Goal: Task Accomplishment & Management: Complete application form

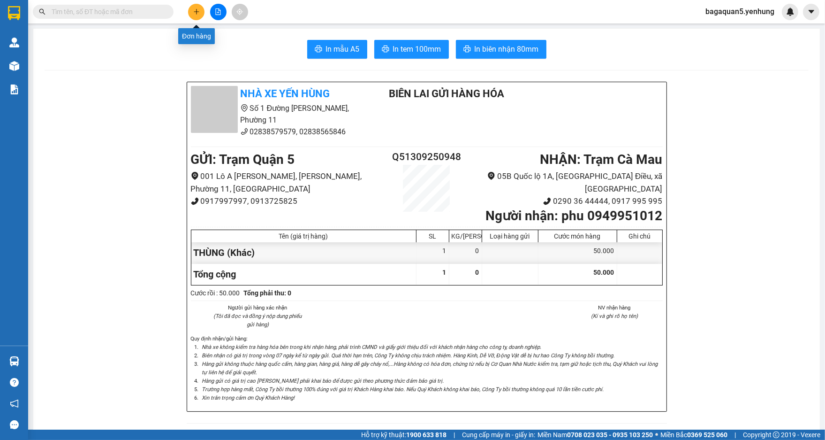
click at [194, 13] on icon "plus" at bounding box center [196, 11] width 7 height 7
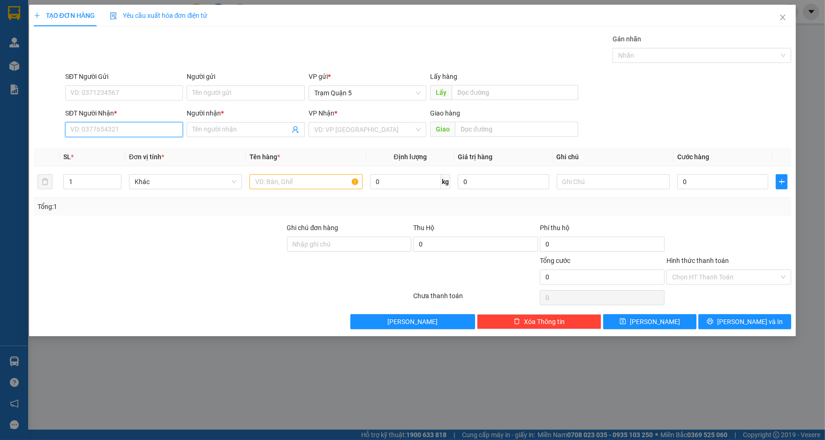
click at [162, 127] on input "SĐT Người Nhận *" at bounding box center [124, 129] width 118 height 15
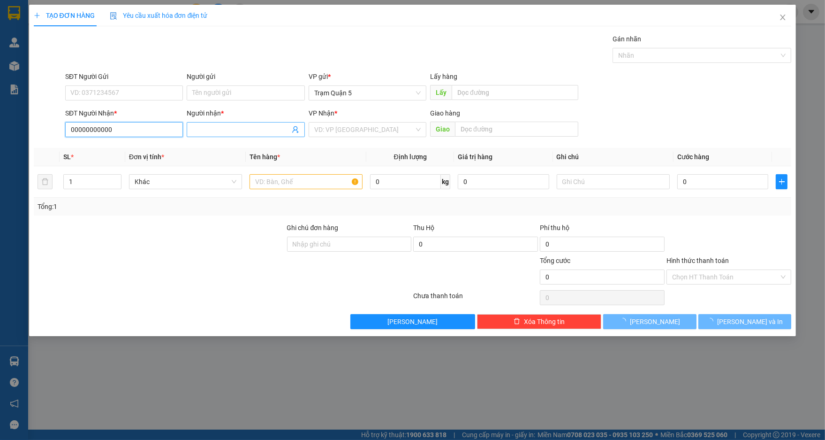
type input "00000000000"
click at [232, 134] on input "Người nhận *" at bounding box center [240, 129] width 97 height 10
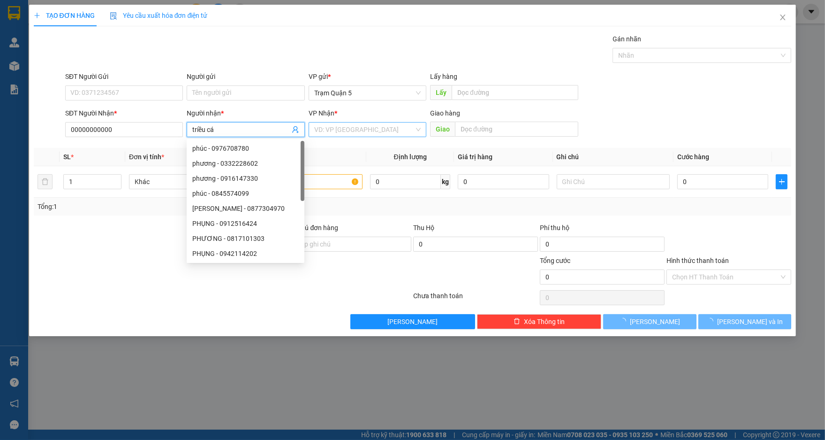
type input "triều cá"
click at [387, 126] on input "search" at bounding box center [364, 129] width 100 height 14
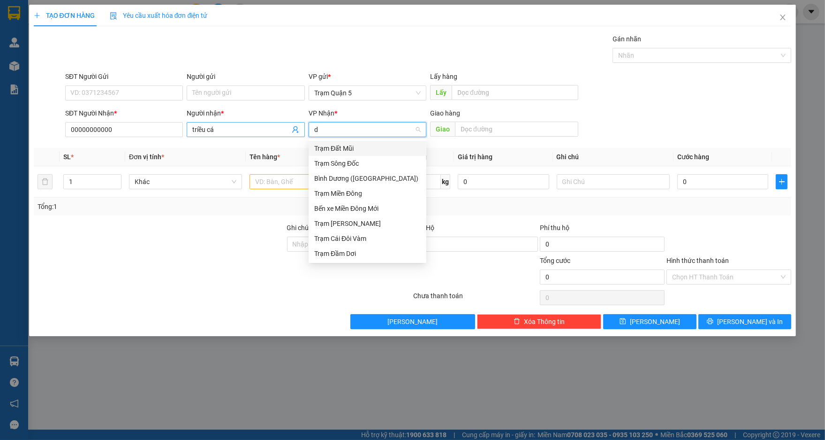
drag, startPoint x: 331, startPoint y: 124, endPoint x: 302, endPoint y: 134, distance: 30.6
click at [302, 134] on div "SĐT Người Nhận * 00000000000 Người nhận * triều cá VP Nhận * d VD: VP Sài Gòn G…" at bounding box center [428, 124] width 730 height 33
type input "cà"
click at [346, 150] on div "Trạm Cà Mau" at bounding box center [367, 148] width 107 height 10
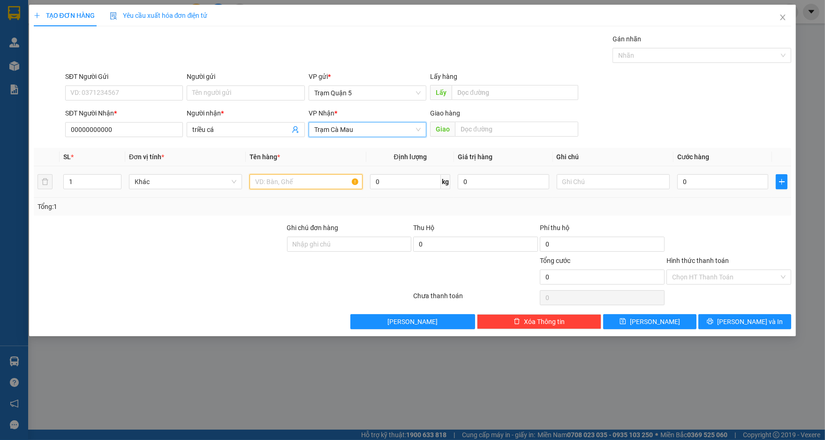
click at [323, 177] on input "text" at bounding box center [306, 181] width 113 height 15
type input "bao"
click at [118, 178] on icon "up" at bounding box center [116, 179] width 3 height 3
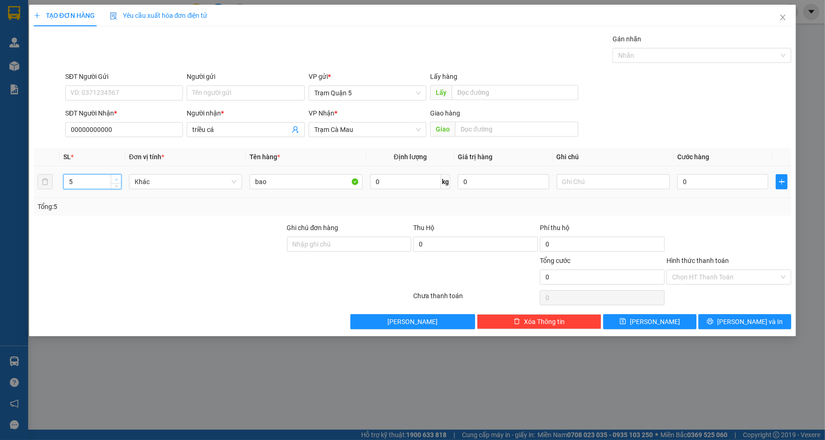
click at [118, 178] on icon "up" at bounding box center [116, 179] width 3 height 3
type input "7"
click at [118, 178] on icon "up" at bounding box center [116, 179] width 3 height 3
click at [718, 187] on input "0" at bounding box center [723, 181] width 91 height 15
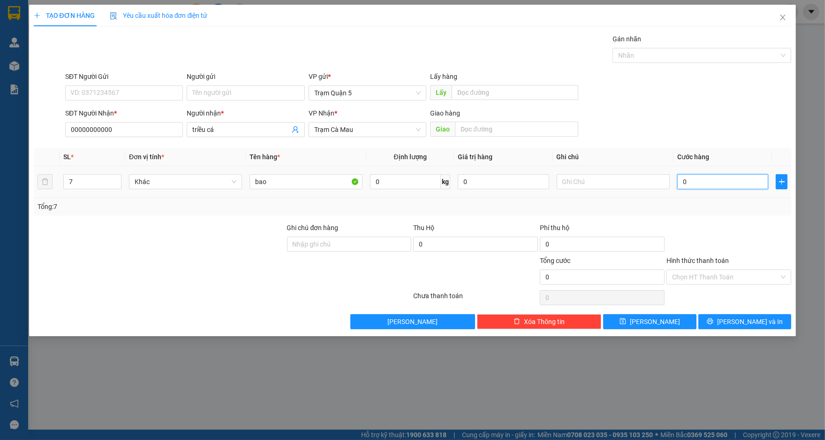
type input "3"
type input "30"
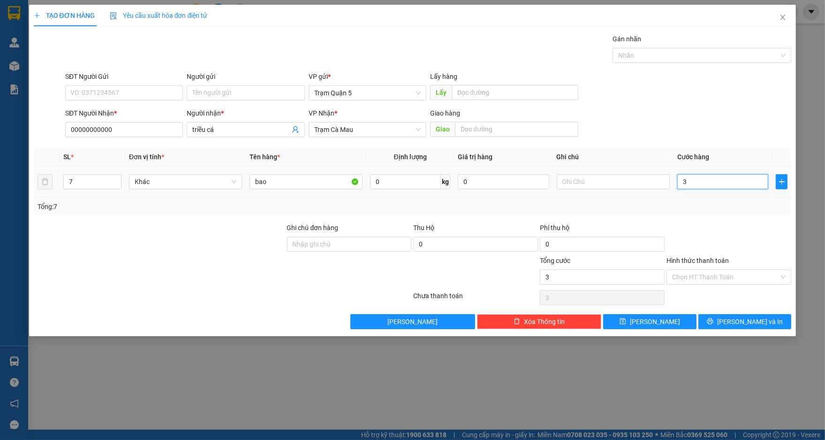
type input "30"
type input "300"
type input "300.000"
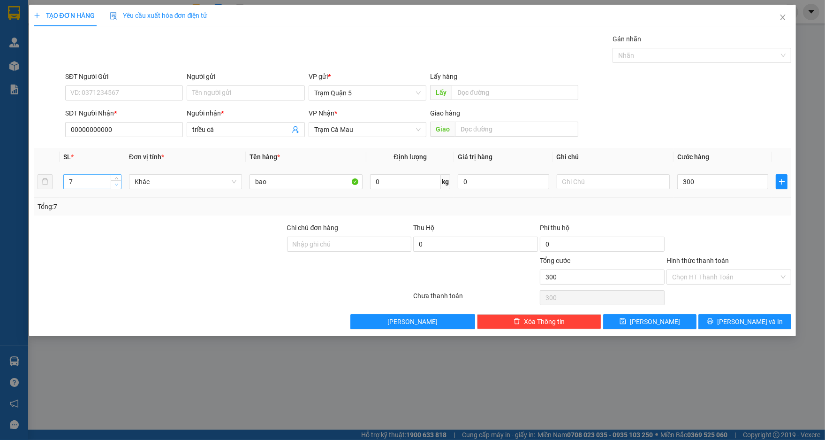
type input "300.000"
click at [116, 188] on span "Decrease Value" at bounding box center [116, 184] width 10 height 8
type input "6"
click at [111, 188] on span "Decrease Value" at bounding box center [116, 184] width 10 height 8
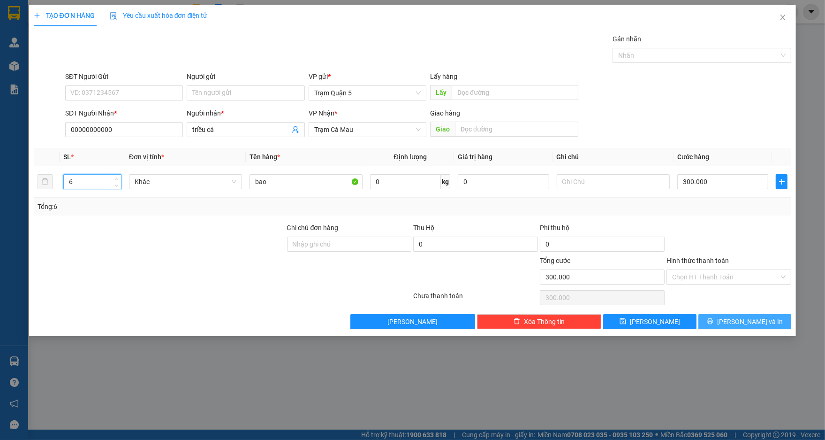
click at [767, 328] on button "[PERSON_NAME] và In" at bounding box center [745, 321] width 93 height 15
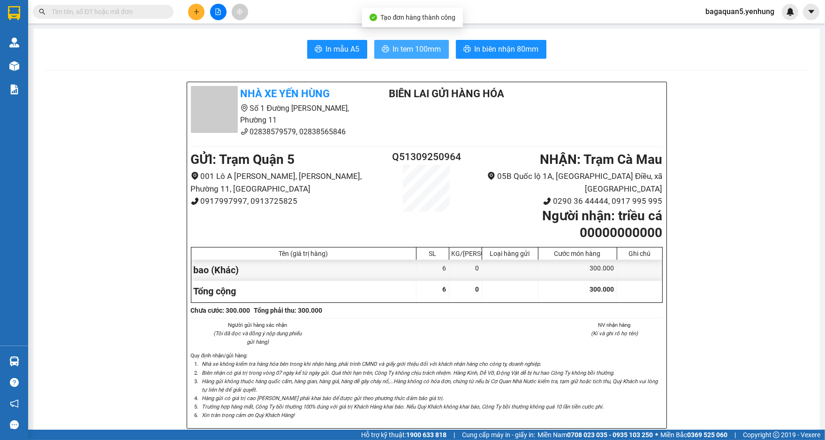
click at [441, 44] on button "In tem 100mm" at bounding box center [411, 49] width 75 height 19
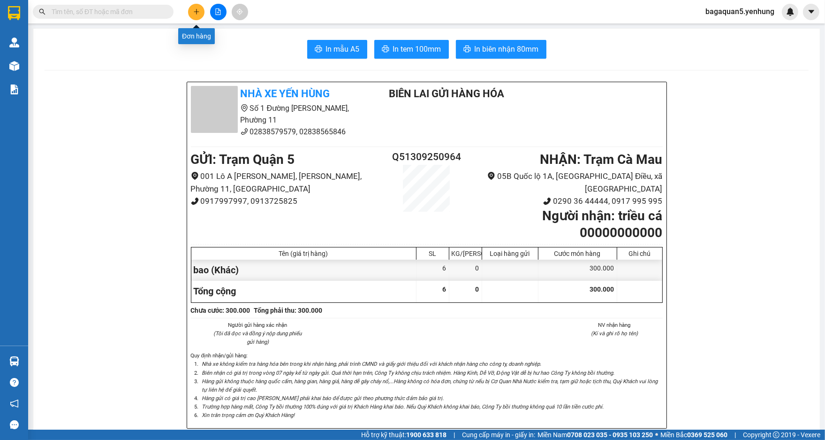
click at [202, 10] on button at bounding box center [196, 12] width 16 height 16
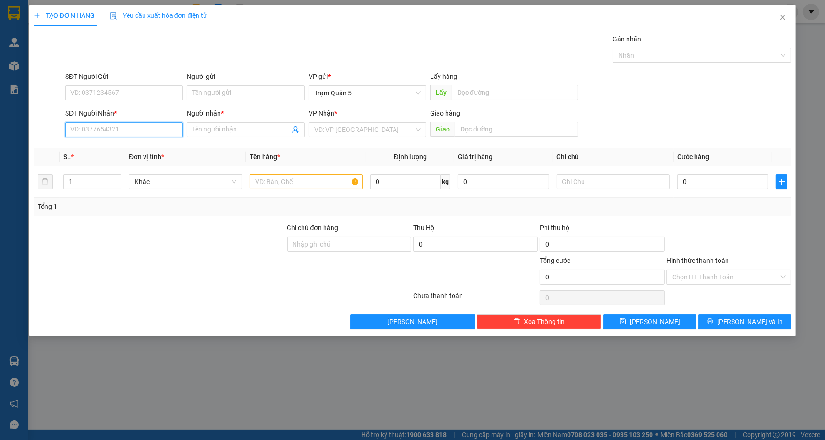
click at [144, 130] on input "SĐT Người Nhận *" at bounding box center [124, 129] width 118 height 15
type input "0943753860"
click at [135, 154] on div "0943753860 - thuy duy" at bounding box center [124, 148] width 118 height 15
type input "[PERSON_NAME]"
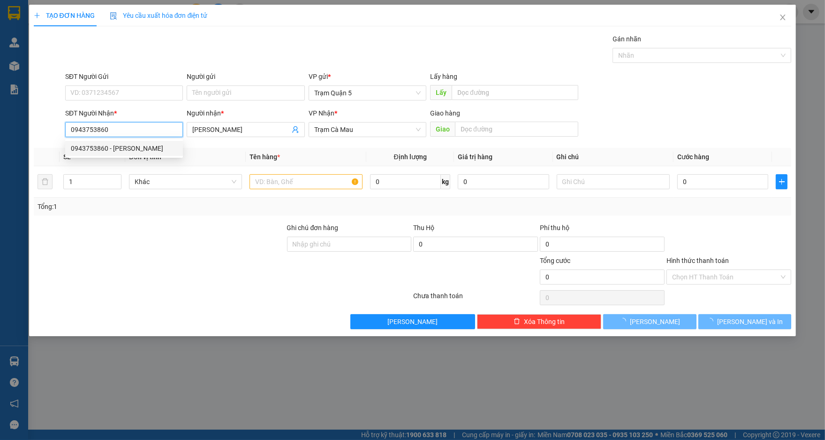
type input "30.000"
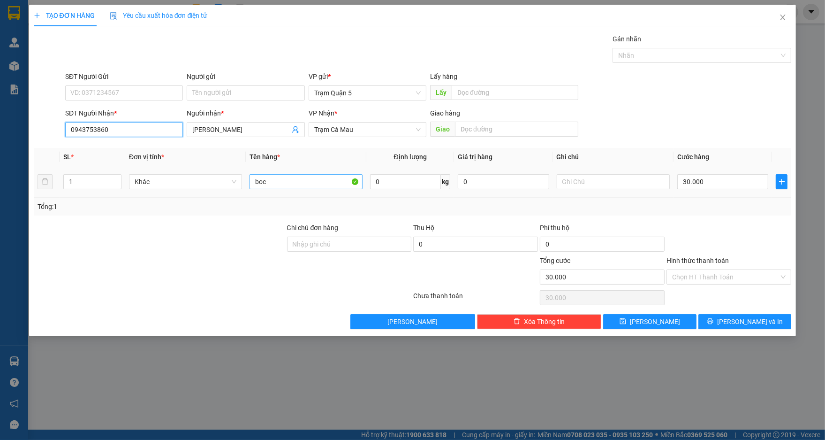
type input "0943753860"
drag, startPoint x: 307, startPoint y: 185, endPoint x: 207, endPoint y: 175, distance: 100.5
click at [213, 183] on tr "1 Khác boc 0 kg 0 30.000" at bounding box center [413, 181] width 758 height 31
type input "bịch đen"
click at [630, 216] on div "Transit Pickup Surcharge Ids Transit Deliver Surcharge Ids Transit Deliver Surc…" at bounding box center [413, 181] width 758 height 295
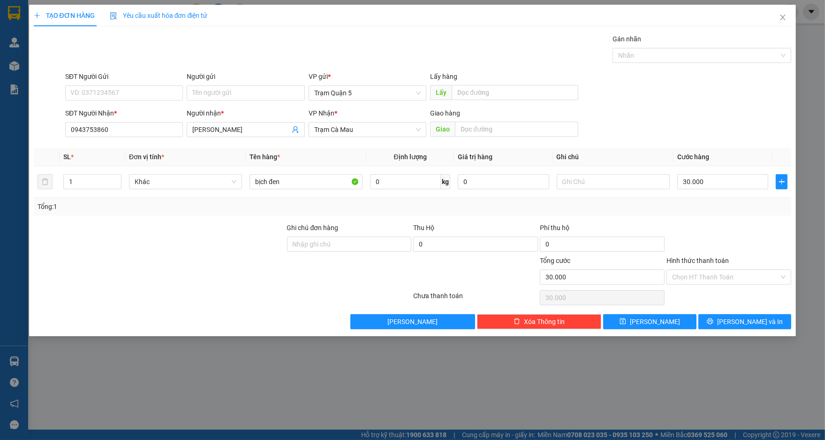
click at [727, 203] on div "Tổng: 1" at bounding box center [413, 206] width 751 height 10
drag, startPoint x: 727, startPoint y: 269, endPoint x: 726, endPoint y: 238, distance: 31.0
click at [727, 270] on input "Hình thức thanh toán" at bounding box center [725, 277] width 107 height 14
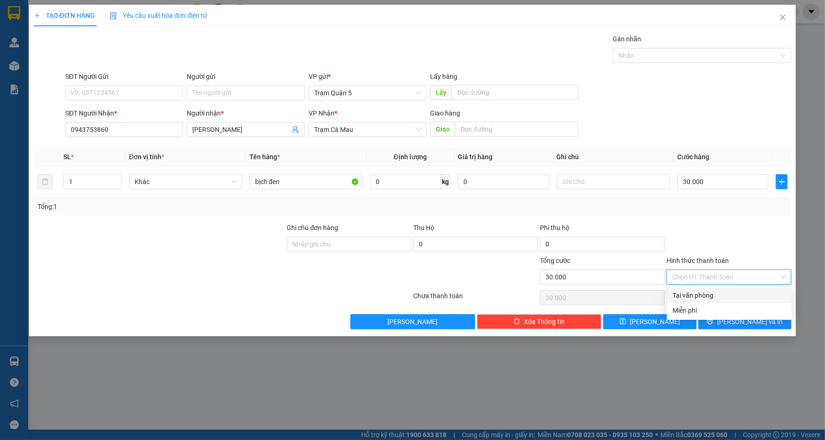
click at [714, 199] on div "Tổng: 1" at bounding box center [413, 207] width 758 height 18
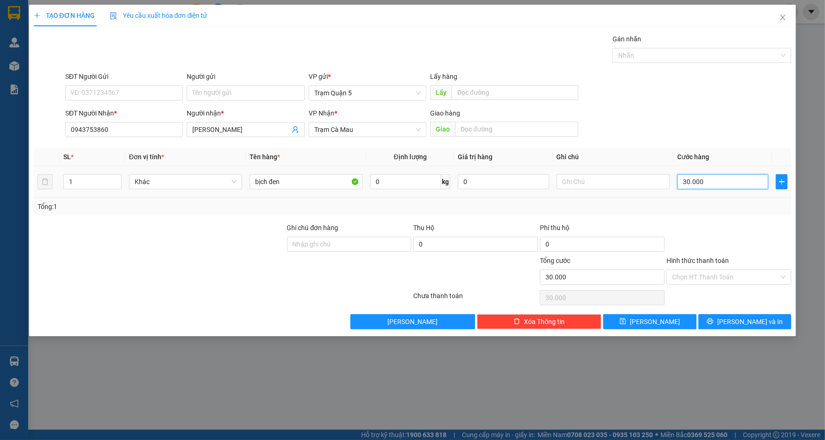
click at [712, 185] on input "30.000" at bounding box center [723, 181] width 91 height 15
type input "4"
type input "40"
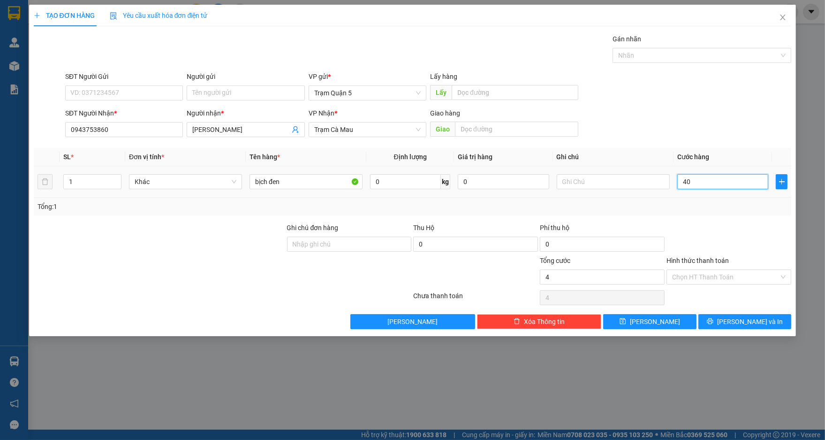
type input "40"
type input "40.000"
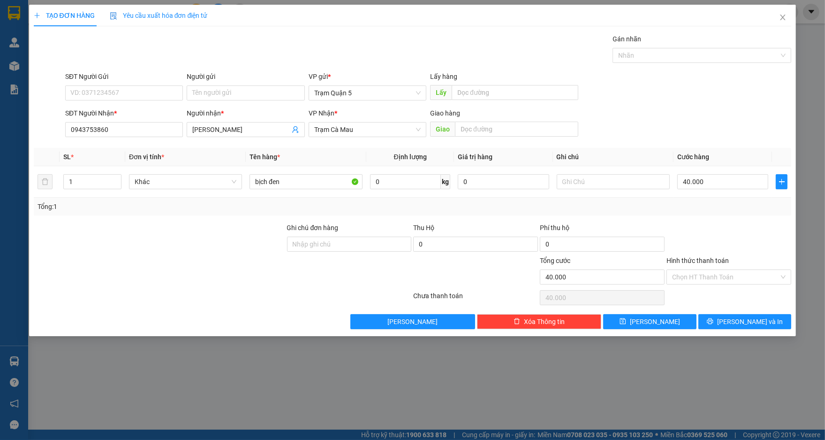
click at [721, 207] on div "Tổng: 1" at bounding box center [413, 206] width 751 height 10
click at [730, 274] on input "Hình thức thanh toán" at bounding box center [725, 277] width 107 height 14
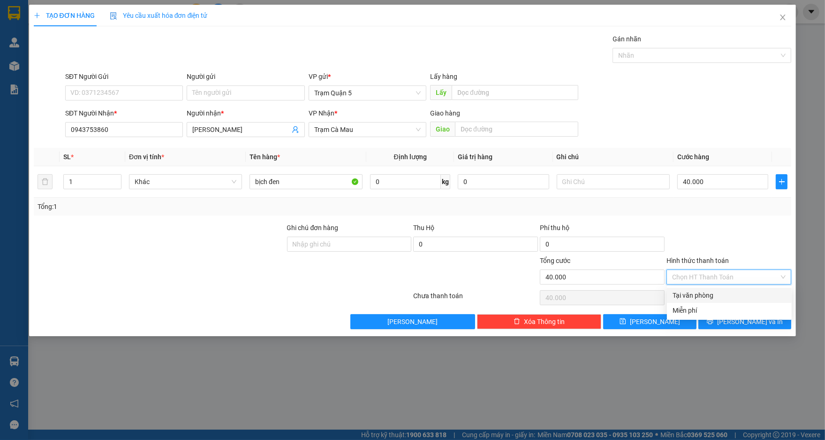
click at [730, 291] on div "Tại văn phòng" at bounding box center [730, 295] width 114 height 10
type input "0"
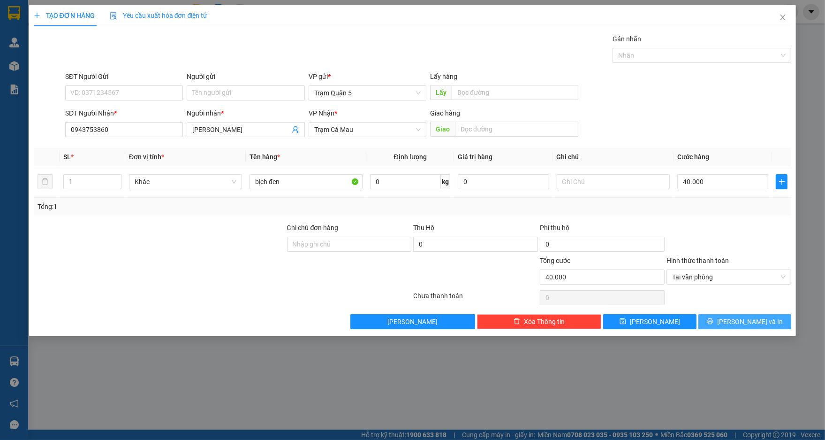
click at [740, 316] on span "[PERSON_NAME] và In" at bounding box center [751, 321] width 66 height 10
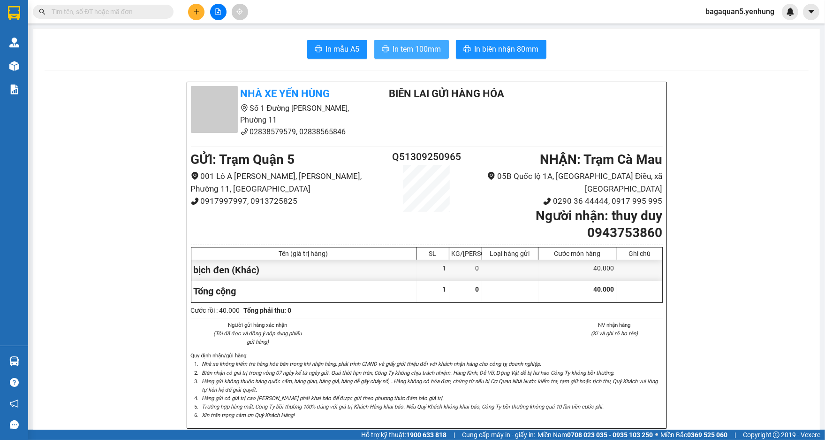
click at [408, 48] on span "In tem 100mm" at bounding box center [417, 49] width 48 height 12
click at [192, 9] on button at bounding box center [196, 12] width 16 height 16
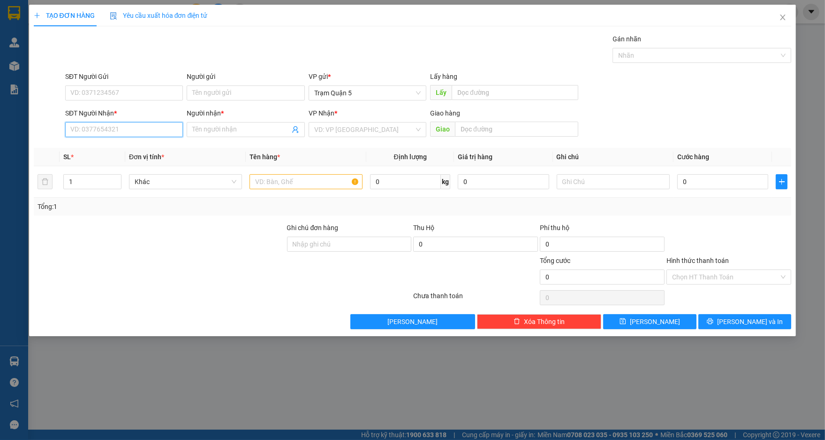
click at [157, 123] on input "SĐT Người Nhận *" at bounding box center [124, 129] width 118 height 15
type input "0965462759"
click at [90, 143] on div "0965462759 - tuyen" at bounding box center [124, 148] width 107 height 10
type input "tuyen"
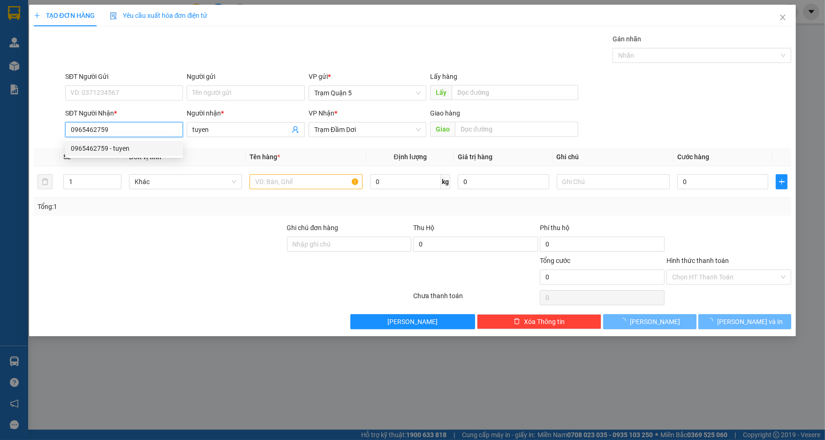
type input "70.000"
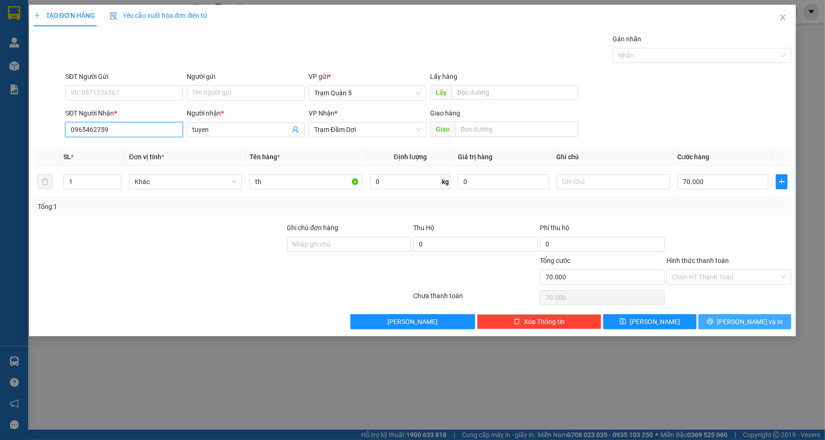
type input "0965462759"
click at [748, 317] on span "[PERSON_NAME] và In" at bounding box center [751, 321] width 66 height 10
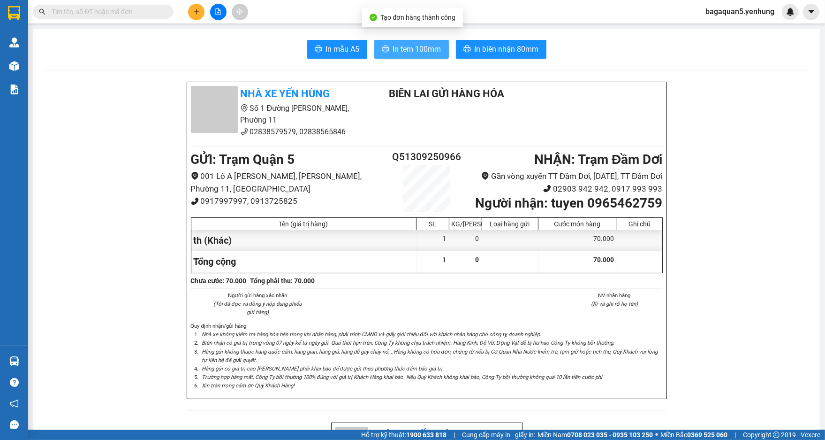
click at [422, 46] on span "In tem 100mm" at bounding box center [417, 49] width 48 height 12
click at [191, 15] on button at bounding box center [196, 12] width 16 height 16
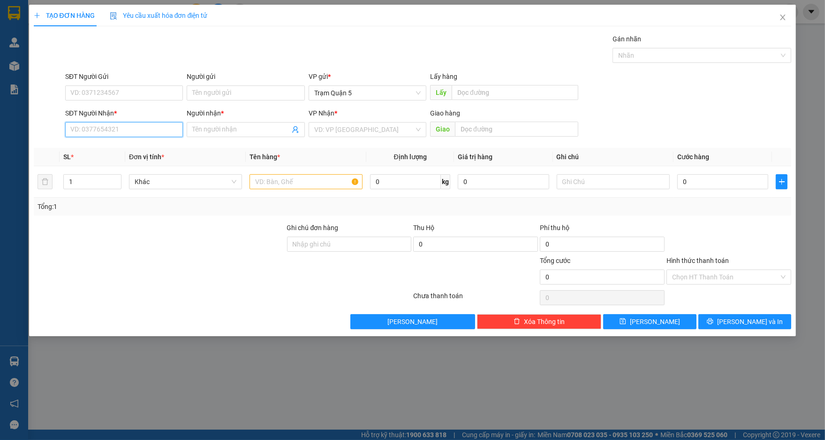
click at [154, 135] on input "SĐT Người Nhận *" at bounding box center [124, 129] width 118 height 15
type input "0000000000"
click at [225, 122] on span at bounding box center [246, 129] width 118 height 15
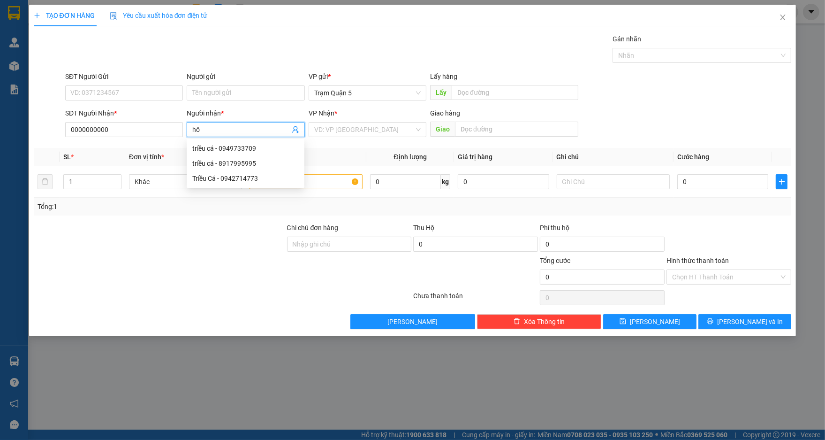
type input "h"
type input "hoongd đầm dơi"
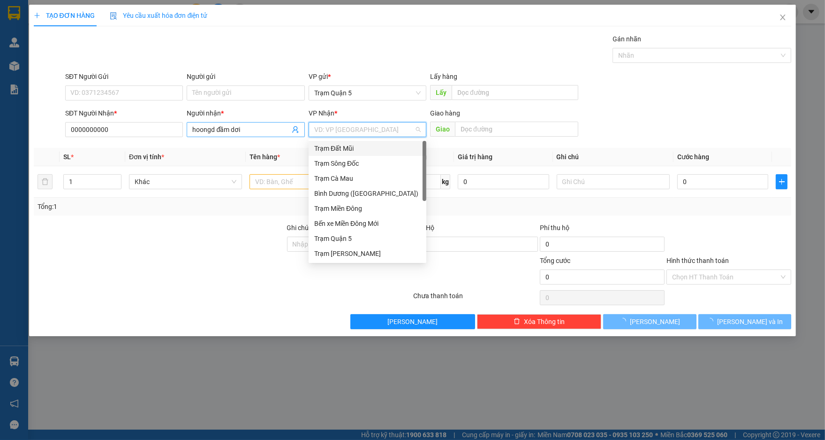
type input "d"
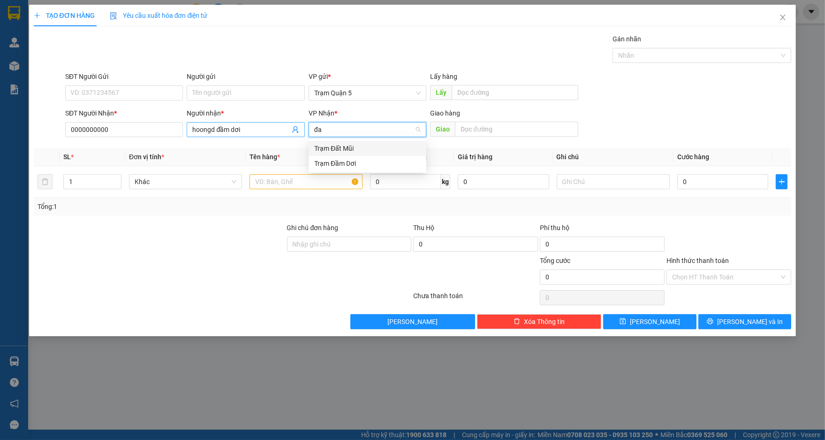
type input "đam"
click at [318, 146] on div "Trạm Đầm Dơi" at bounding box center [367, 148] width 107 height 10
drag, startPoint x: 214, startPoint y: 131, endPoint x: 184, endPoint y: 132, distance: 29.1
click at [185, 132] on div "Người nhận * hoongd đầm dơi hoongd đầm dơi" at bounding box center [246, 124] width 122 height 33
type input "hồng đầm dơi"
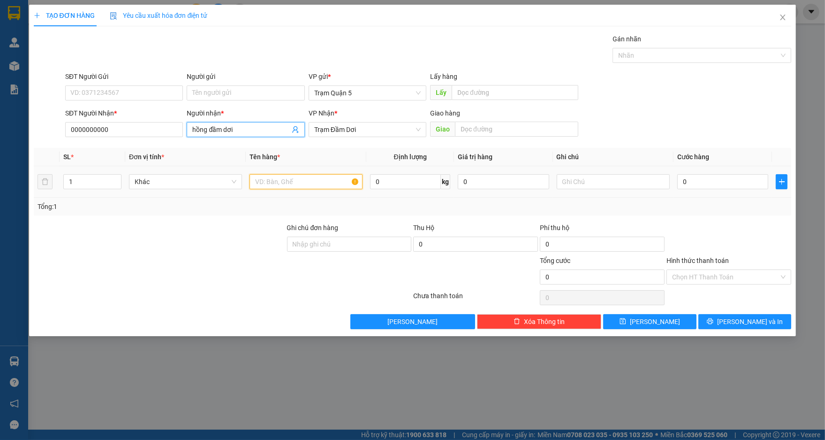
click at [274, 183] on input "text" at bounding box center [306, 181] width 113 height 15
type input "bao"
click at [712, 178] on input "0" at bounding box center [723, 181] width 91 height 15
type input "8"
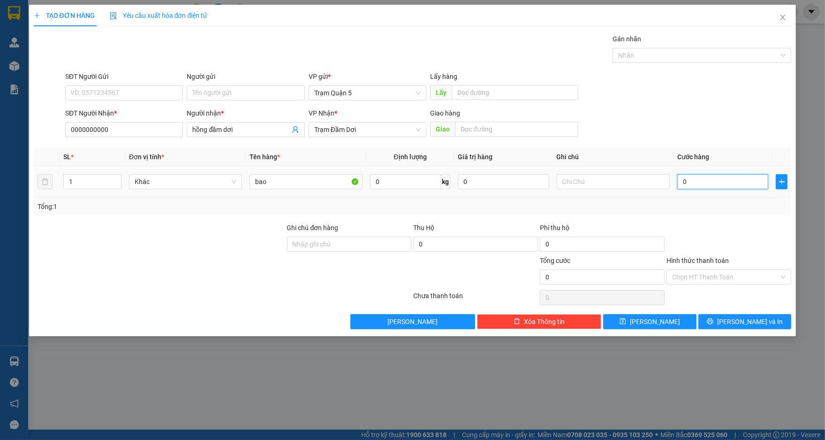
type input "8"
type input "80"
type input "80.000"
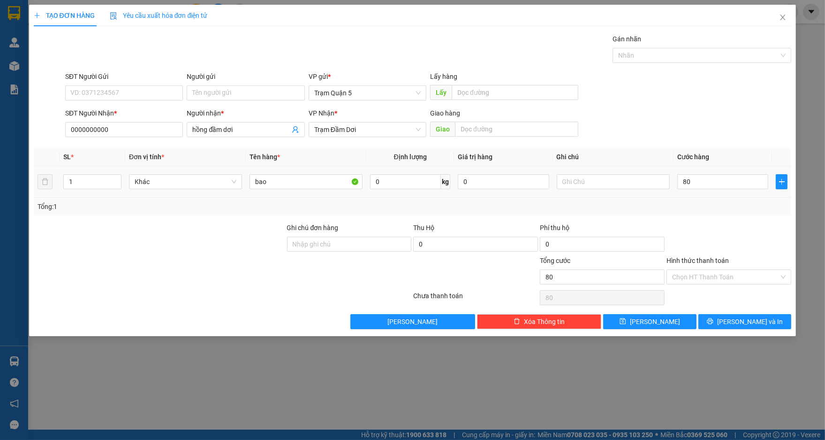
type input "80.000"
click at [708, 192] on td "80.000" at bounding box center [723, 181] width 99 height 31
click at [755, 316] on span "[PERSON_NAME] và In" at bounding box center [751, 321] width 66 height 10
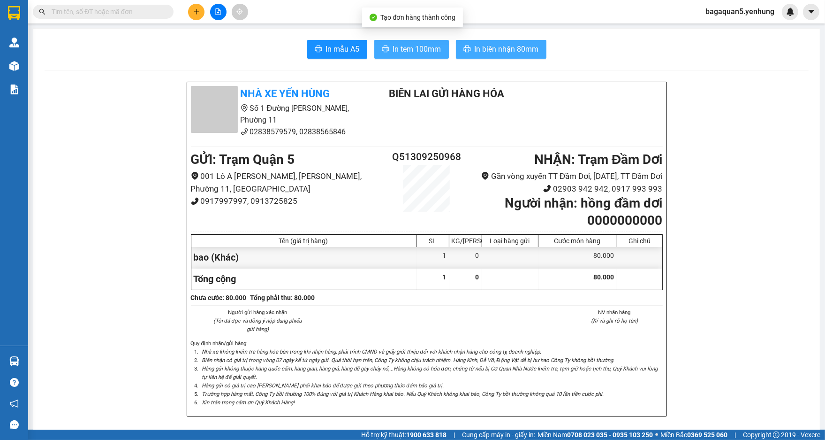
drag, startPoint x: 457, startPoint y: 54, endPoint x: 422, endPoint y: 54, distance: 35.2
click at [422, 54] on div "In mẫu A5 In tem 100mm In biên nhận 80mm" at bounding box center [427, 49] width 764 height 19
click at [422, 54] on span "In tem 100mm" at bounding box center [417, 49] width 48 height 12
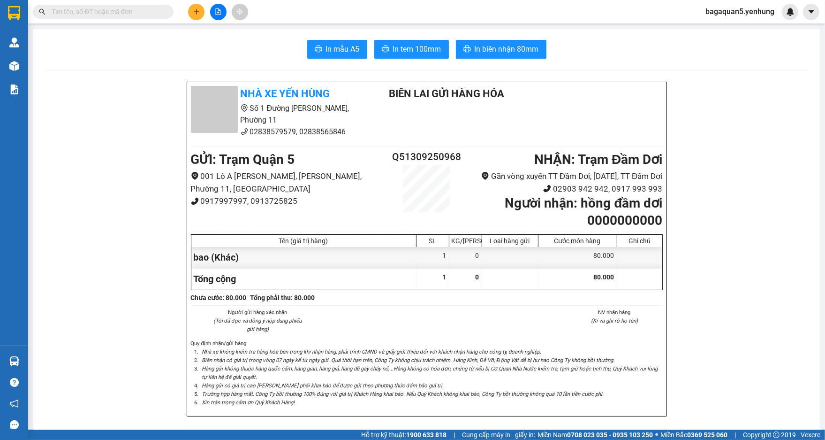
click at [198, 9] on icon "plus" at bounding box center [196, 11] width 7 height 7
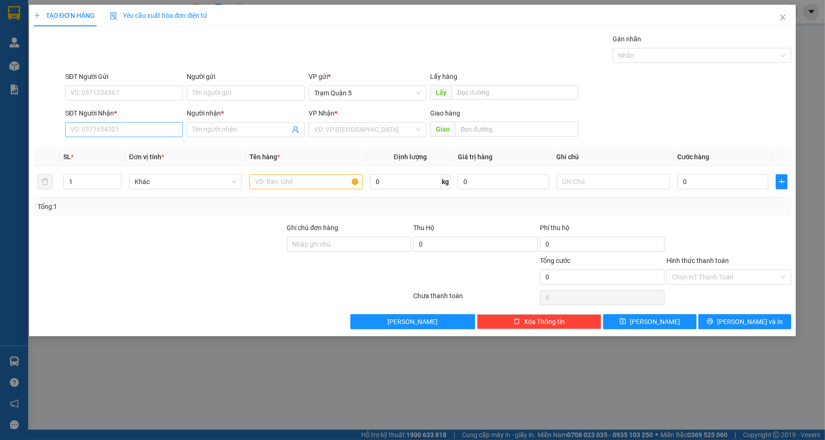
drag, startPoint x: 160, startPoint y: 117, endPoint x: 168, endPoint y: 132, distance: 17.0
click at [161, 119] on div "SĐT Người Nhận *" at bounding box center [124, 115] width 118 height 14
click at [168, 132] on input "SĐT Người Nhận *" at bounding box center [124, 129] width 118 height 15
click at [134, 142] on div "0849293949 - THẮNG" at bounding box center [124, 148] width 118 height 15
type input "0849293949"
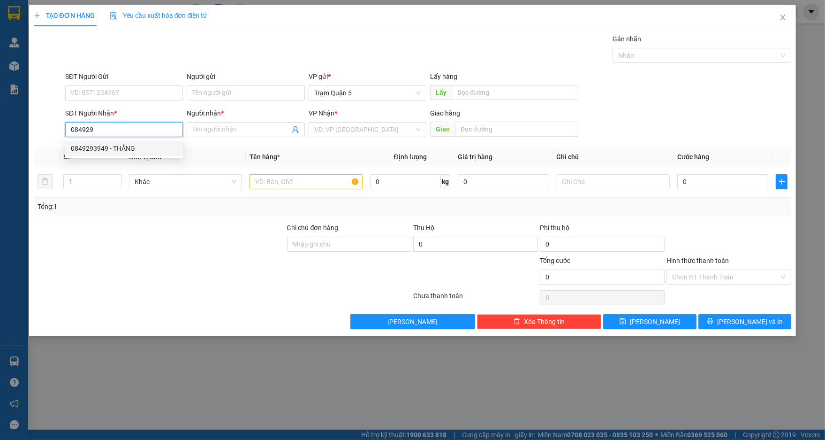
type input "THẮNG"
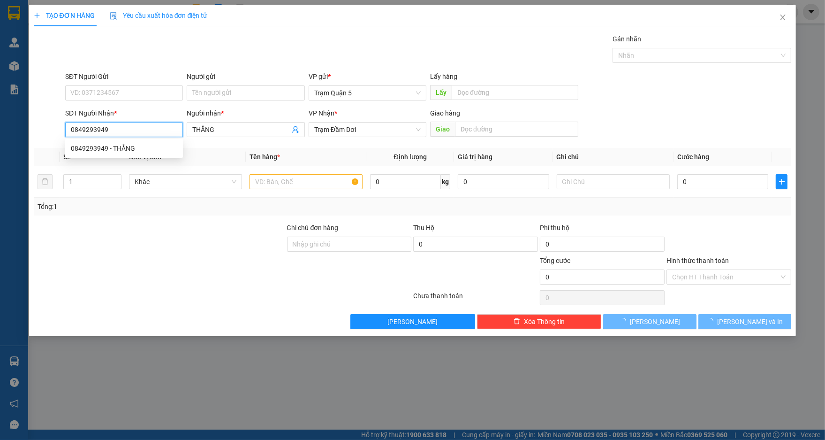
type input "50.000"
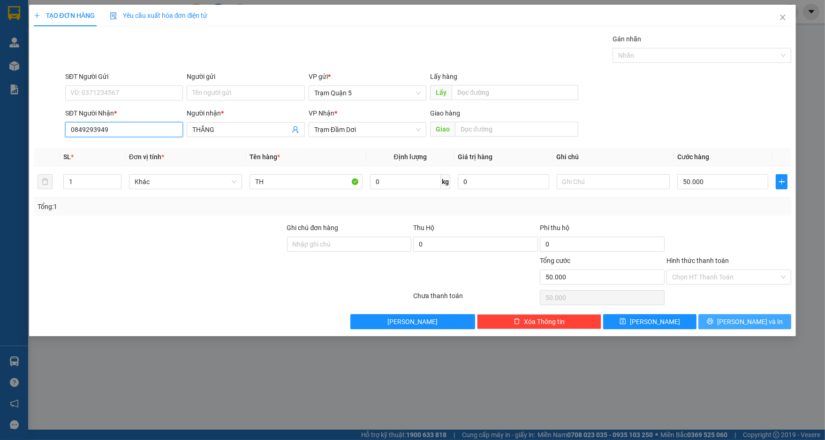
type input "0849293949"
click at [750, 323] on span "[PERSON_NAME] và In" at bounding box center [751, 321] width 66 height 10
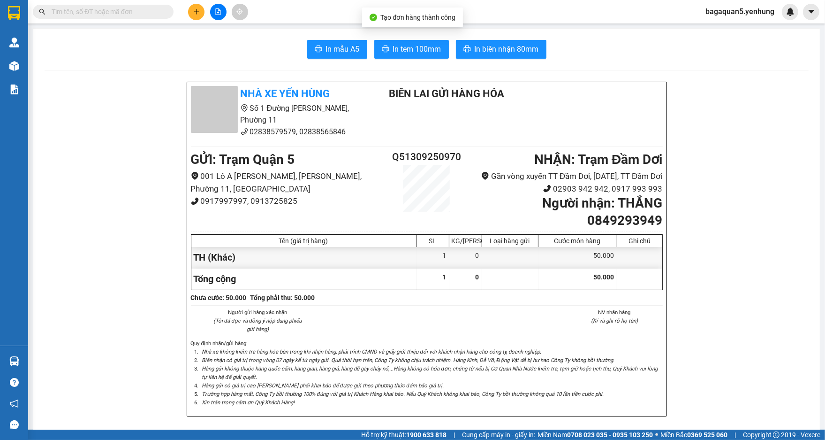
drag, startPoint x: 425, startPoint y: 66, endPoint x: 425, endPoint y: 61, distance: 5.2
click at [425, 53] on span "In tem 100mm" at bounding box center [417, 49] width 48 height 12
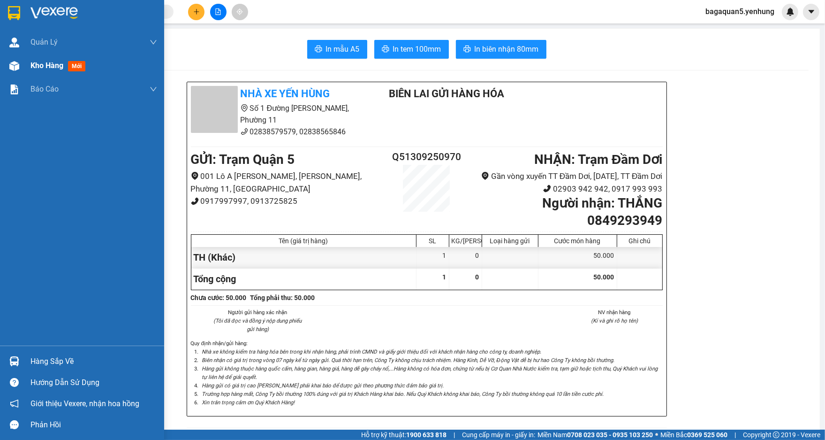
click at [28, 63] on div "Kho hàng mới" at bounding box center [82, 65] width 164 height 23
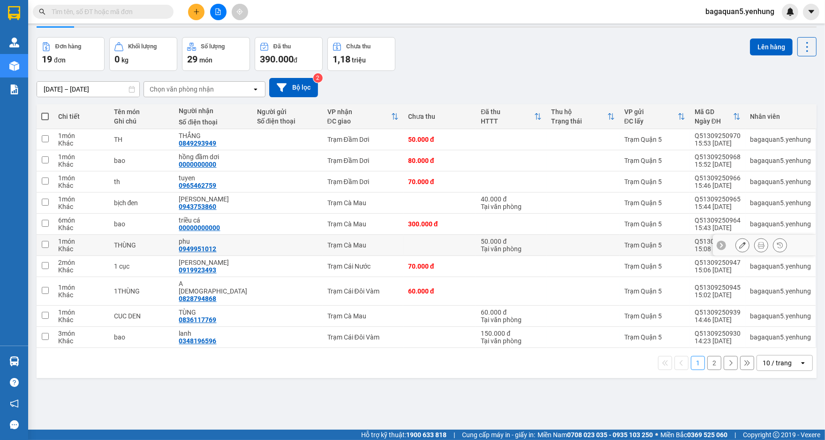
scroll to position [43, 0]
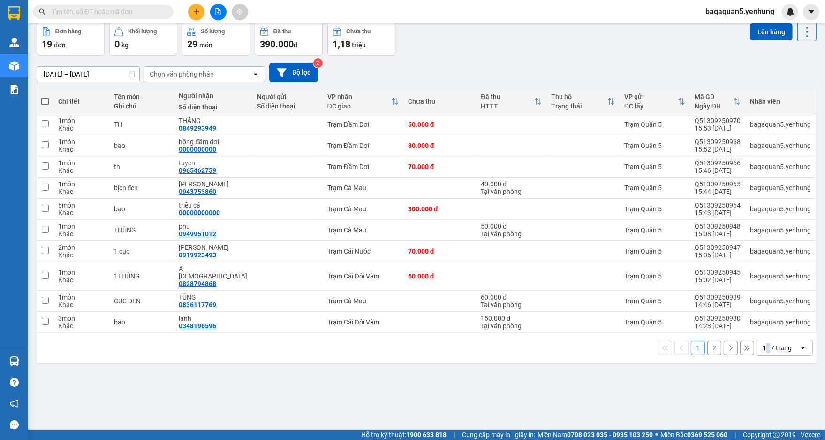
click at [763, 343] on div "10 / trang" at bounding box center [777, 347] width 29 height 9
click at [782, 340] on div "10 / trang" at bounding box center [778, 347] width 42 height 15
click at [771, 321] on span "100 / trang" at bounding box center [774, 319] width 34 height 9
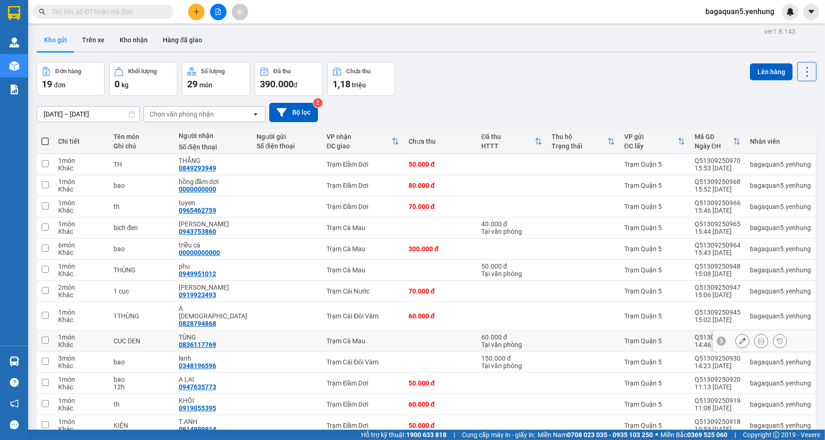
scroll to position [0, 0]
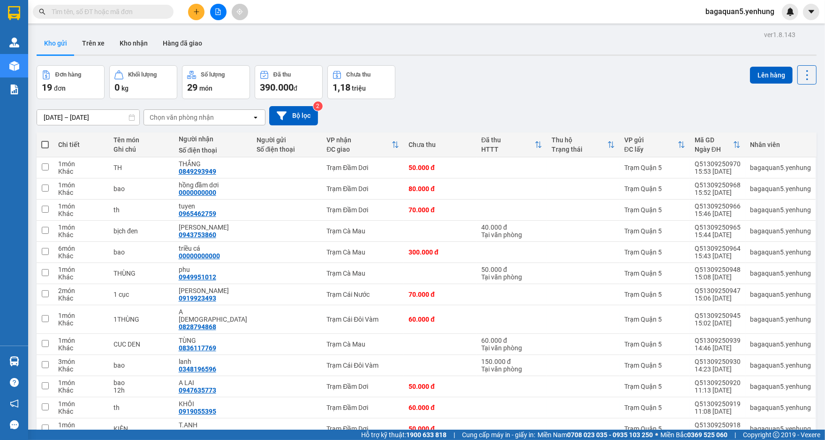
drag, startPoint x: 454, startPoint y: 60, endPoint x: 318, endPoint y: 34, distance: 138.1
click at [419, 56] on div "ver 1.8.143 Kho gửi Trên xe Kho nhận Hàng đã giao Đơn hàng 19 đơn Khối lượng 0 …" at bounding box center [427, 314] width 788 height 572
click at [194, 8] on icon "plus" at bounding box center [196, 11] width 7 height 7
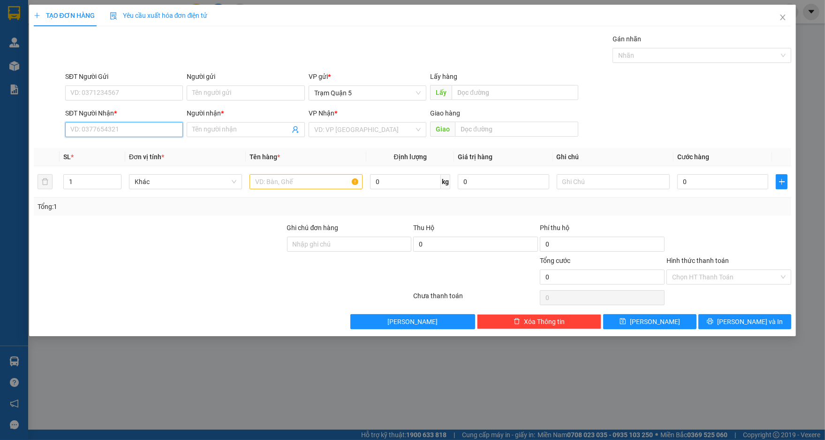
drag, startPoint x: 153, startPoint y: 128, endPoint x: 140, endPoint y: 105, distance: 26.7
click at [150, 127] on input "SĐT Người Nhận *" at bounding box center [124, 129] width 118 height 15
click at [87, 138] on div "SĐT Người Nhận * 977" at bounding box center [124, 124] width 118 height 33
click at [88, 144] on div "Transit Pickup Surcharge Ids Transit Deliver Surcharge Ids Transit Deliver Surc…" at bounding box center [413, 181] width 758 height 295
click at [97, 129] on input "977" at bounding box center [124, 129] width 118 height 15
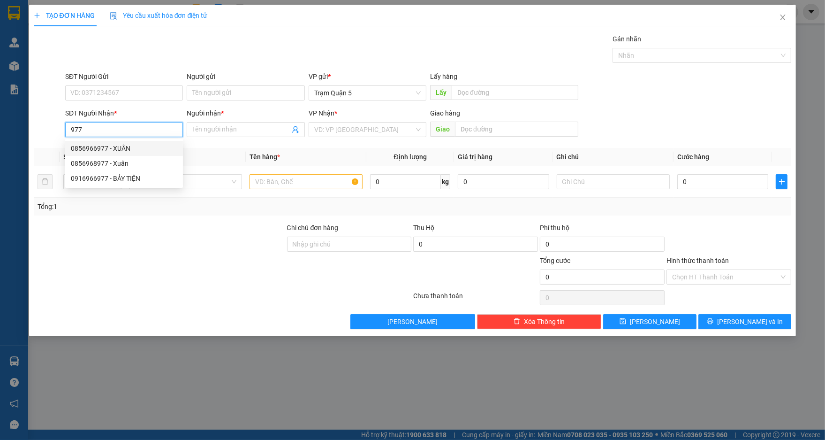
click at [102, 144] on div "0856966977 - XUÂN" at bounding box center [124, 148] width 107 height 10
type input "0856966977"
type input "XUÂN"
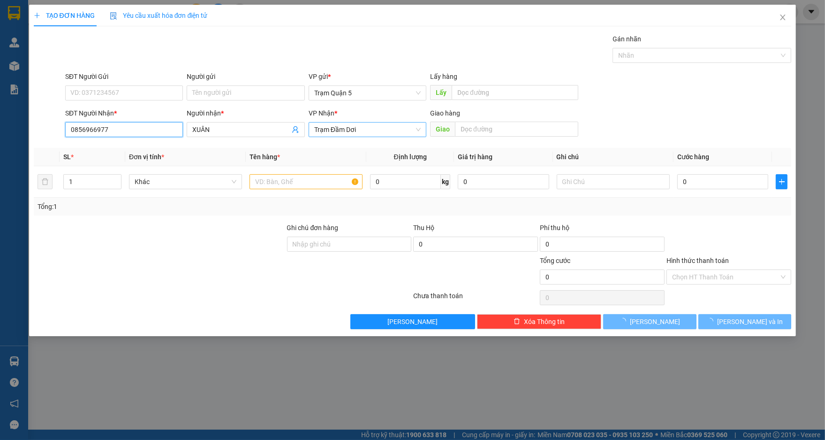
type input "50.000"
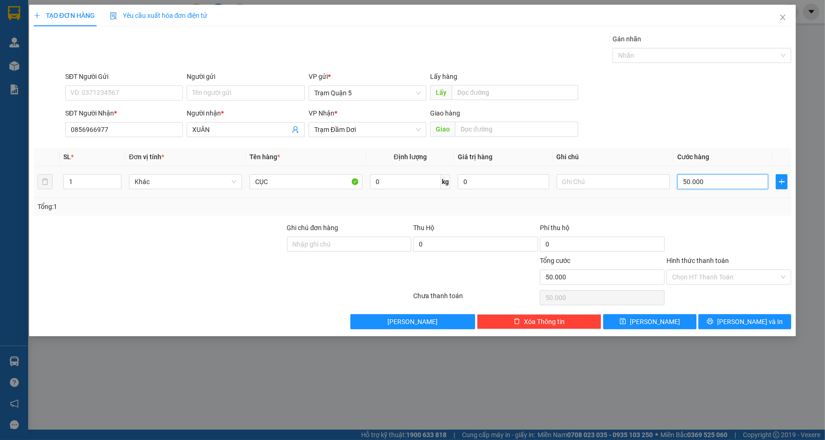
click at [717, 185] on input "50.000" at bounding box center [723, 181] width 91 height 15
type input "0"
type input "3"
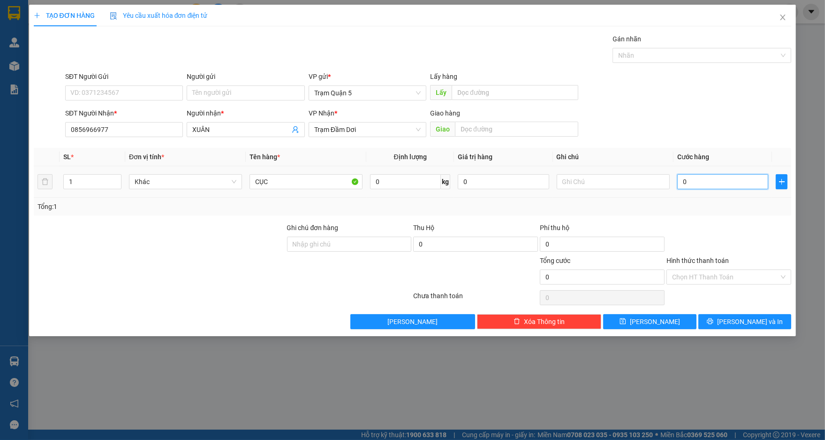
type input "3"
type input "03"
type input "30"
type input "030"
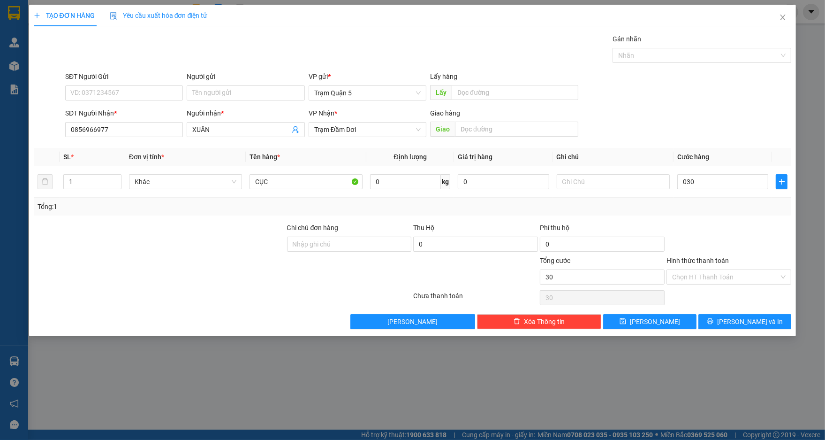
type input "30.000"
drag, startPoint x: 733, startPoint y: 229, endPoint x: 758, endPoint y: 306, distance: 81.9
click at [736, 228] on div at bounding box center [729, 238] width 127 height 33
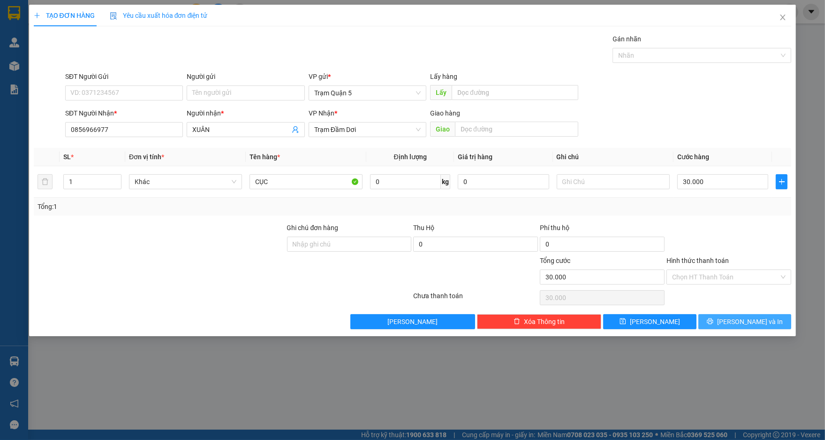
drag, startPoint x: 735, startPoint y: 326, endPoint x: 713, endPoint y: 344, distance: 29.0
click at [713, 341] on div "TẠO ĐƠN HÀNG Yêu cầu xuất hóa đơn điện tử Transit Pickup Surcharge Ids Transit …" at bounding box center [412, 220] width 825 height 440
click at [730, 275] on input "Hình thức thanh toán" at bounding box center [725, 277] width 107 height 14
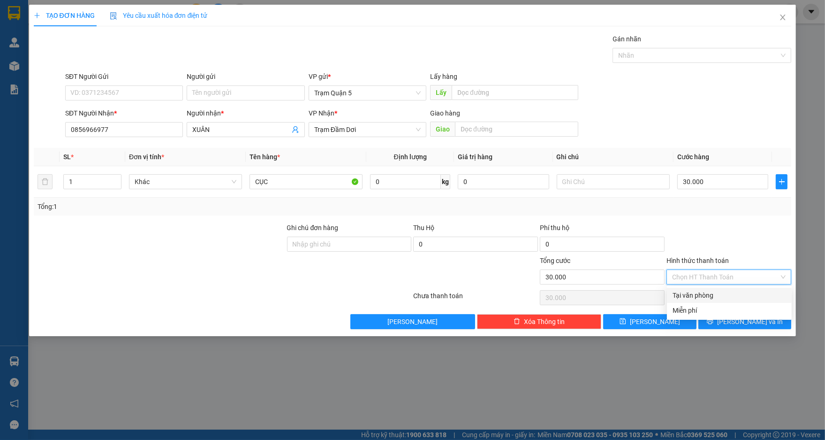
click at [724, 286] on div "Tại văn phòng Miễn phí Tại văn phòng Miễn phí" at bounding box center [729, 303] width 125 height 34
click at [722, 292] on div "Tại văn phòng" at bounding box center [730, 295] width 114 height 10
type input "0"
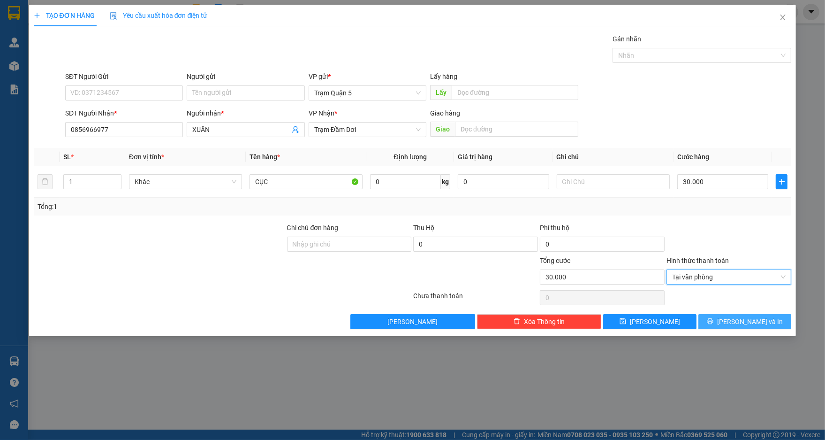
drag, startPoint x: 739, startPoint y: 316, endPoint x: 719, endPoint y: 317, distance: 19.7
click at [739, 317] on span "[PERSON_NAME] và In" at bounding box center [751, 321] width 66 height 10
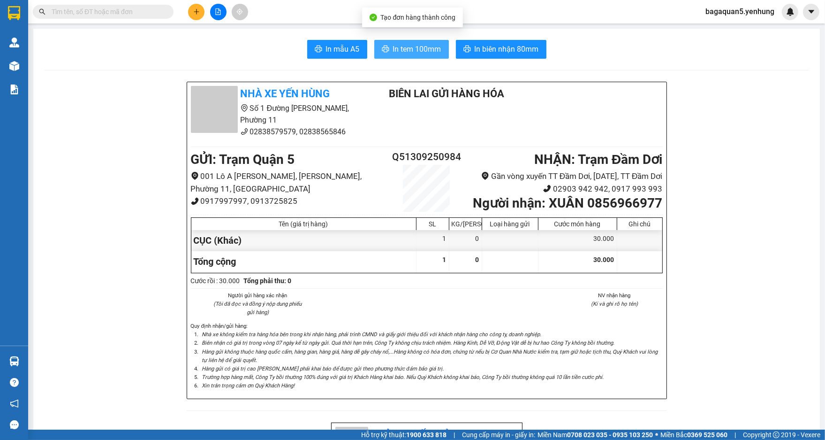
click at [407, 48] on span "In tem 100mm" at bounding box center [417, 49] width 48 height 12
click at [220, 13] on icon "file-add" at bounding box center [218, 11] width 5 height 7
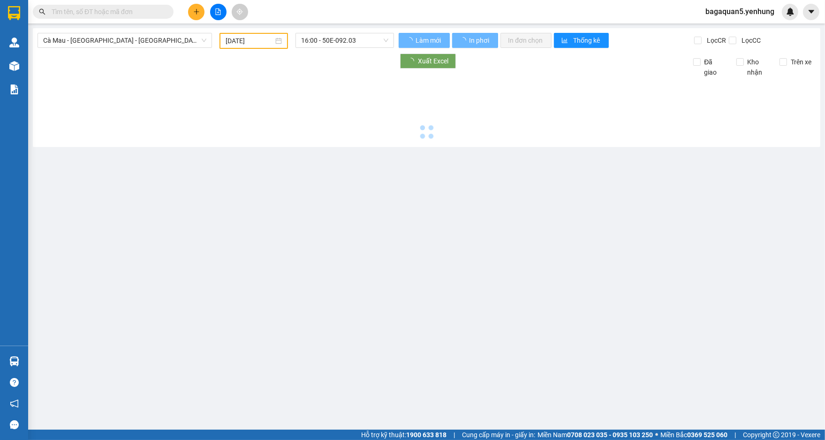
type input "[DATE]"
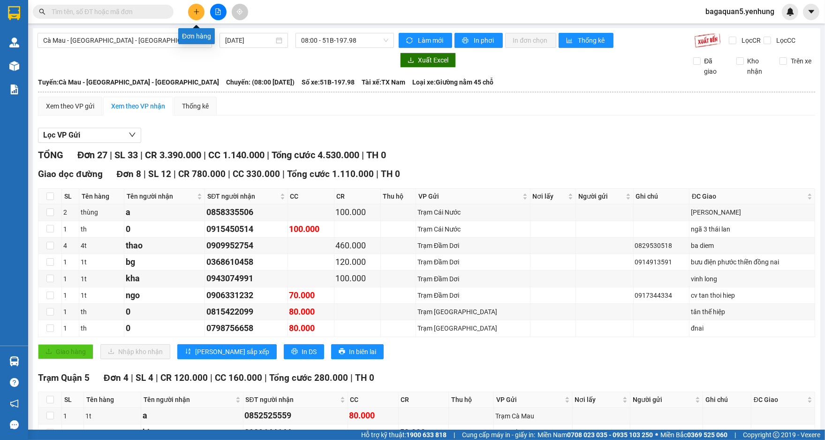
click at [195, 5] on button at bounding box center [196, 12] width 16 height 16
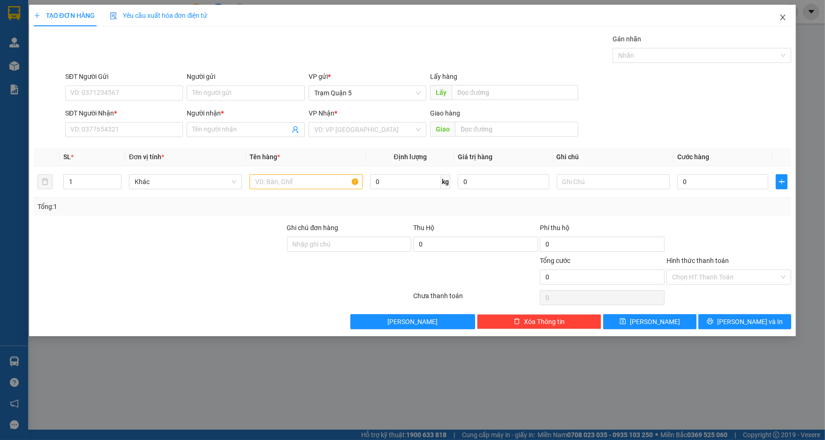
click at [787, 20] on icon "close" at bounding box center [783, 18] width 8 height 8
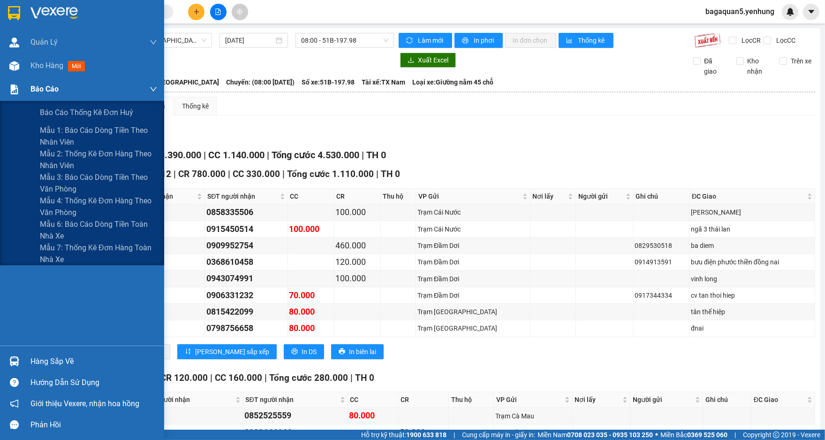
click at [23, 82] on div "Báo cáo" at bounding box center [82, 88] width 164 height 23
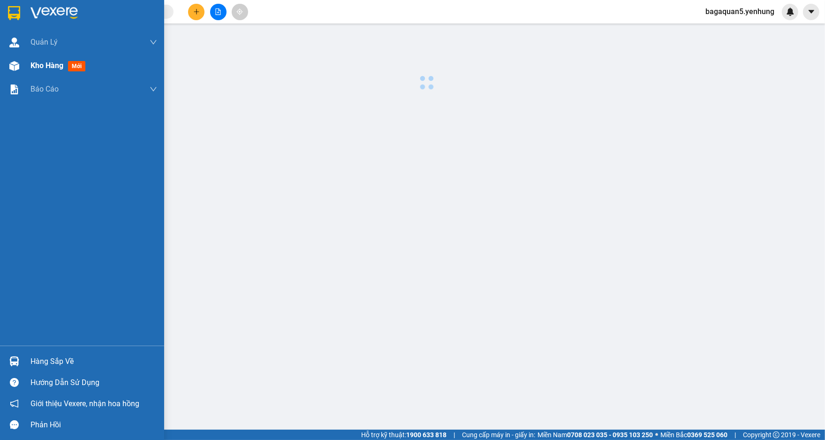
click at [24, 69] on div "Kho hàng mới" at bounding box center [82, 65] width 164 height 23
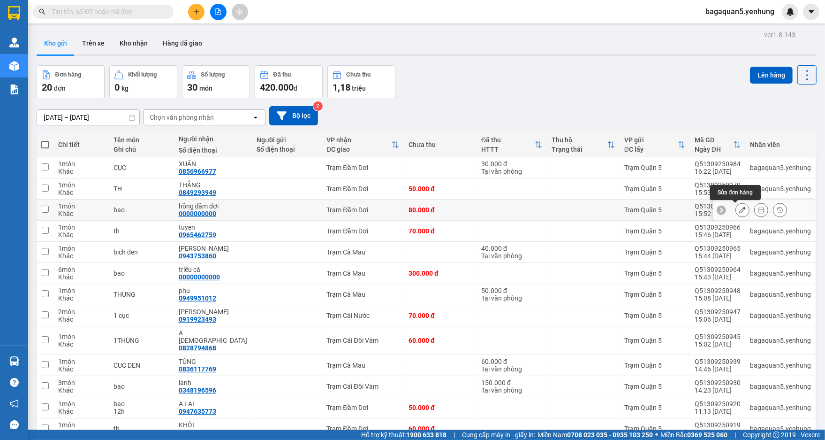
drag, startPoint x: 734, startPoint y: 210, endPoint x: 740, endPoint y: 212, distance: 7.0
click at [739, 212] on button at bounding box center [742, 210] width 13 height 16
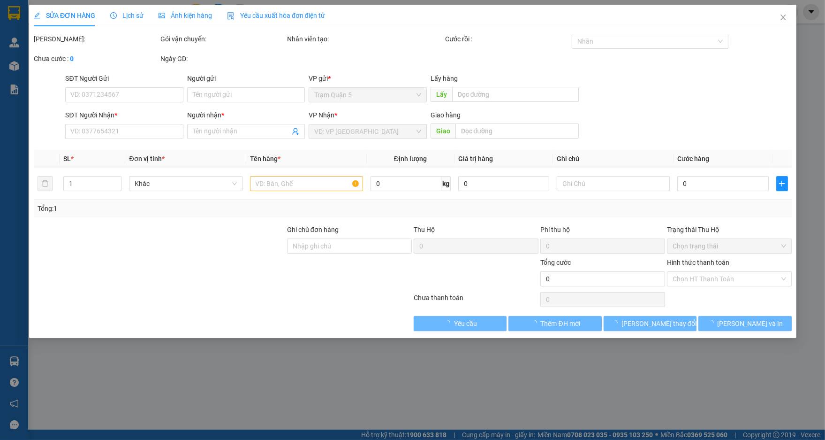
type input "0000000000"
type input "hồng đầm dơi"
type input "80.000"
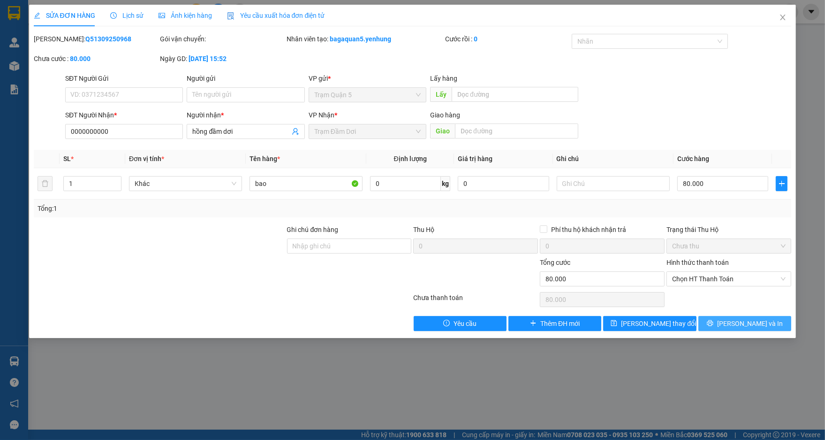
click at [722, 321] on button "[PERSON_NAME] và In" at bounding box center [745, 323] width 93 height 15
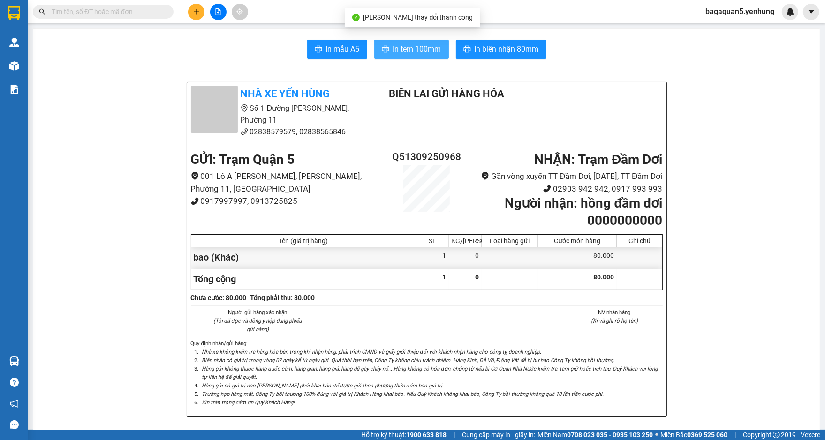
click at [434, 53] on span "In tem 100mm" at bounding box center [417, 49] width 48 height 12
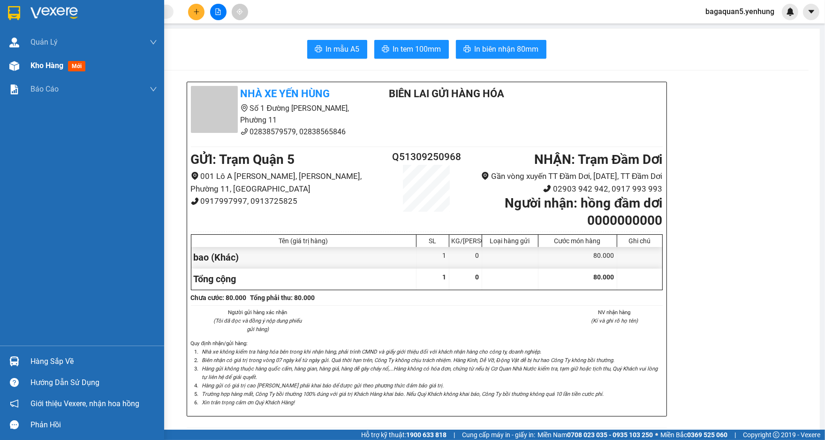
click at [8, 73] on div at bounding box center [14, 66] width 16 height 16
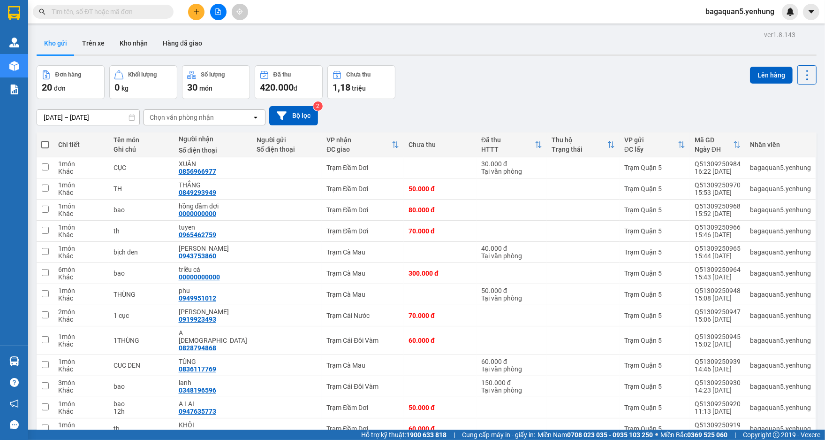
click at [209, 9] on div at bounding box center [218, 12] width 70 height 16
click at [202, 9] on button at bounding box center [196, 12] width 16 height 16
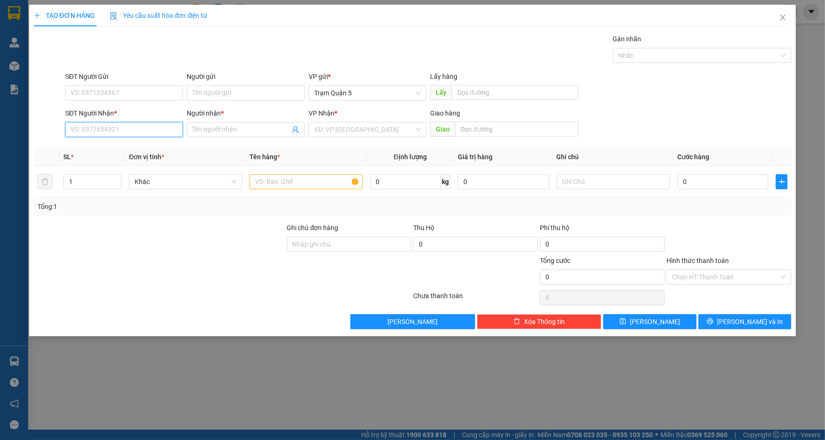
click at [151, 131] on input "SĐT Người Nhận *" at bounding box center [124, 129] width 118 height 15
click at [165, 157] on div "0944094596 - Hồng VẢI" at bounding box center [124, 163] width 118 height 15
type input "0944094596"
type input "Hồng VẢI"
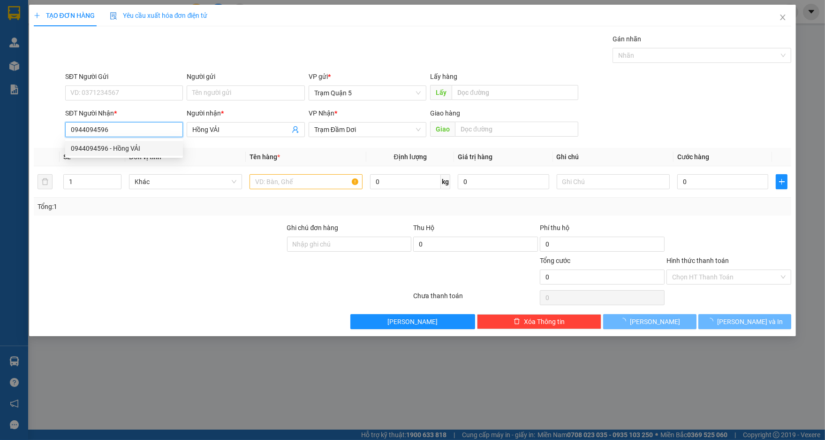
type input "140.000"
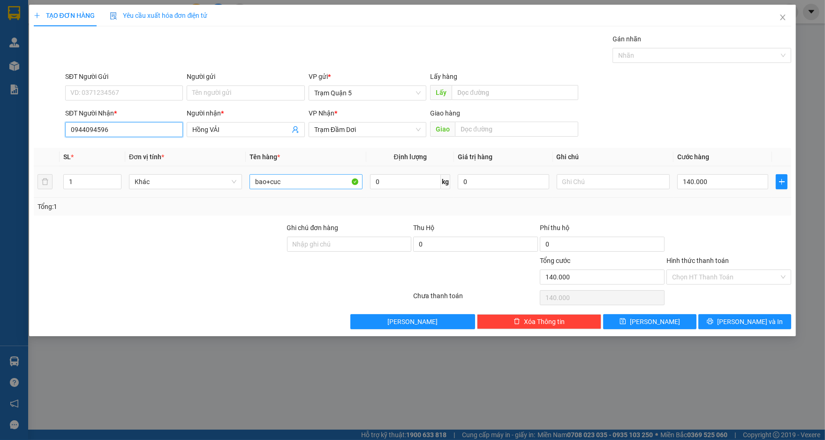
type input "0944094596"
click at [310, 182] on input "bao+cuc" at bounding box center [306, 181] width 113 height 15
type input "bao"
type input "0"
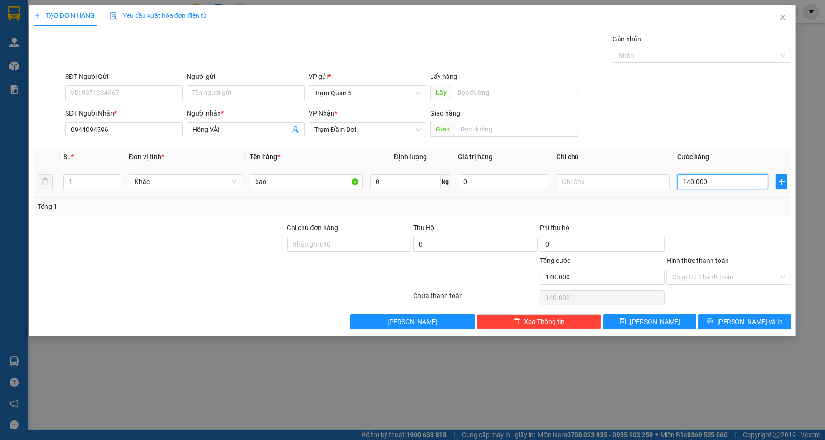
type input "0"
click at [725, 181] on input "0" at bounding box center [723, 181] width 91 height 15
type input "8"
type input "08"
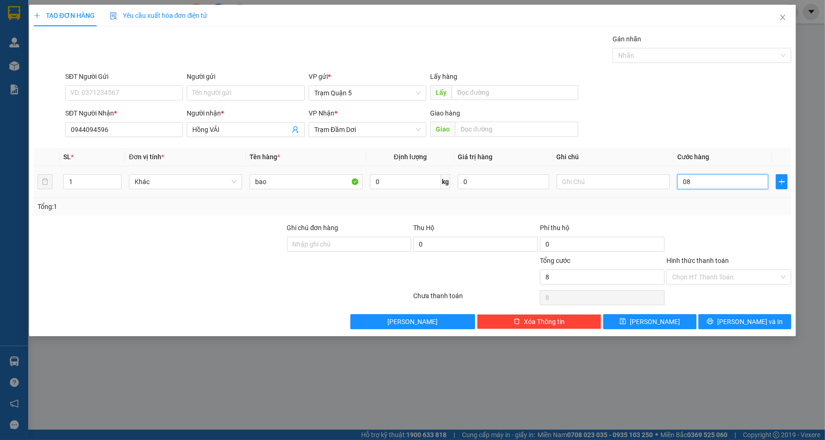
type input "80"
type input "080"
type input "80.000"
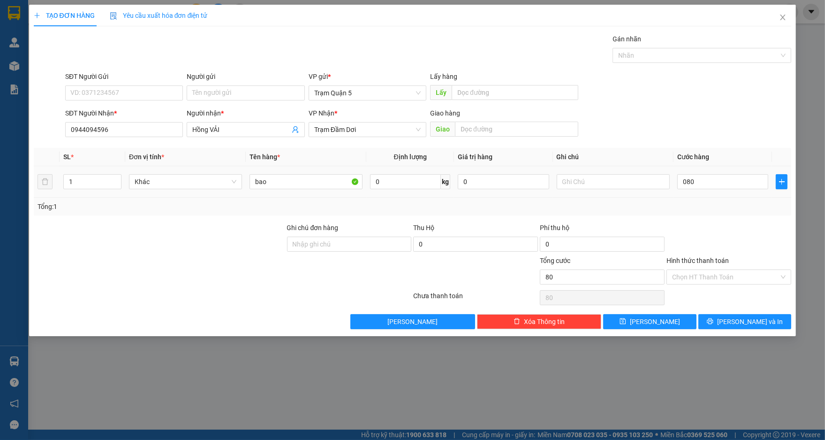
type input "80.000"
click at [718, 211] on div "Tổng: 1" at bounding box center [413, 207] width 758 height 18
click at [723, 300] on div "Chọn HT Thanh Toán" at bounding box center [729, 297] width 127 height 19
drag, startPoint x: 724, startPoint y: 324, endPoint x: 721, endPoint y: 330, distance: 7.1
click at [724, 324] on button "[PERSON_NAME] và In" at bounding box center [745, 321] width 93 height 15
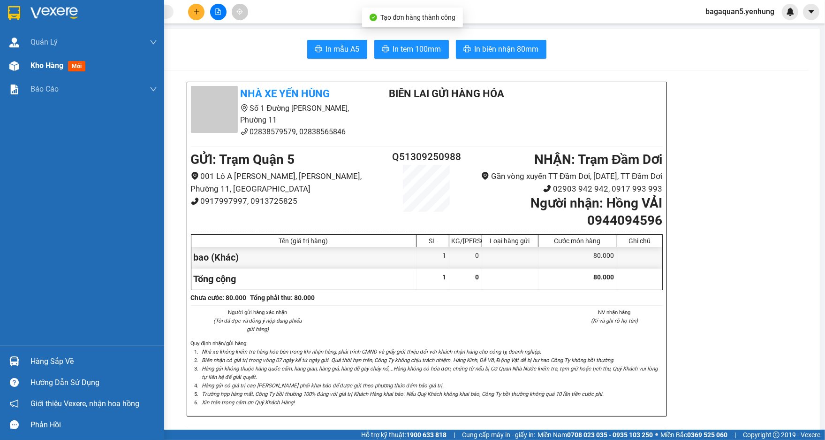
click at [15, 71] on div at bounding box center [14, 66] width 16 height 16
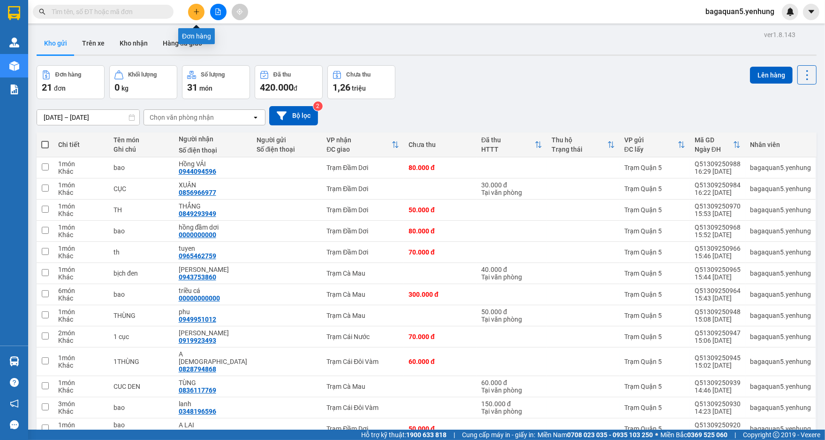
click at [198, 16] on button at bounding box center [196, 12] width 16 height 16
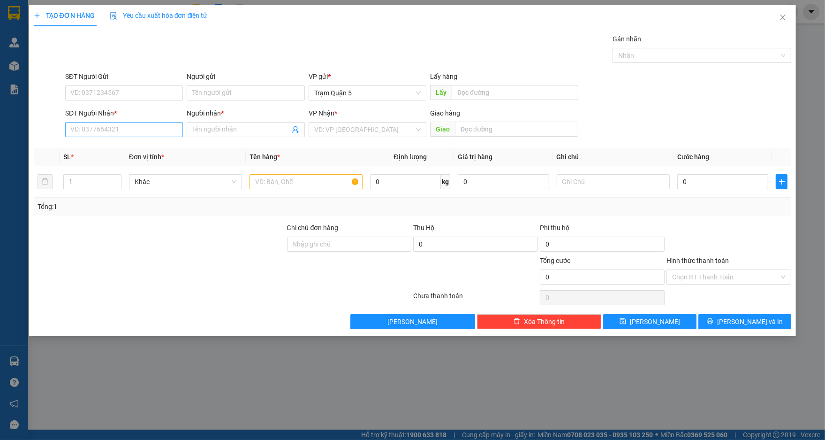
drag, startPoint x: 165, startPoint y: 121, endPoint x: 159, endPoint y: 123, distance: 6.1
click at [164, 121] on div "SĐT Người Nhận *" at bounding box center [124, 115] width 118 height 14
click at [159, 123] on input "SĐT Người Nhận *" at bounding box center [124, 129] width 118 height 15
type input "5"
click at [162, 143] on div "0826266456 - KHẢI" at bounding box center [124, 148] width 107 height 10
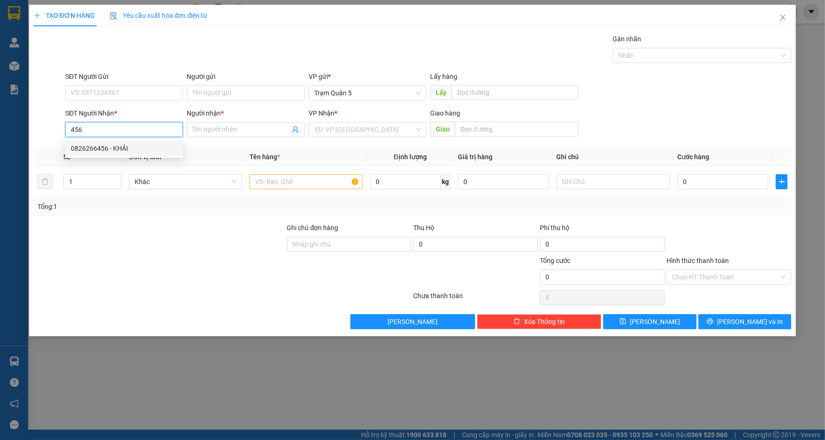
type input "0826266456"
type input "KHẢI"
type input "100.000"
type input "0826266456"
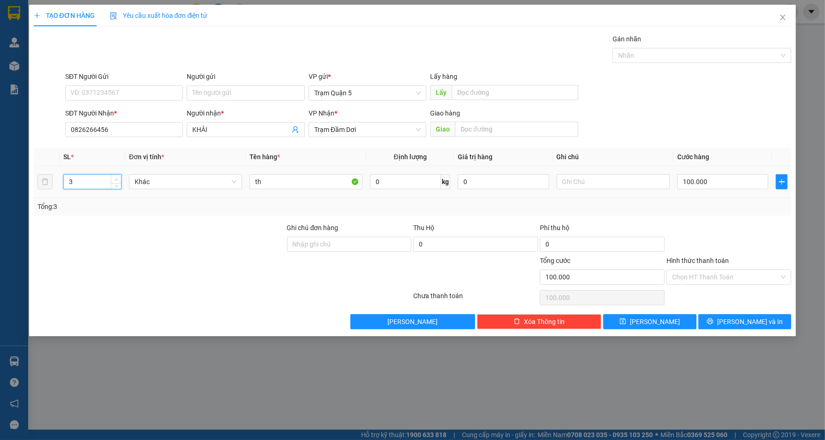
click at [118, 179] on icon "up" at bounding box center [116, 179] width 3 height 3
click at [118, 180] on icon "up" at bounding box center [116, 179] width 3 height 3
click at [119, 186] on span "Decrease Value" at bounding box center [116, 184] width 10 height 8
click at [119, 186] on span "down" at bounding box center [117, 185] width 6 height 6
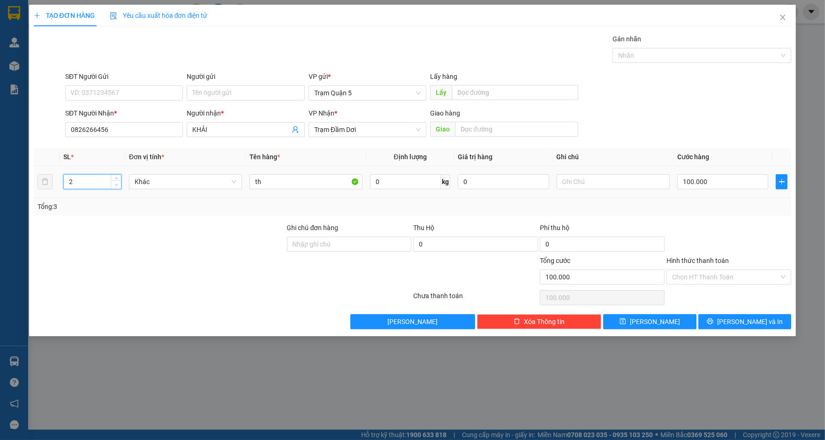
click at [119, 186] on span "down" at bounding box center [117, 185] width 6 height 6
type input "1"
click at [119, 186] on span "down" at bounding box center [117, 185] width 6 height 6
click at [737, 182] on input "100.000" at bounding box center [723, 181] width 91 height 15
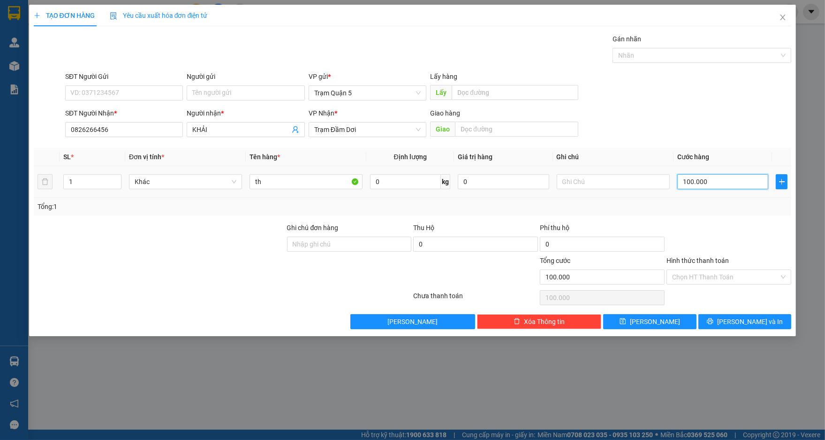
type input "0"
type input "8"
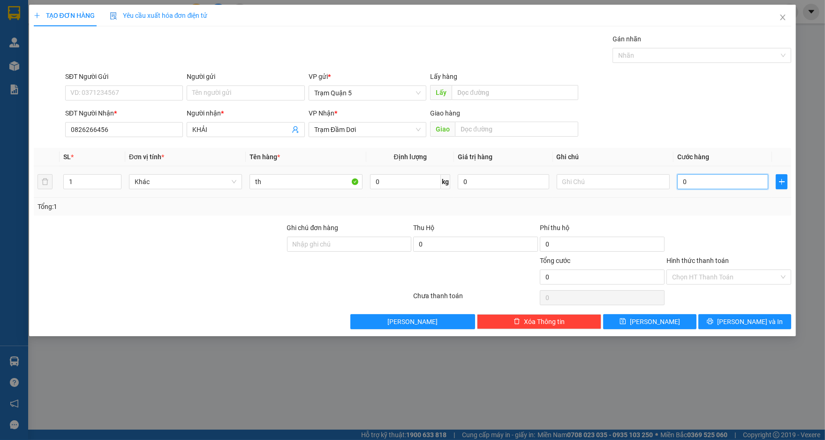
type input "08"
type input "80"
type input "080"
type input "80.000"
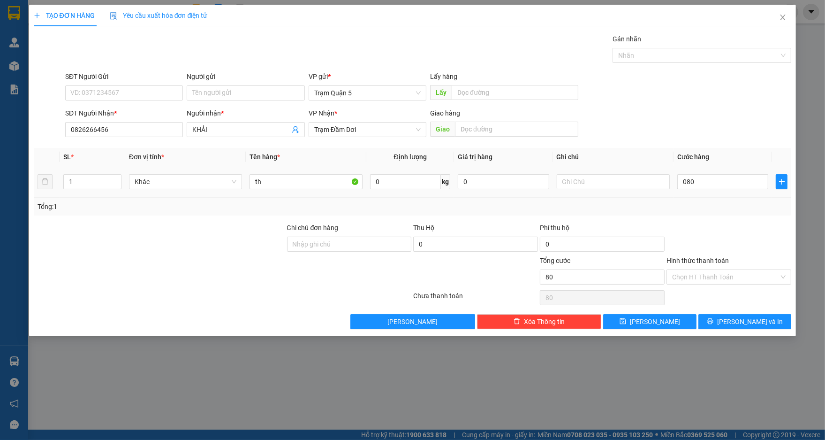
type input "80.000"
click at [741, 225] on div at bounding box center [729, 238] width 127 height 33
click at [758, 322] on span "[PERSON_NAME] và In" at bounding box center [751, 321] width 66 height 10
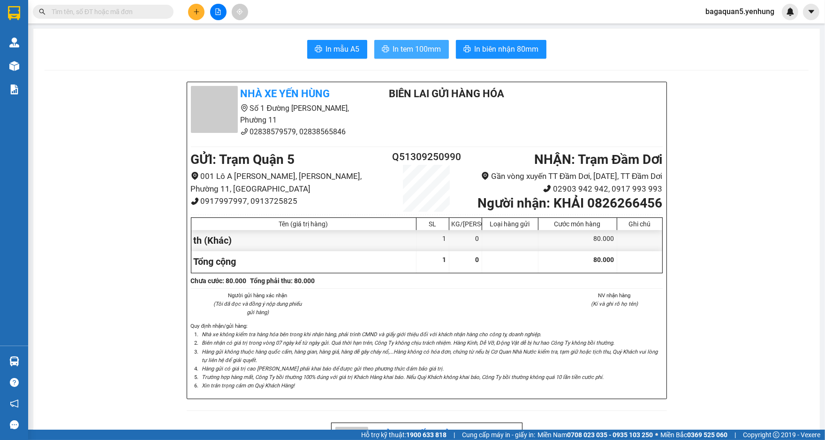
click at [394, 49] on span "In tem 100mm" at bounding box center [417, 49] width 48 height 12
click at [199, 9] on icon "plus" at bounding box center [196, 11] width 7 height 7
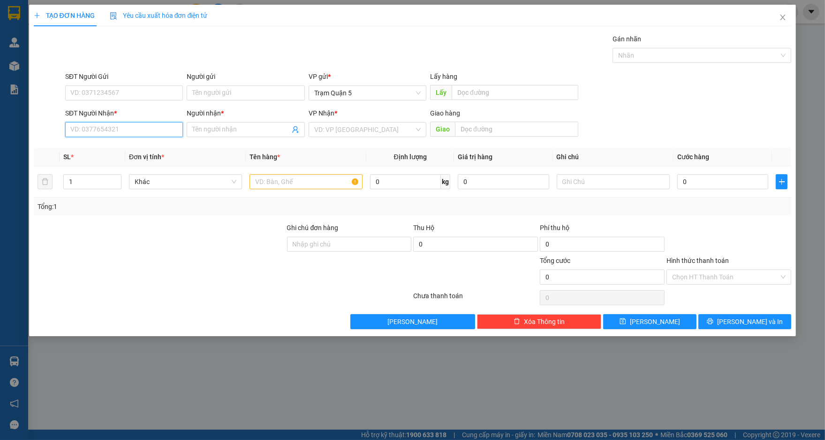
click at [106, 132] on input "SĐT Người Nhận *" at bounding box center [124, 129] width 118 height 15
click at [140, 146] on div "0947494649 - that" at bounding box center [124, 148] width 107 height 10
type input "0947494649"
type input "that"
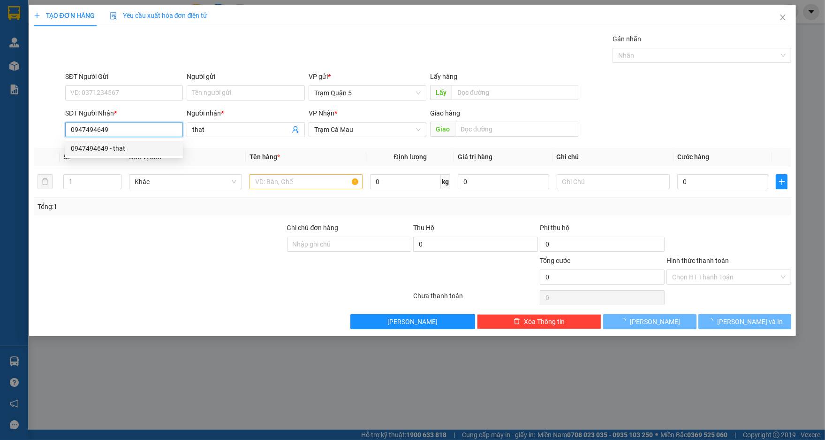
type input "80.000"
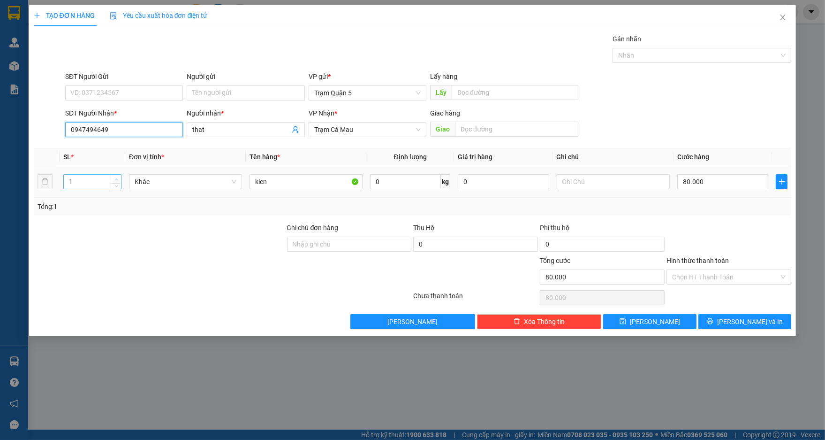
type input "0947494649"
click at [116, 175] on span "Increase Value" at bounding box center [116, 179] width 10 height 8
type input "4"
click at [116, 175] on span "Increase Value" at bounding box center [116, 179] width 10 height 8
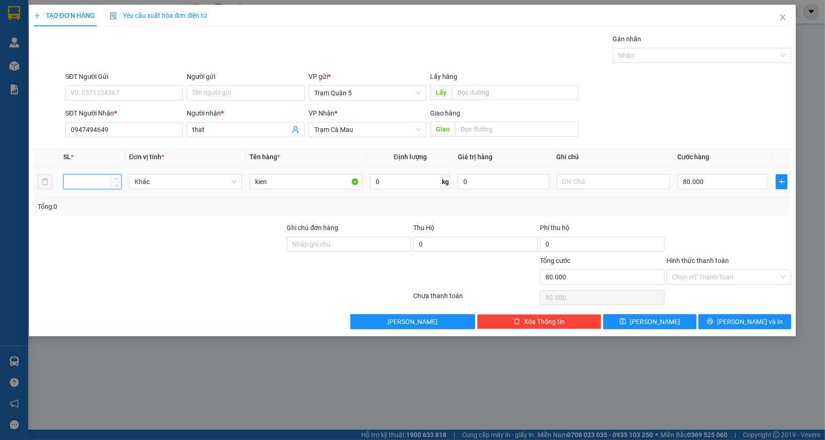
type input "4"
click at [291, 180] on input "kien" at bounding box center [306, 181] width 113 height 15
type input "k"
type input "2"
type input "2th+2cuc"
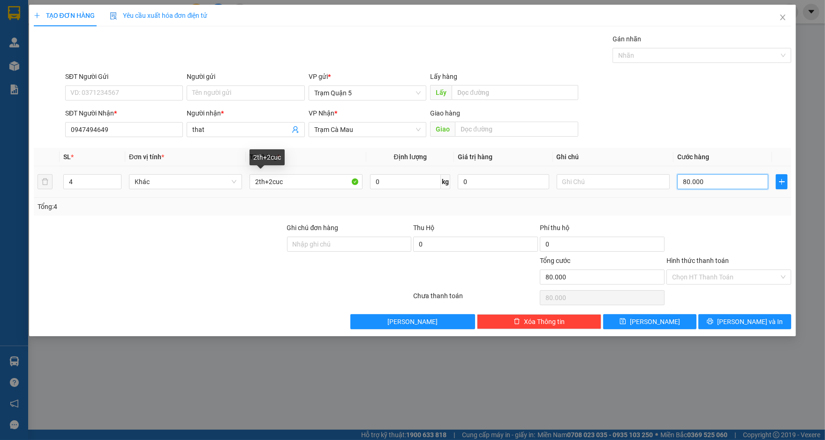
click at [716, 188] on input "80.000" at bounding box center [723, 181] width 91 height 15
type input "0"
type input "2"
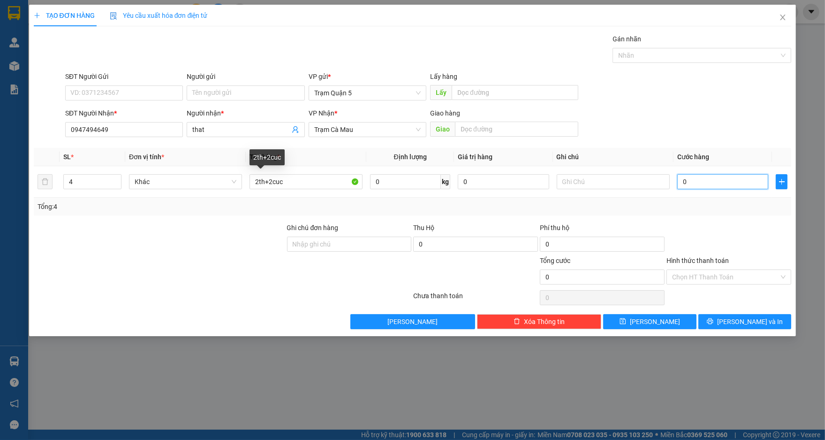
type input "2"
type input "02"
type input "26"
type input "026"
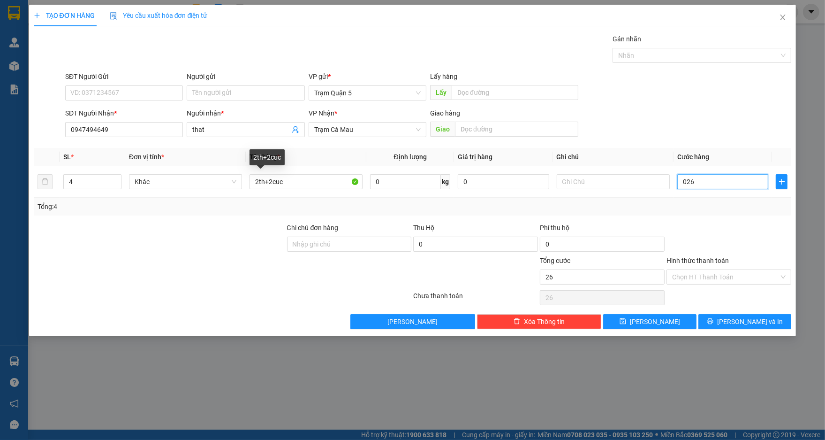
type input "260"
type input "0.260"
type input "260.000"
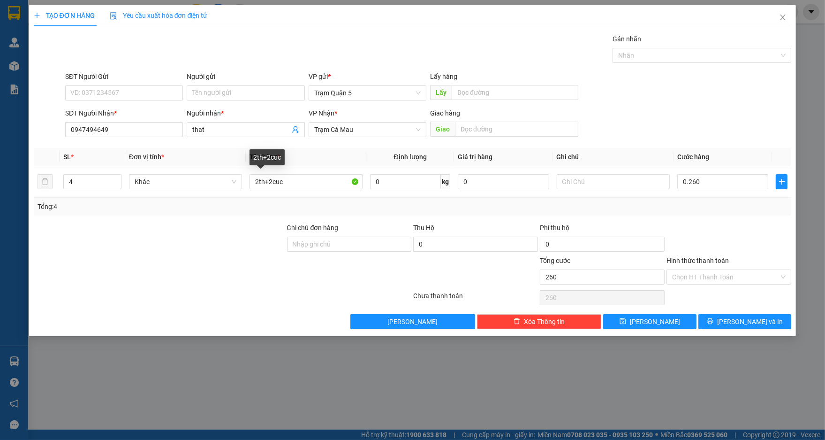
type input "260.000"
click at [738, 225] on div at bounding box center [729, 238] width 127 height 33
click at [714, 321] on icon "printer" at bounding box center [710, 321] width 7 height 7
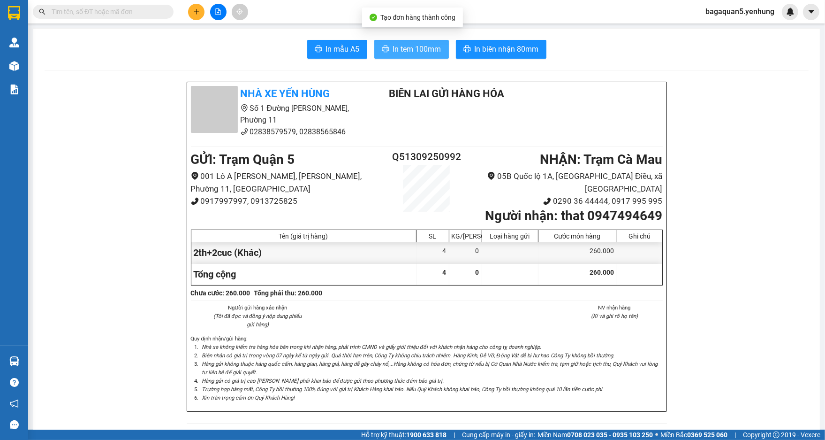
click at [398, 50] on span "In tem 100mm" at bounding box center [417, 49] width 48 height 12
click at [194, 7] on button at bounding box center [196, 12] width 16 height 16
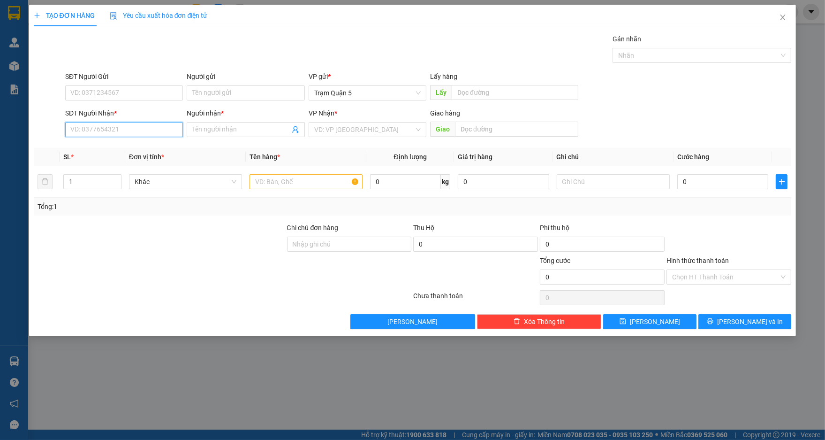
click at [168, 128] on input "SĐT Người Nhận *" at bounding box center [124, 129] width 118 height 15
type input "0815173411"
click at [147, 150] on div "0815173411 - hien" at bounding box center [124, 148] width 107 height 10
type input "hien"
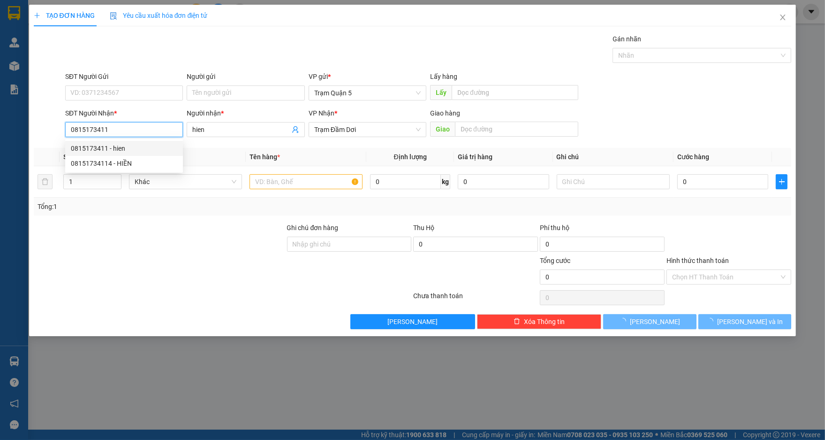
type input "30.000"
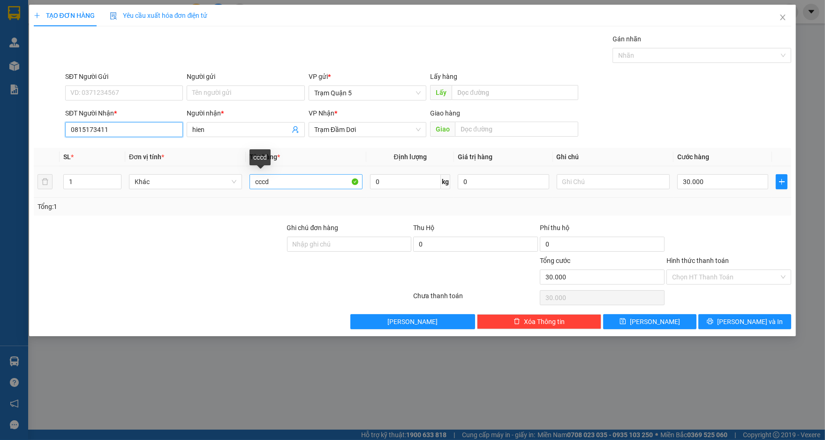
type input "0815173411"
drag, startPoint x: 331, startPoint y: 182, endPoint x: 167, endPoint y: 161, distance: 165.5
click at [157, 185] on tr "1 Khác cccd 0 kg 0 30.000" at bounding box center [413, 181] width 758 height 31
type input "thùng"
click at [745, 177] on input "30.000" at bounding box center [723, 181] width 91 height 15
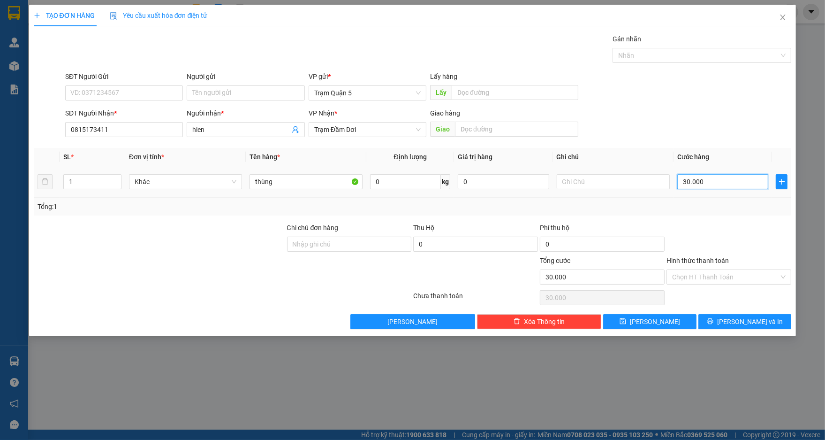
type input "5"
type input "50"
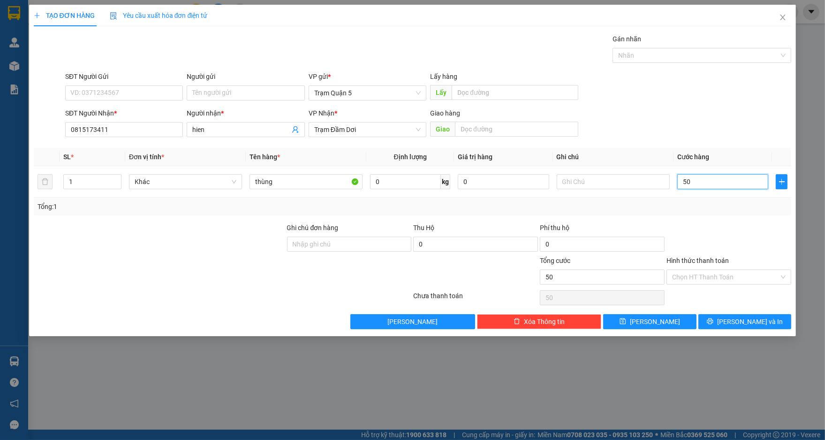
type input "50"
type input "50.000"
click at [743, 210] on div "Tổng: 1" at bounding box center [413, 206] width 751 height 10
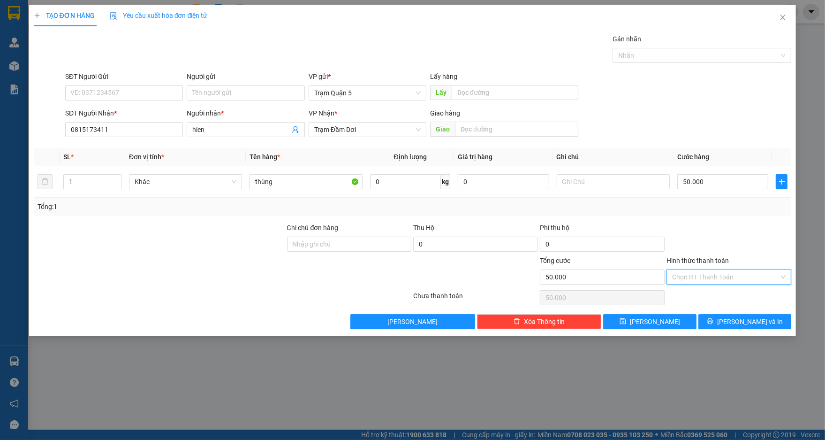
click at [730, 281] on input "Hình thức thanh toán" at bounding box center [725, 277] width 107 height 14
click at [742, 293] on div "Tại văn phòng" at bounding box center [730, 295] width 114 height 10
type input "0"
click at [748, 315] on button "[PERSON_NAME] và In" at bounding box center [745, 321] width 93 height 15
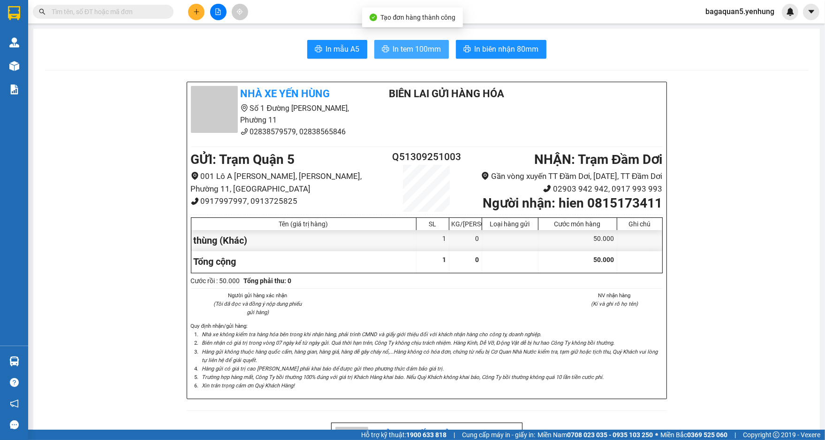
click at [433, 46] on span "In tem 100mm" at bounding box center [417, 49] width 48 height 12
click at [425, 46] on span "In tem 100mm" at bounding box center [417, 49] width 48 height 12
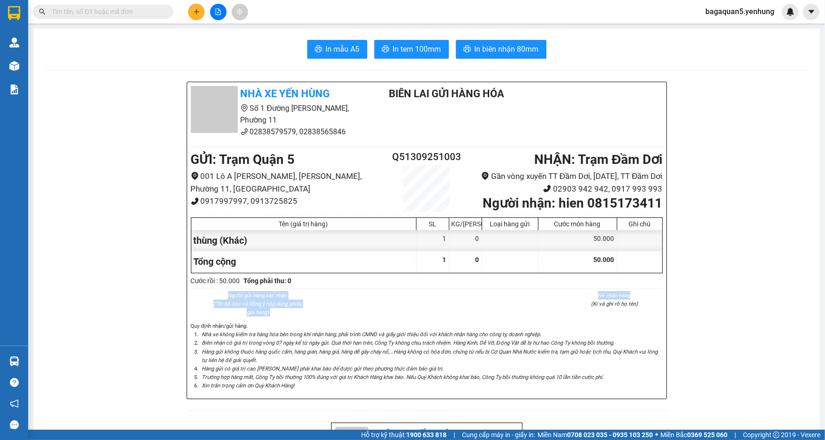
click at [645, 286] on div "Cước rồi : 50.000 Tổng phải thu: 0" at bounding box center [427, 280] width 472 height 10
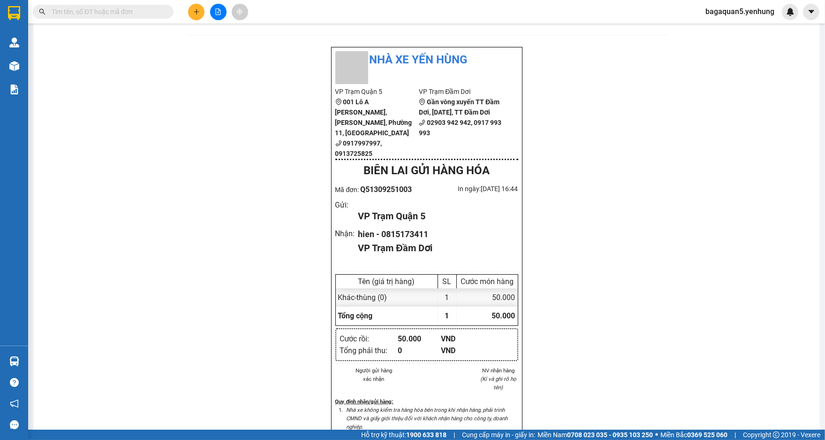
scroll to position [465, 0]
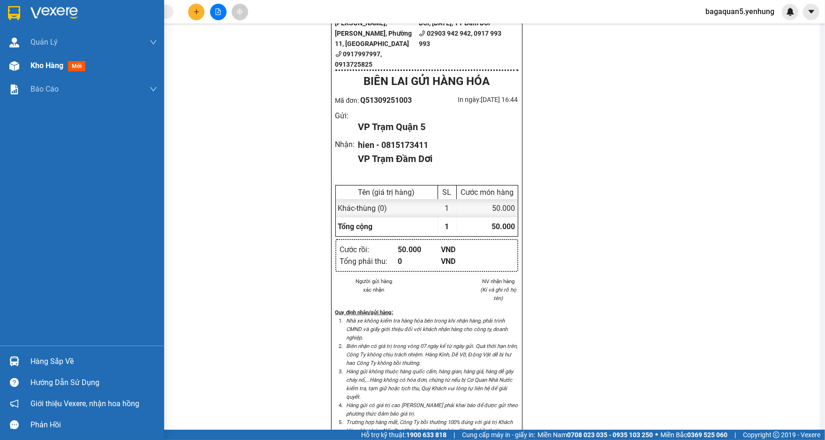
click at [31, 69] on span "Kho hàng" at bounding box center [47, 65] width 33 height 9
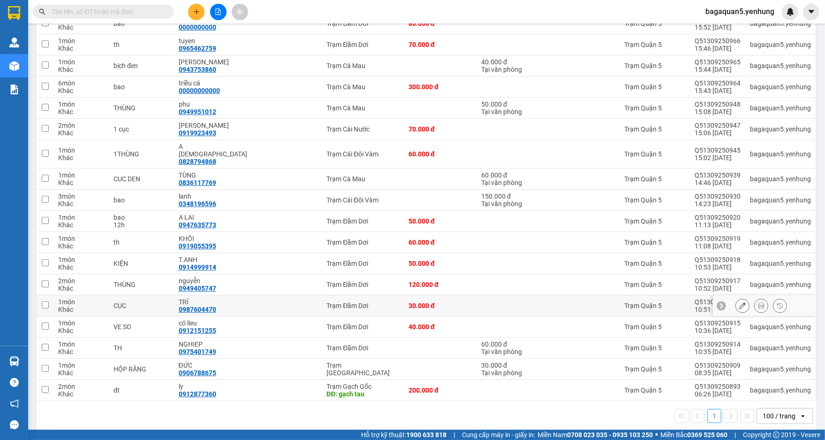
scroll to position [273, 0]
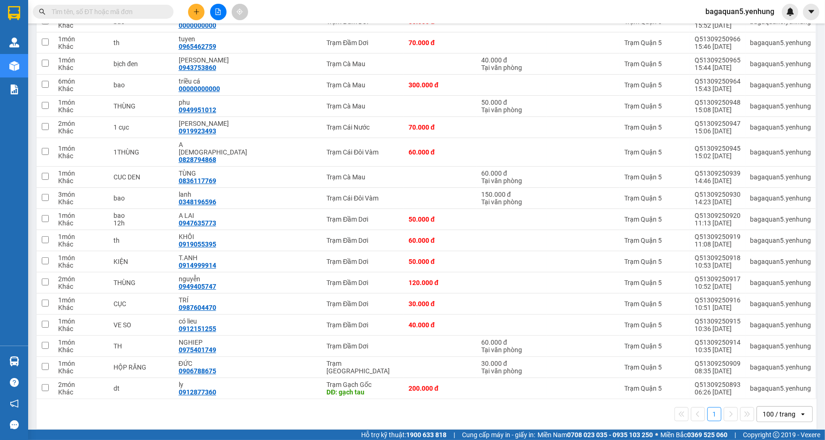
click at [777, 409] on div "100 / trang" at bounding box center [779, 413] width 33 height 9
click at [761, 381] on span "100 / trang" at bounding box center [775, 385] width 36 height 9
click at [763, 409] on div "100 / trang" at bounding box center [779, 413] width 33 height 9
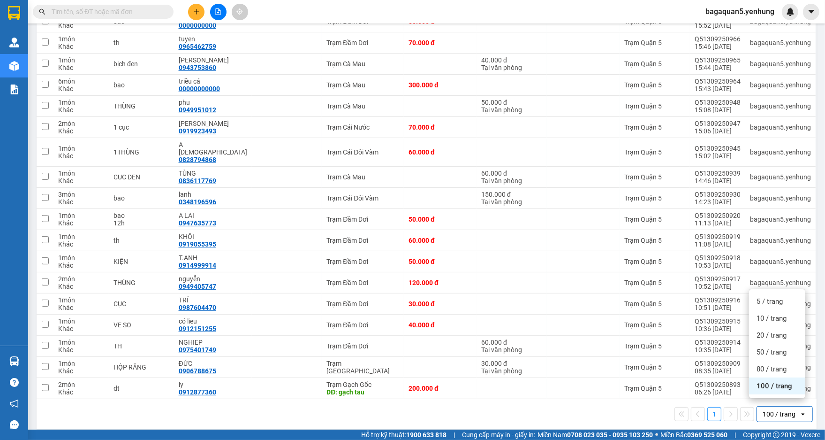
click at [763, 409] on div "100 / trang" at bounding box center [779, 413] width 33 height 9
click at [764, 378] on div "100 / trang" at bounding box center [777, 385] width 56 height 17
click at [800, 406] on div "open" at bounding box center [806, 413] width 13 height 15
click at [800, 410] on icon "open" at bounding box center [804, 414] width 8 height 8
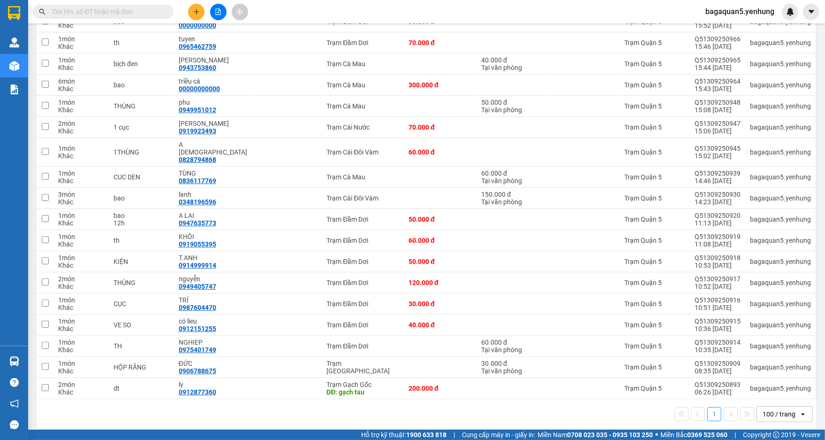
click at [800, 410] on icon "open" at bounding box center [804, 414] width 8 height 8
click at [775, 384] on span "100 / trang" at bounding box center [775, 385] width 36 height 9
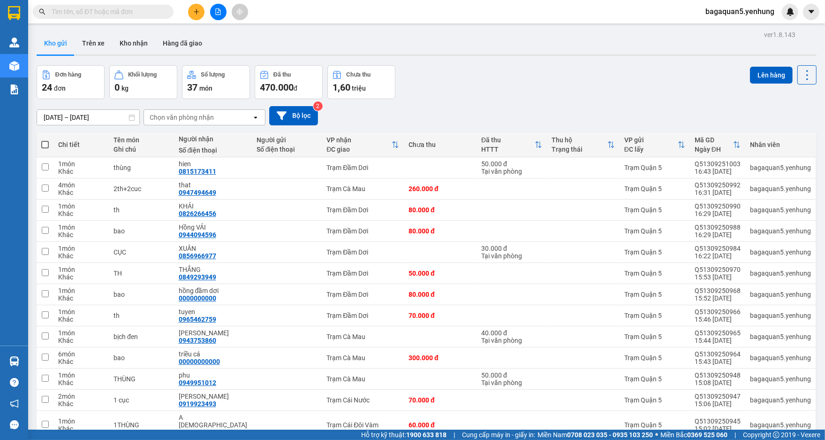
drag, startPoint x: 190, startPoint y: 14, endPoint x: 198, endPoint y: 16, distance: 8.3
click at [198, 16] on button at bounding box center [196, 12] width 16 height 16
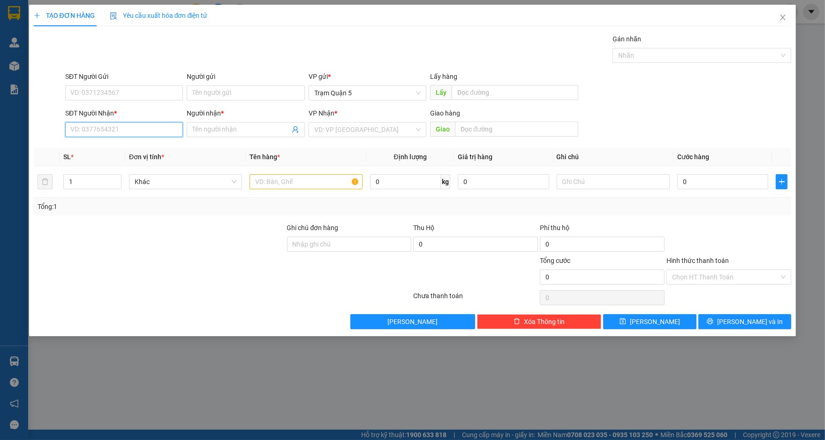
click at [92, 125] on input "SĐT Người Nhận *" at bounding box center [124, 129] width 118 height 15
click at [141, 147] on div "0917797134 - TRỌNG" at bounding box center [124, 148] width 107 height 10
type input "0917797134"
type input "TRỌNG"
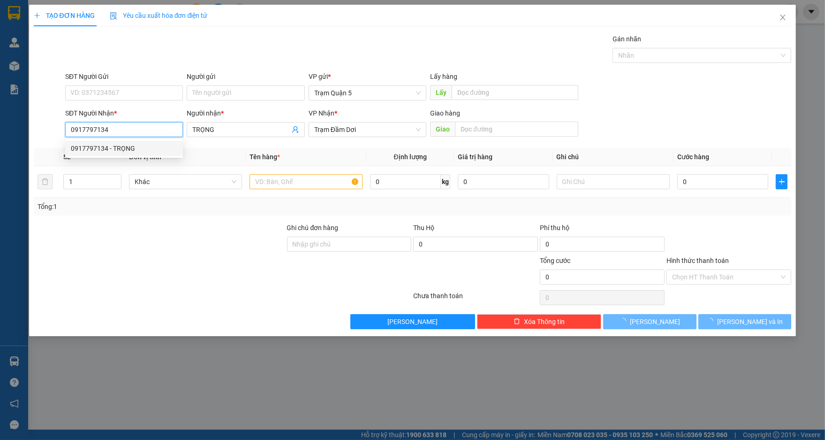
type input "30.000"
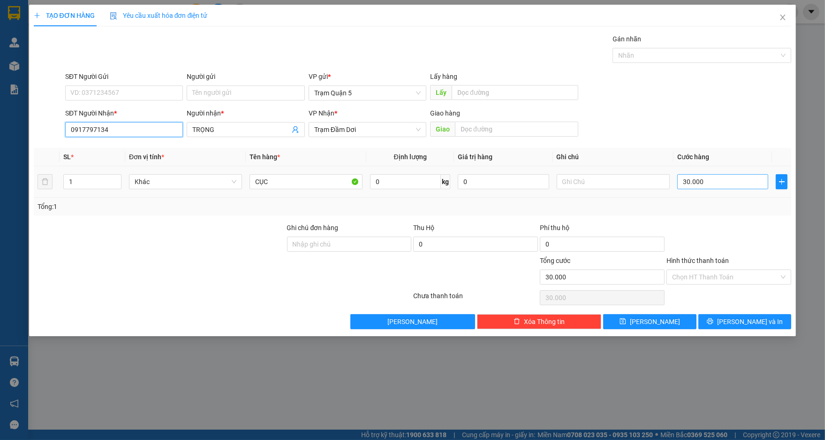
type input "0917797134"
click at [730, 182] on input "30.000" at bounding box center [723, 181] width 91 height 15
click at [716, 267] on div "Hình thức thanh toán" at bounding box center [729, 262] width 125 height 14
click at [707, 276] on input "Hình thức thanh toán" at bounding box center [725, 277] width 107 height 14
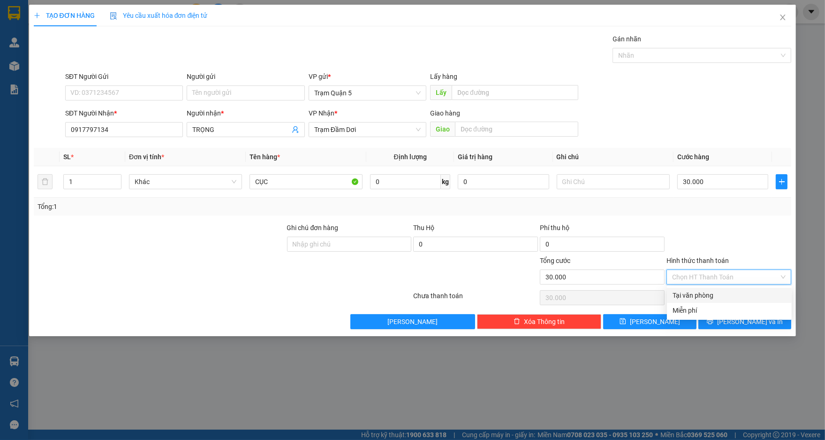
click at [695, 290] on div "Tại văn phòng" at bounding box center [730, 295] width 114 height 10
type input "0"
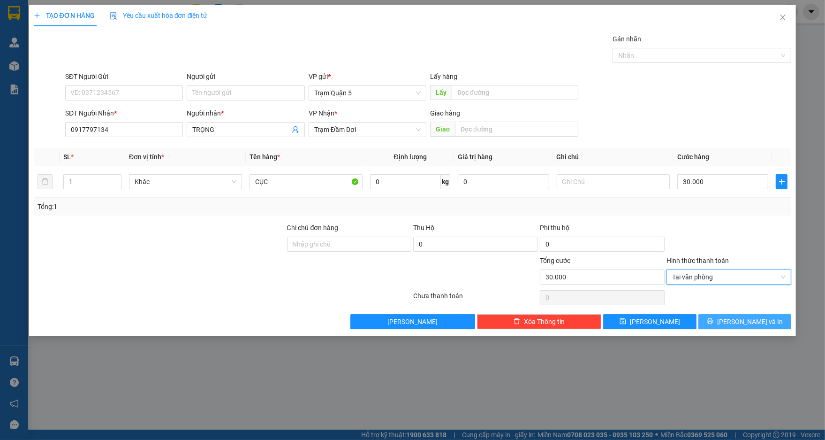
click at [712, 318] on button "[PERSON_NAME] và In" at bounding box center [745, 321] width 93 height 15
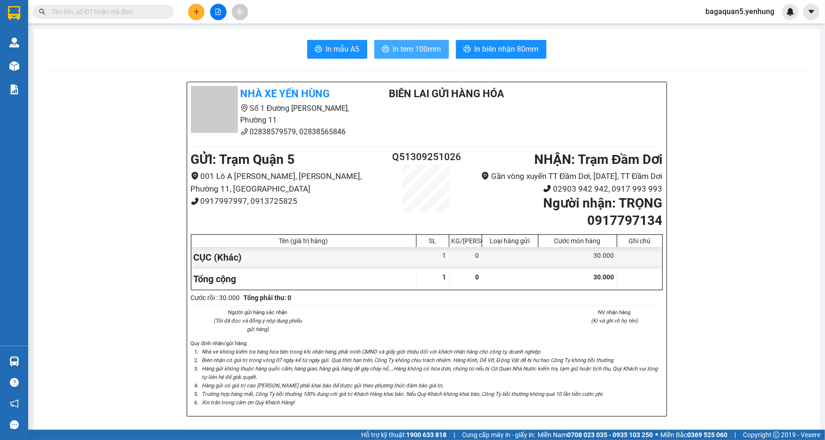
click at [400, 44] on span "In tem 100mm" at bounding box center [417, 49] width 48 height 12
click at [202, 15] on button at bounding box center [196, 12] width 16 height 16
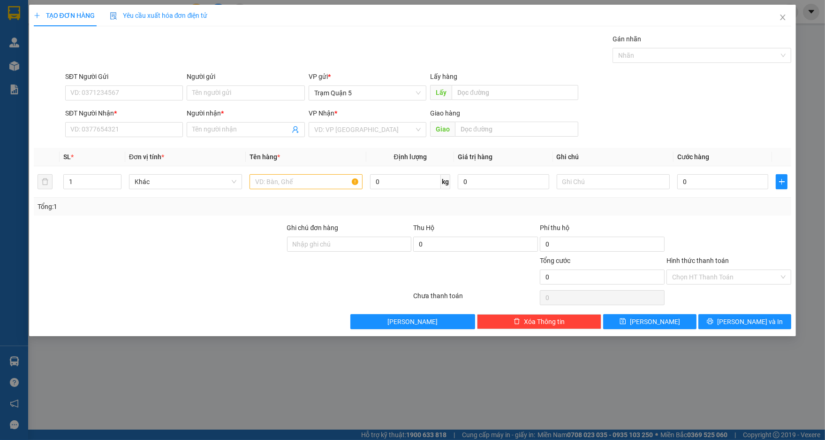
click at [262, 141] on div "Transit Pickup Surcharge Ids Transit Deliver Surcharge Ids Transit Deliver Surc…" at bounding box center [413, 181] width 758 height 295
click at [261, 137] on div "Người nhận * Tên người nhận" at bounding box center [246, 124] width 118 height 33
click at [260, 130] on input "Người nhận *" at bounding box center [240, 129] width 97 height 10
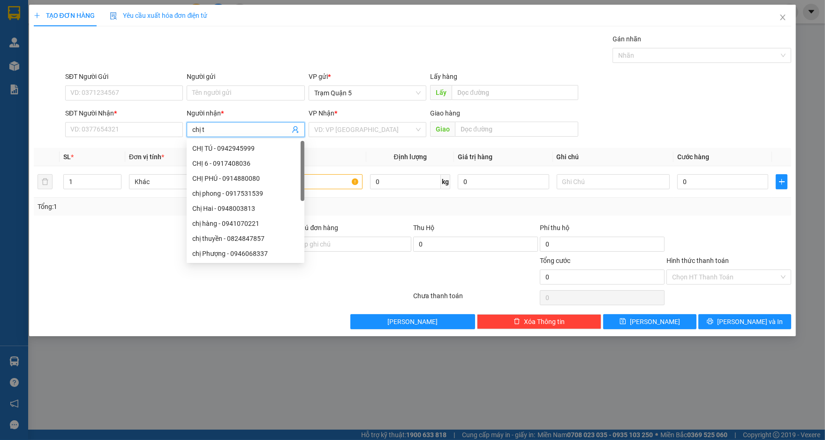
type input "chị tú"
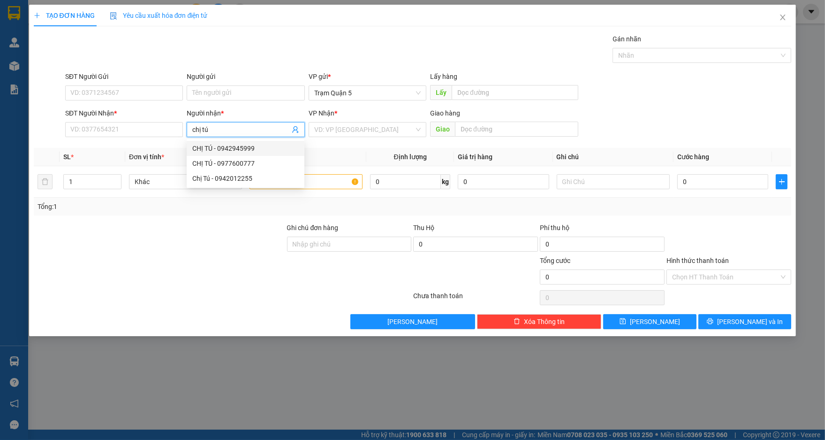
click at [270, 144] on div "CHỊ TÚ - 0942945999" at bounding box center [245, 148] width 107 height 10
type input "0942945999"
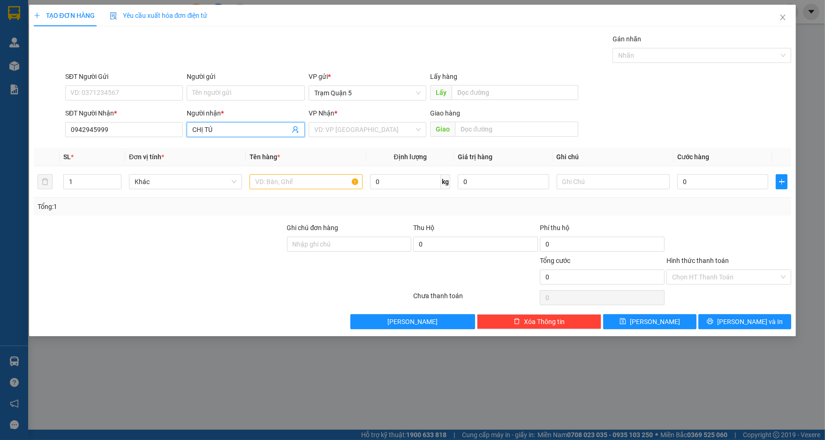
click at [247, 136] on span "CHỊ TÚ" at bounding box center [246, 129] width 118 height 15
type input "C"
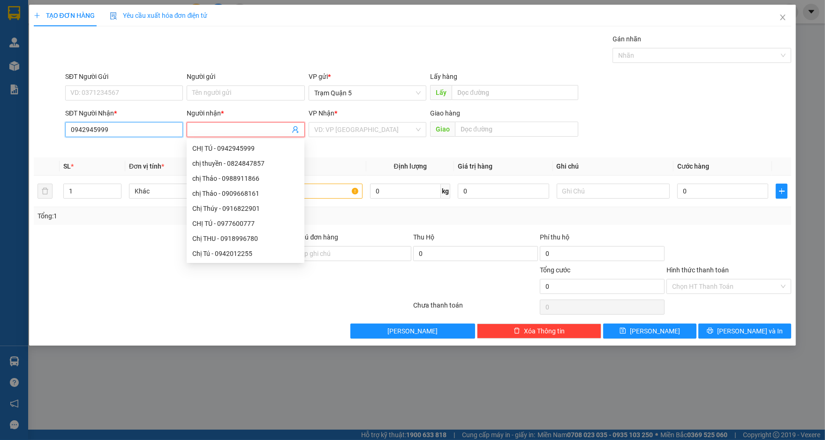
click at [168, 129] on input "0942945999" at bounding box center [124, 129] width 118 height 15
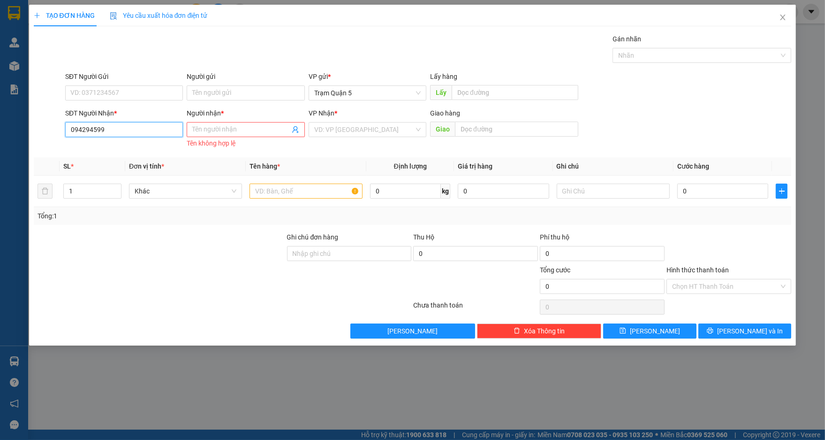
type input "0942945999"
click at [151, 151] on div "0942945999 - CHỊ TÚ" at bounding box center [124, 148] width 107 height 10
type input "CHỊ TÚ"
type input "30.000"
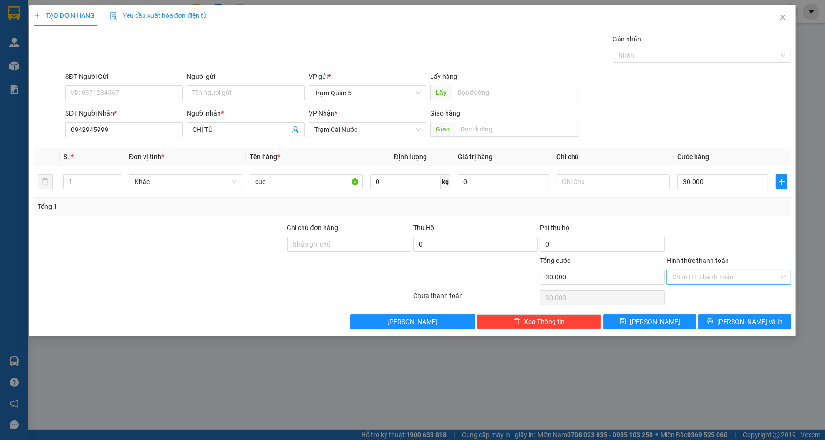
click at [765, 276] on input "Hình thức thanh toán" at bounding box center [725, 277] width 107 height 14
click at [717, 297] on div "Tại văn phòng" at bounding box center [730, 295] width 114 height 10
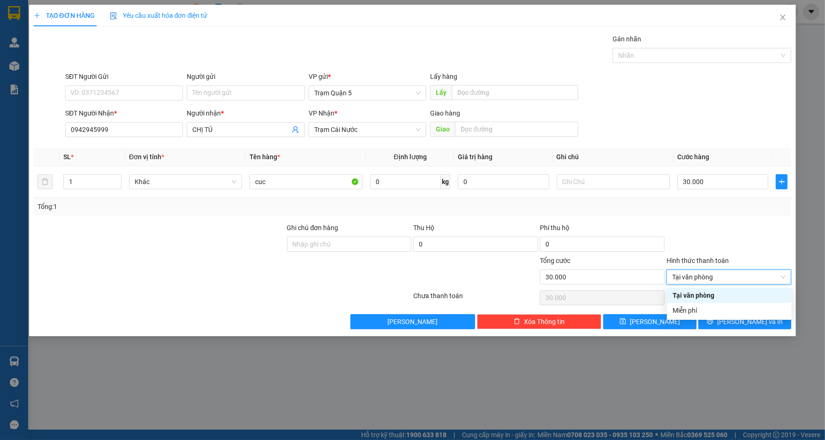
type input "0"
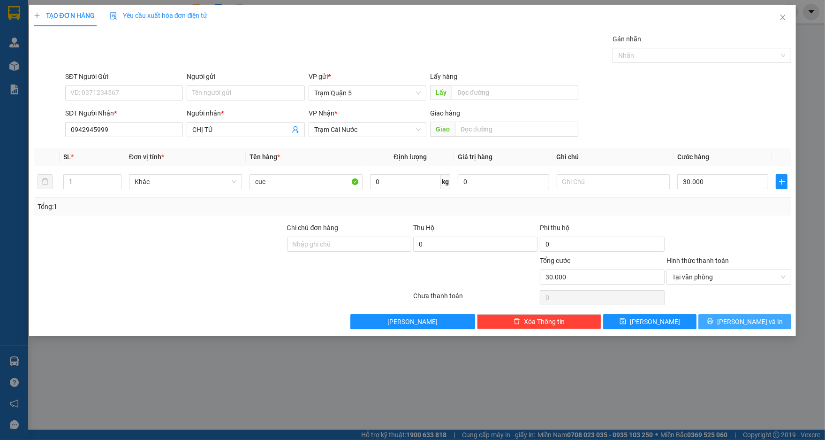
drag, startPoint x: 729, startPoint y: 309, endPoint x: 729, endPoint y: 315, distance: 6.1
click at [729, 313] on div "Transit Pickup Surcharge Ids Transit Deliver Surcharge Ids Transit Deliver Surc…" at bounding box center [413, 181] width 758 height 295
click at [729, 315] on button "[PERSON_NAME] và In" at bounding box center [745, 321] width 93 height 15
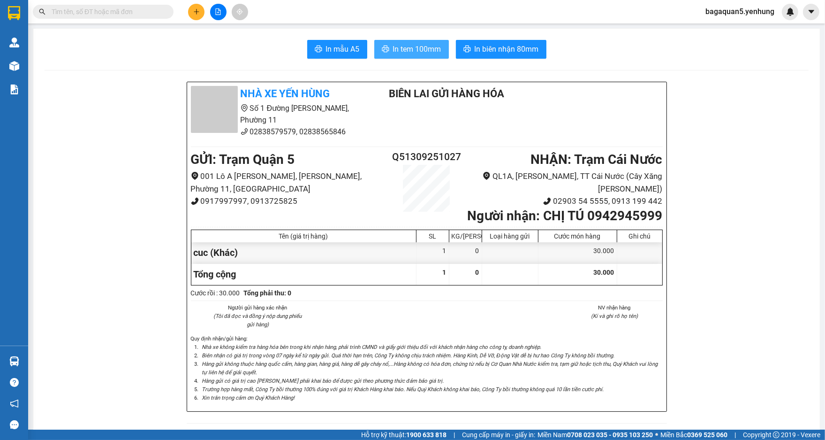
drag, startPoint x: 401, startPoint y: 51, endPoint x: 406, endPoint y: 69, distance: 19.0
click at [401, 50] on span "In tem 100mm" at bounding box center [417, 49] width 48 height 12
click at [200, 10] on button at bounding box center [196, 12] width 16 height 16
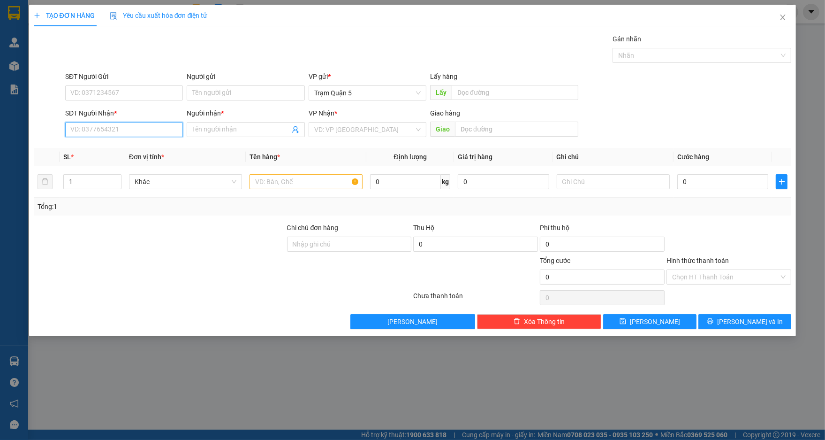
drag, startPoint x: 154, startPoint y: 127, endPoint x: 147, endPoint y: 150, distance: 24.2
click at [147, 131] on input "SĐT Người Nhận *" at bounding box center [124, 129] width 118 height 15
click at [175, 164] on div "0984339647 - loan" at bounding box center [124, 163] width 107 height 10
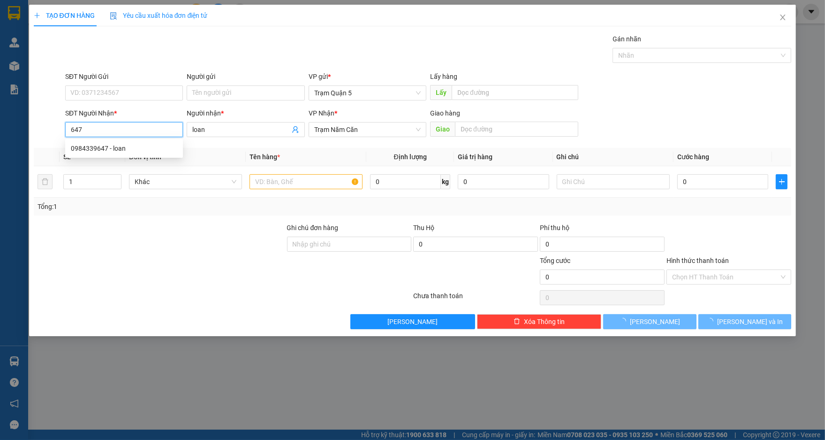
type input "0984339647"
type input "loan"
type input "100.000"
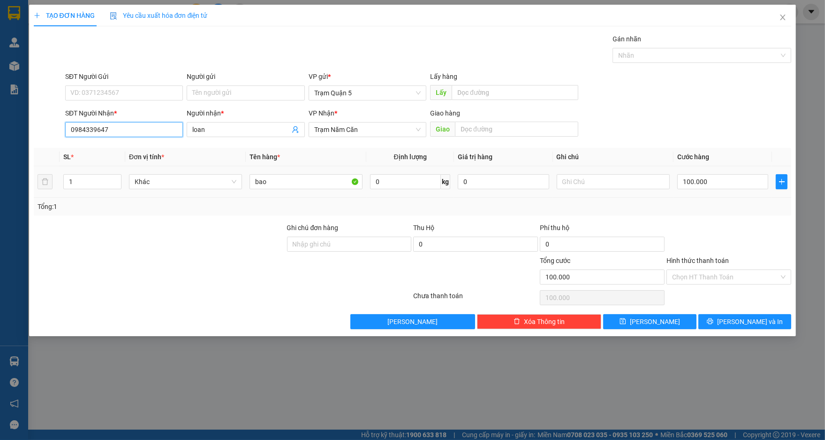
type input "0984339647"
drag, startPoint x: 276, startPoint y: 190, endPoint x: 277, endPoint y: 184, distance: 5.8
click at [276, 186] on div "bao" at bounding box center [306, 181] width 113 height 19
click at [278, 184] on input "bao" at bounding box center [306, 181] width 113 height 15
type input "b"
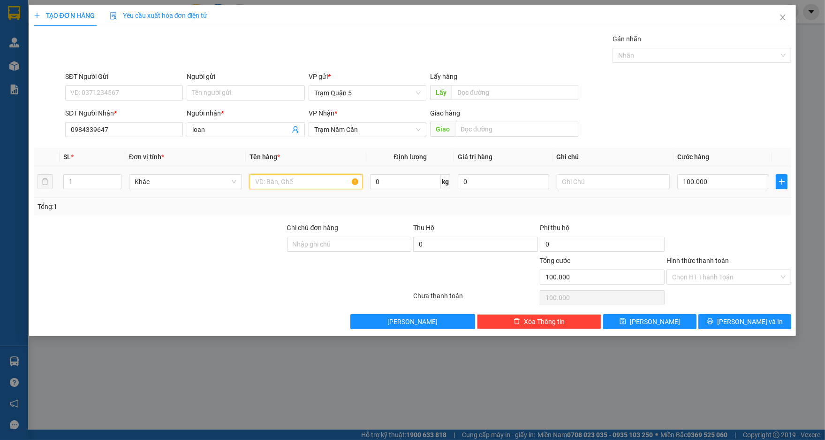
type input "3"
type input "th"
click at [723, 180] on input "100.000" at bounding box center [723, 181] width 91 height 15
type input "0"
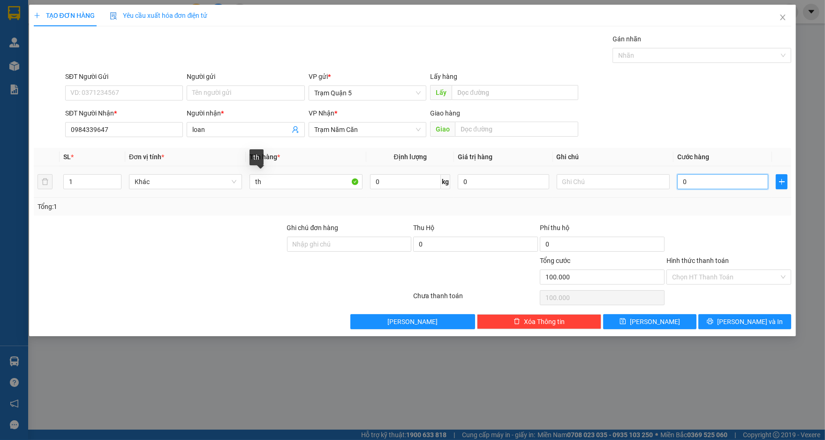
type input "0"
type input "8"
type input "08"
type input "80"
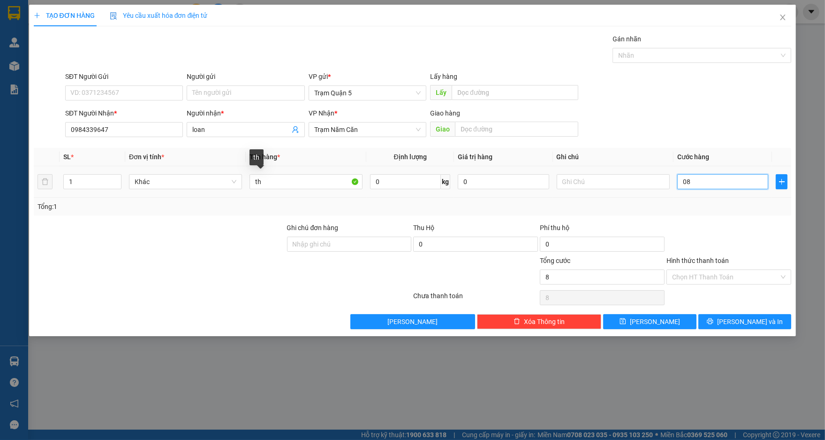
type input "80"
type input "080"
type input "80.000"
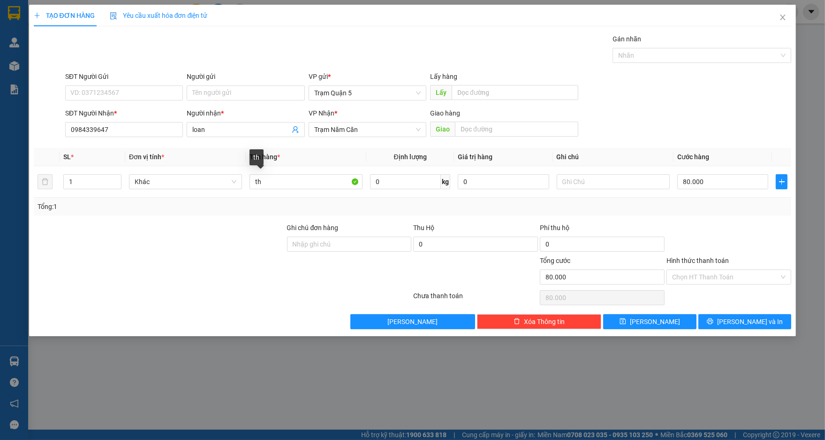
click at [679, 202] on div "Tổng: 1" at bounding box center [413, 206] width 751 height 10
click at [737, 319] on span "[PERSON_NAME] và In" at bounding box center [751, 321] width 66 height 10
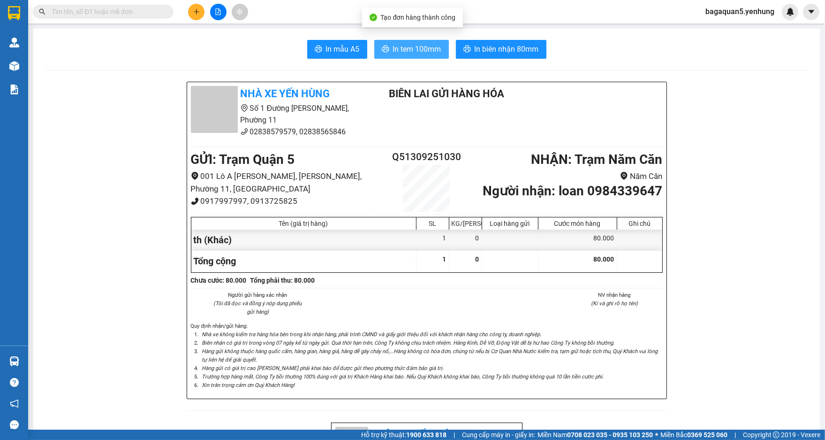
click at [400, 53] on span "In tem 100mm" at bounding box center [417, 49] width 48 height 12
click at [374, 40] on button "In tem 100mm" at bounding box center [411, 49] width 75 height 19
click at [418, 47] on span "In tem 100mm" at bounding box center [417, 49] width 48 height 12
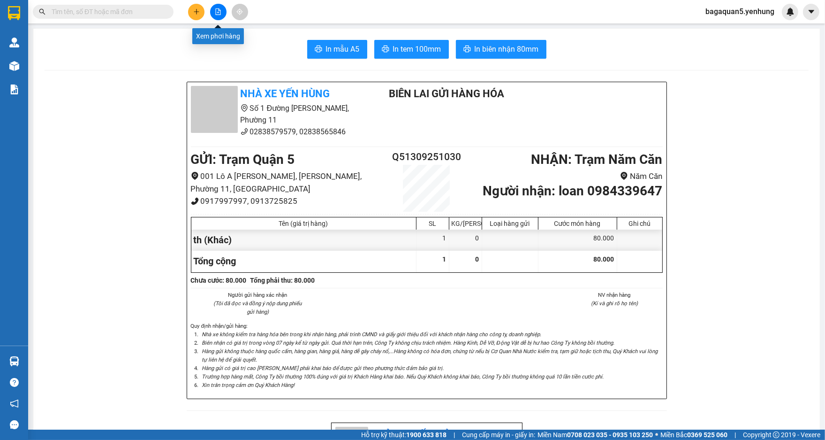
click at [225, 14] on button at bounding box center [218, 12] width 16 height 16
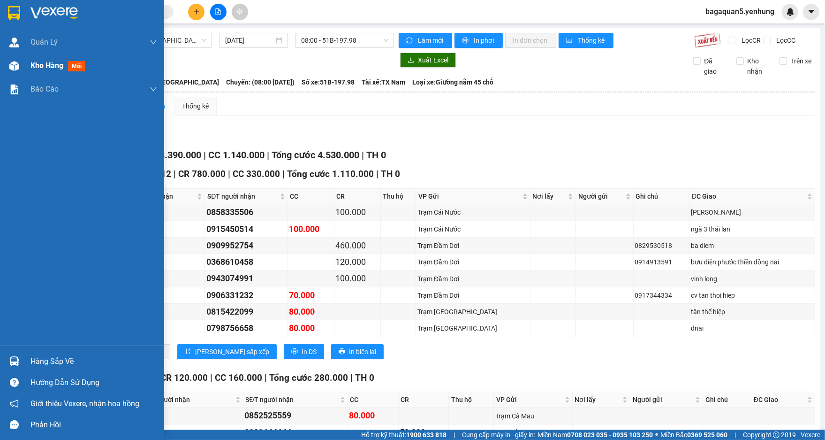
click at [7, 71] on div at bounding box center [14, 66] width 16 height 16
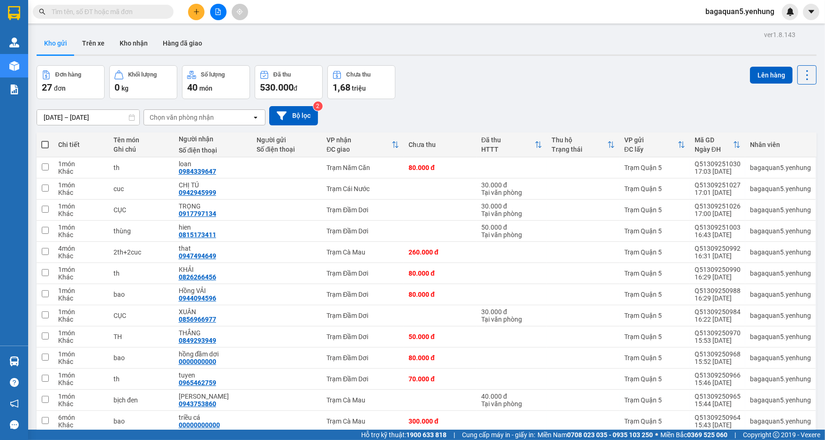
drag, startPoint x: 291, startPoint y: 76, endPoint x: 0, endPoint y: 20, distance: 296.3
click at [194, 84] on div "Đơn hàng 27 đơn Khối lượng 0 kg Số lượng 40 món Đã thu 530.000 đ Chưa thu 1,68 …" at bounding box center [216, 82] width 359 height 34
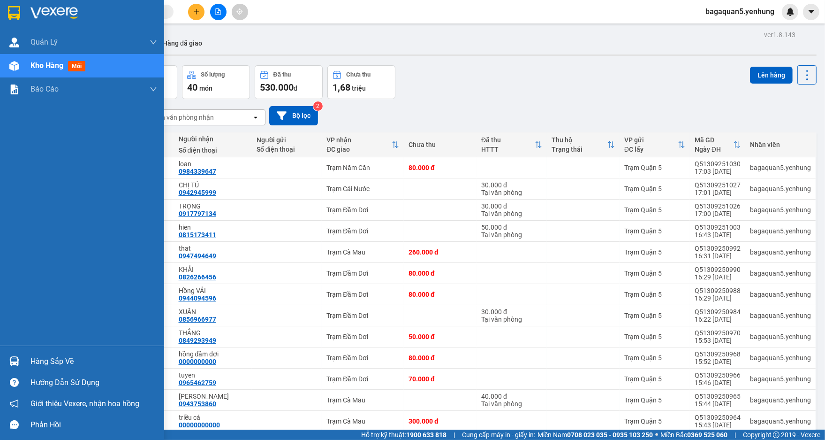
click at [0, 20] on div at bounding box center [82, 15] width 164 height 31
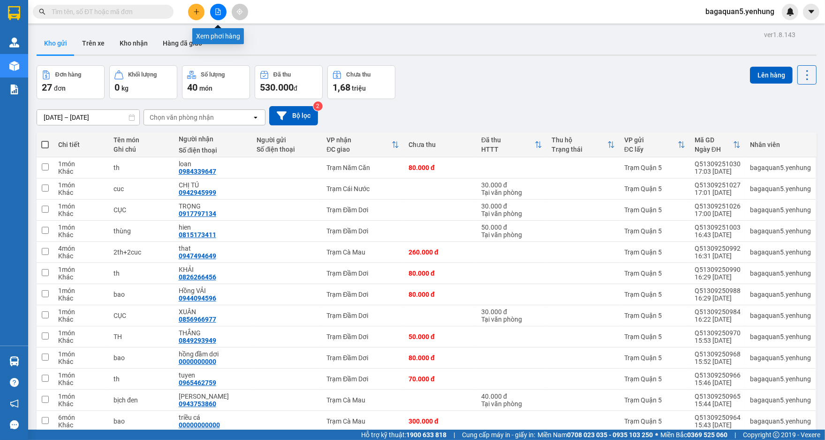
click at [219, 5] on button at bounding box center [218, 12] width 16 height 16
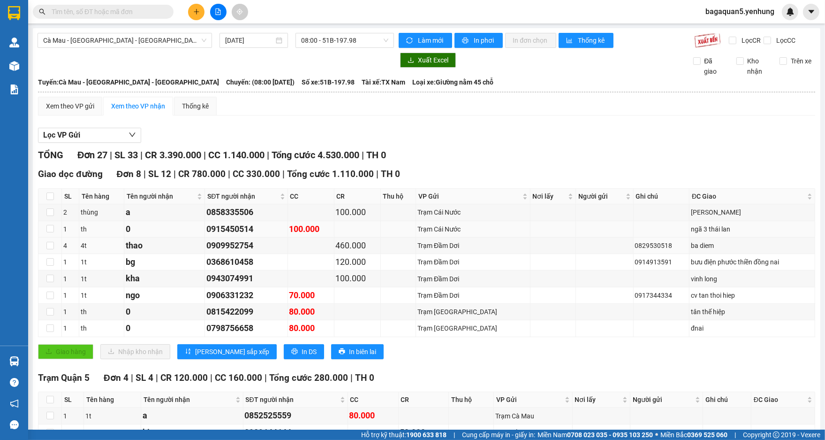
drag, startPoint x: 365, startPoint y: 236, endPoint x: 343, endPoint y: 232, distance: 22.3
click at [352, 232] on td at bounding box center [358, 229] width 46 height 16
click at [313, 385] on div "Trạm Quận 5 Đơn 4 | SL 4 | CR 120.000 | CC 160.000 | Tổng cước 280.000 | TH 0 S…" at bounding box center [427, 437] width 778 height 132
drag, startPoint x: 207, startPoint y: 19, endPoint x: 203, endPoint y: 14, distance: 6.4
click at [206, 16] on div at bounding box center [218, 12] width 70 height 16
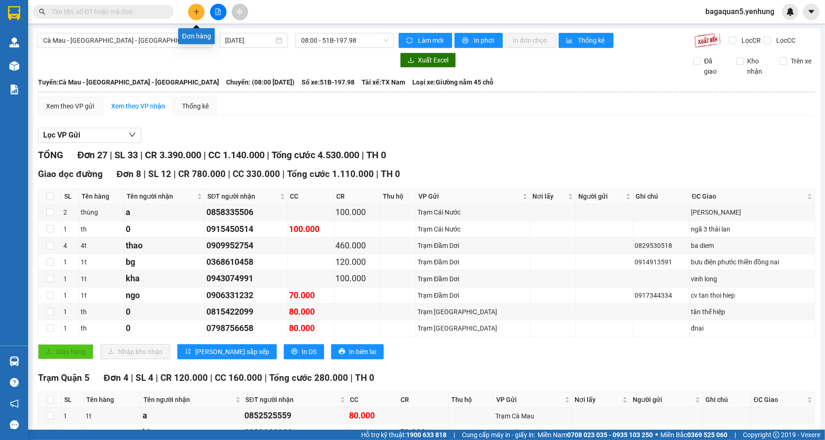
click at [203, 12] on button at bounding box center [196, 12] width 16 height 16
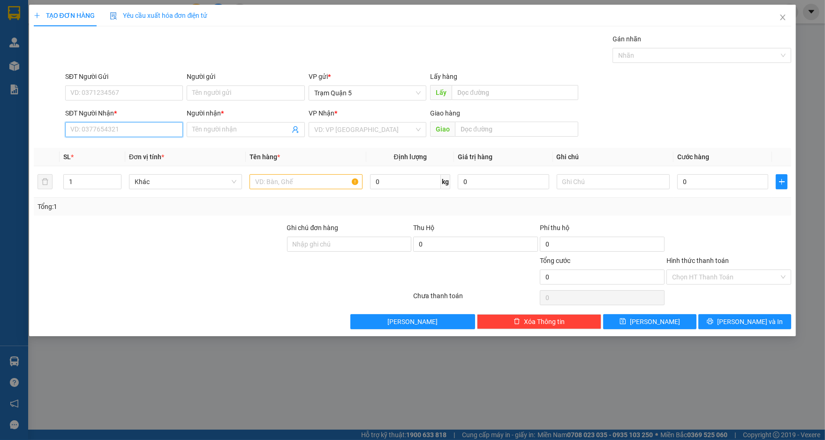
click at [155, 130] on input "SĐT Người Nhận *" at bounding box center [124, 129] width 118 height 15
click at [107, 150] on div "0946748135 - a tâm" at bounding box center [124, 148] width 107 height 10
type input "0946748135"
type input "a tâm"
type input "80.000"
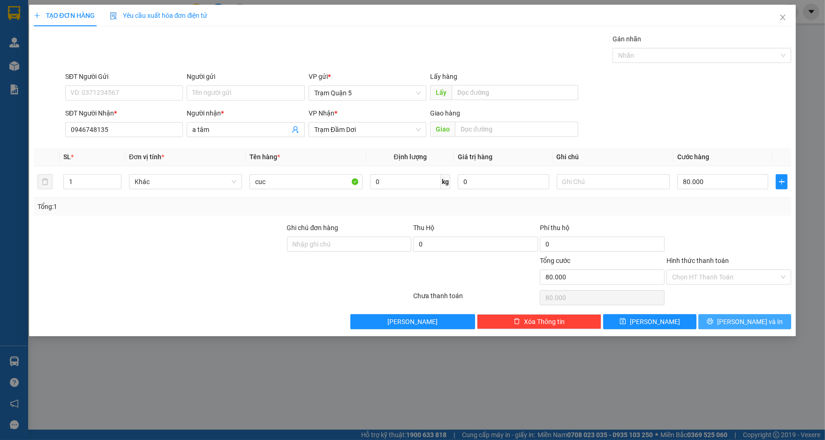
click at [730, 332] on div "TẠO ĐƠN HÀNG Yêu cầu xuất hóa đơn điện tử Transit Pickup Surcharge Ids Transit …" at bounding box center [413, 170] width 768 height 331
click at [730, 325] on button "[PERSON_NAME] và In" at bounding box center [745, 321] width 93 height 15
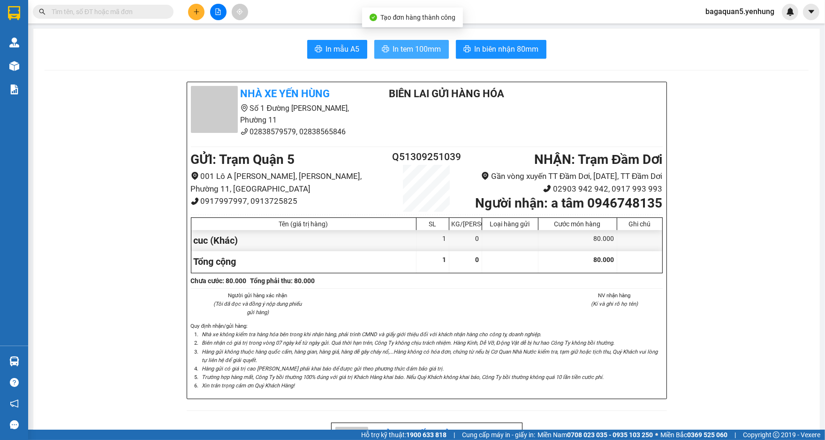
click at [399, 53] on span "In tem 100mm" at bounding box center [417, 49] width 48 height 12
click at [641, 123] on div "Nhà xe Yến Hùng Số 1 Đường Đặng Thái Thân, Phường 11 02838579579, 02838565846 B…" at bounding box center [427, 115] width 476 height 58
click at [35, 5] on div "Kết quả tìm kiếm ( 0 ) Bộ lọc No Data" at bounding box center [91, 12] width 183 height 16
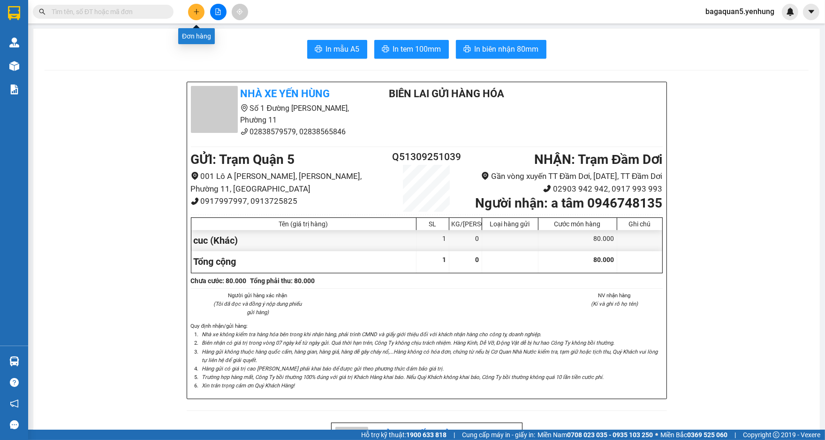
click at [198, 12] on icon "plus" at bounding box center [196, 11] width 7 height 7
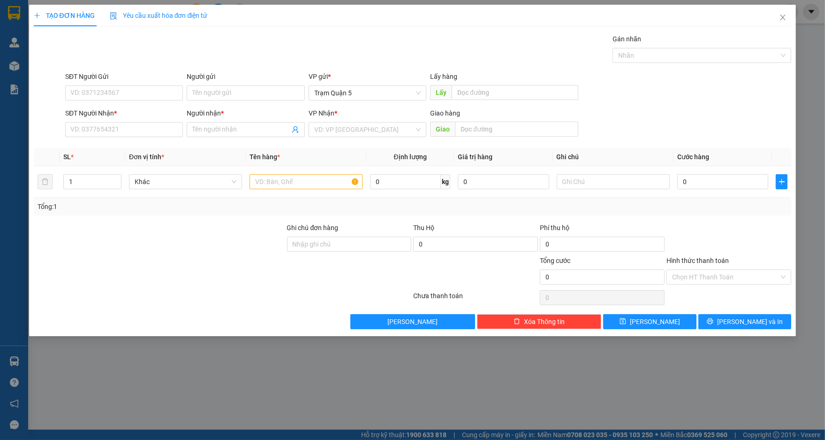
click at [90, 118] on div "SĐT Người Nhận *" at bounding box center [124, 115] width 118 height 14
click at [92, 135] on input "SĐT Người Nhận *" at bounding box center [124, 129] width 118 height 15
click at [126, 161] on div "0918661907 - a thông" at bounding box center [124, 163] width 107 height 10
click at [719, 318] on button "[PERSON_NAME] và In" at bounding box center [745, 321] width 93 height 15
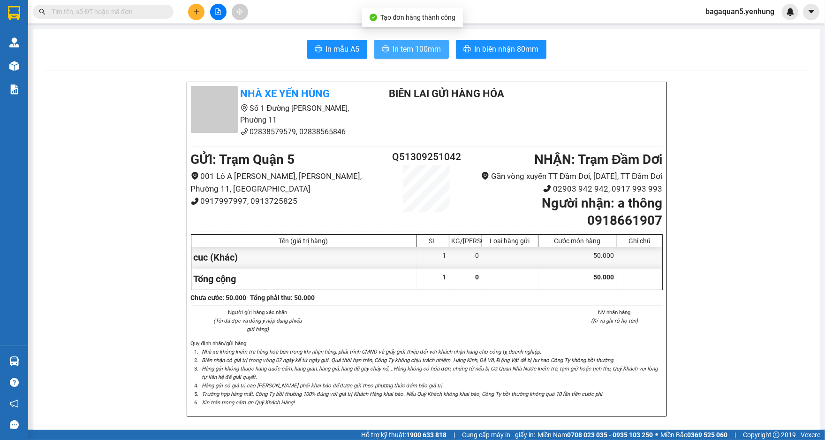
click at [396, 58] on button "In tem 100mm" at bounding box center [411, 49] width 75 height 19
click at [291, 389] on icon "Hàng gửi có giá trị cao [PERSON_NAME] phải khai báo để được gửi theo phương thứ…" at bounding box center [323, 385] width 242 height 7
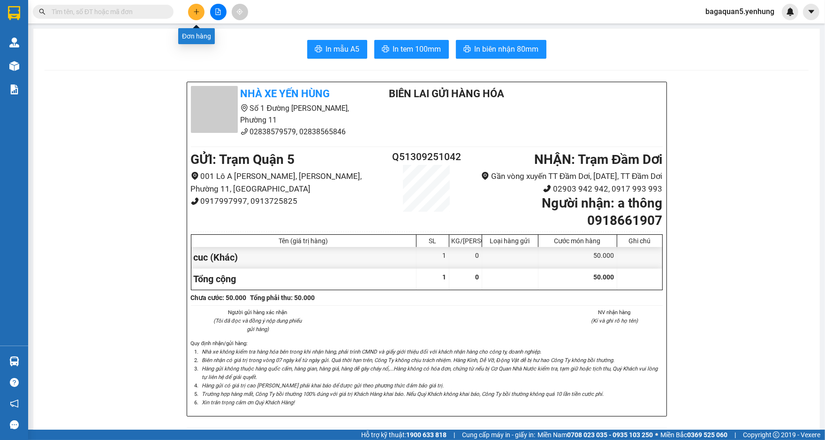
click at [195, 19] on button at bounding box center [196, 12] width 16 height 16
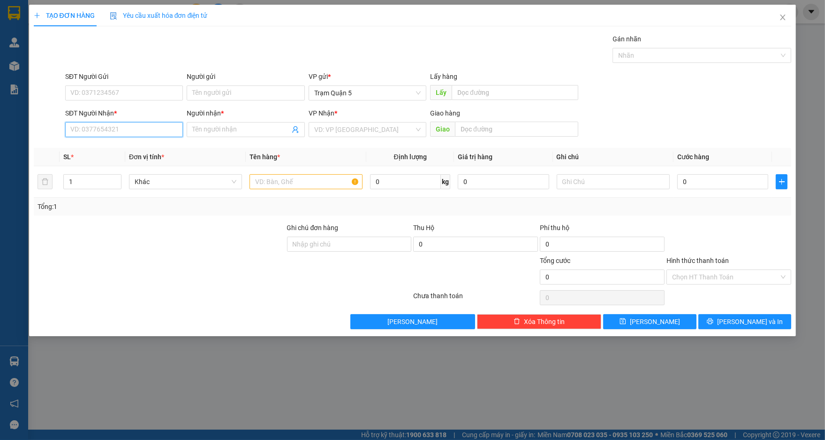
click at [158, 134] on input "SĐT Người Nhận *" at bounding box center [124, 129] width 118 height 15
click at [123, 143] on div "0944094596 - Hồng VẢI" at bounding box center [124, 148] width 107 height 10
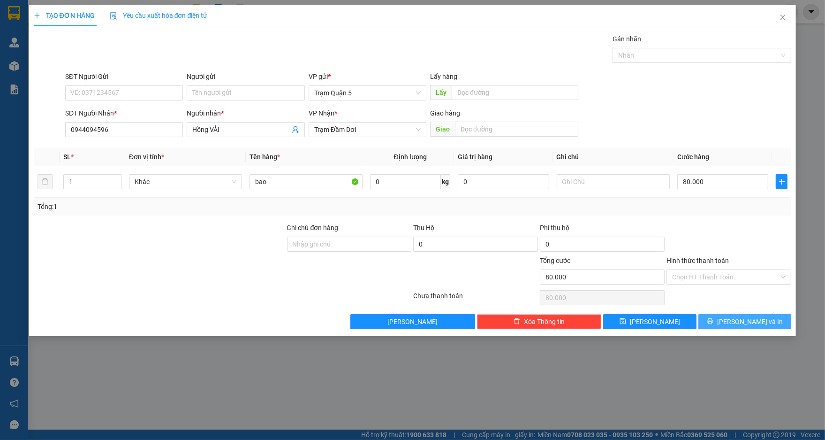
drag, startPoint x: 730, startPoint y: 318, endPoint x: 730, endPoint y: 328, distance: 9.9
click at [714, 321] on icon "printer" at bounding box center [711, 321] width 6 height 6
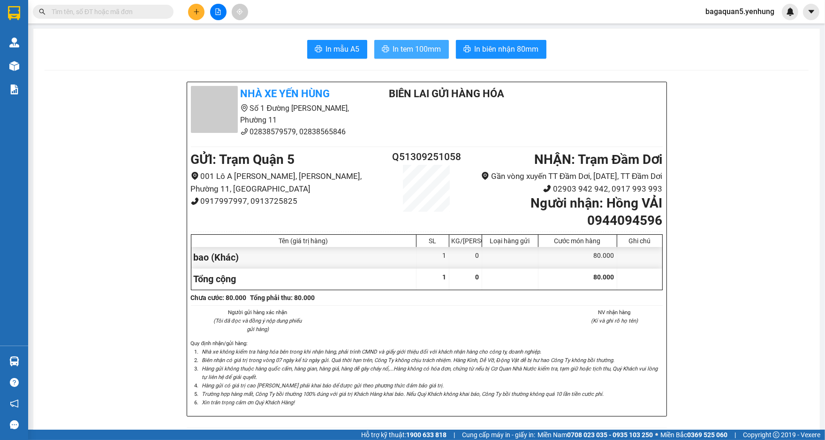
click at [399, 45] on span "In tem 100mm" at bounding box center [417, 49] width 48 height 12
drag, startPoint x: 743, startPoint y: 229, endPoint x: 701, endPoint y: 189, distance: 58.4
drag, startPoint x: 193, startPoint y: 1, endPoint x: 193, endPoint y: 6, distance: 5.2
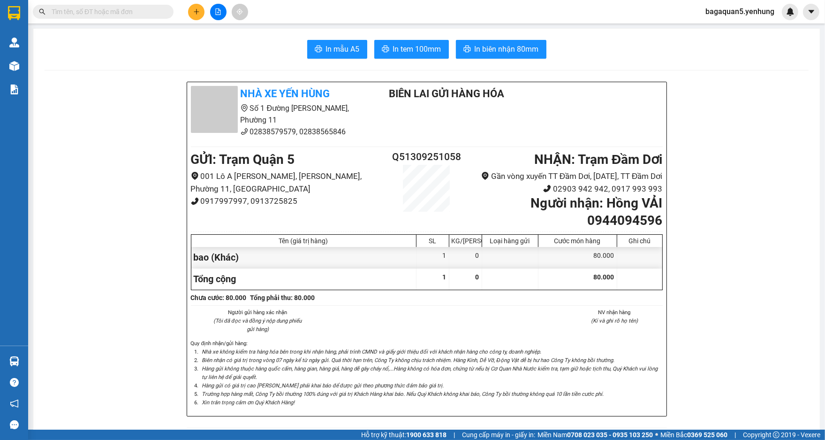
click at [193, 3] on div "Kết quả tìm kiếm ( 0 ) Bộ lọc No Data bagaquan5.yenhung" at bounding box center [412, 11] width 825 height 23
click at [189, 11] on button at bounding box center [196, 12] width 16 height 16
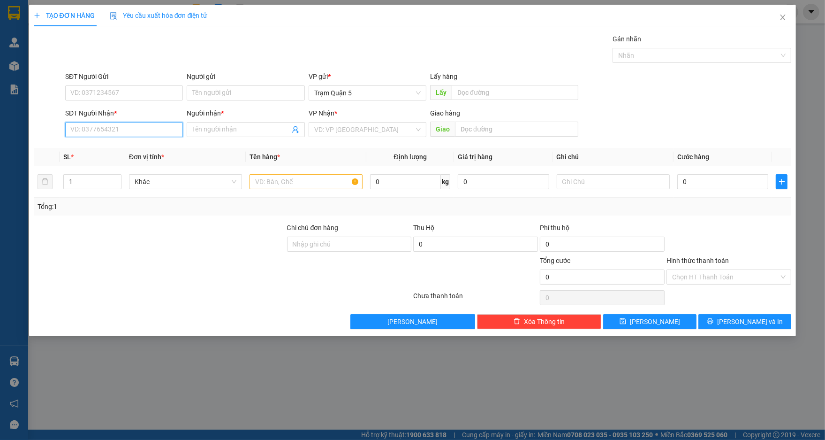
click at [163, 133] on input "SĐT Người Nhận *" at bounding box center [124, 129] width 118 height 15
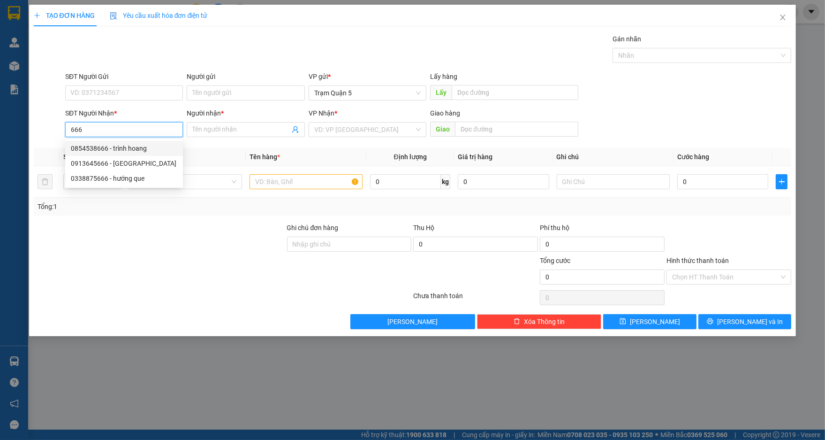
click at [137, 150] on div "0854538666 - trình hoang" at bounding box center [124, 148] width 107 height 10
type input "0854538666"
type input "trình hoang"
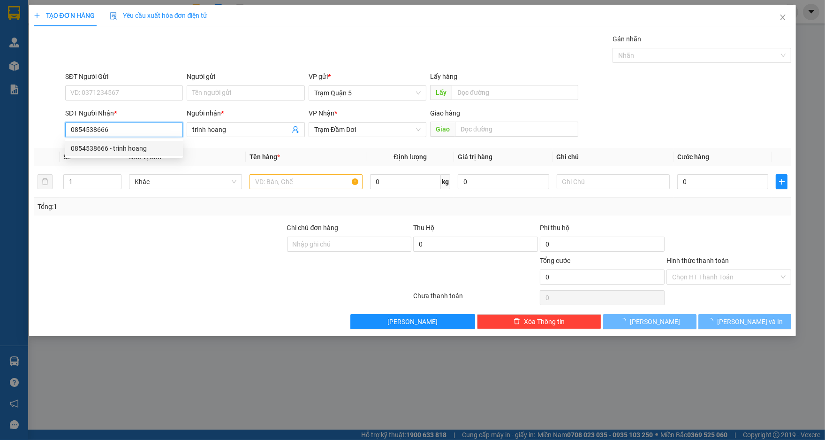
type input "50.000"
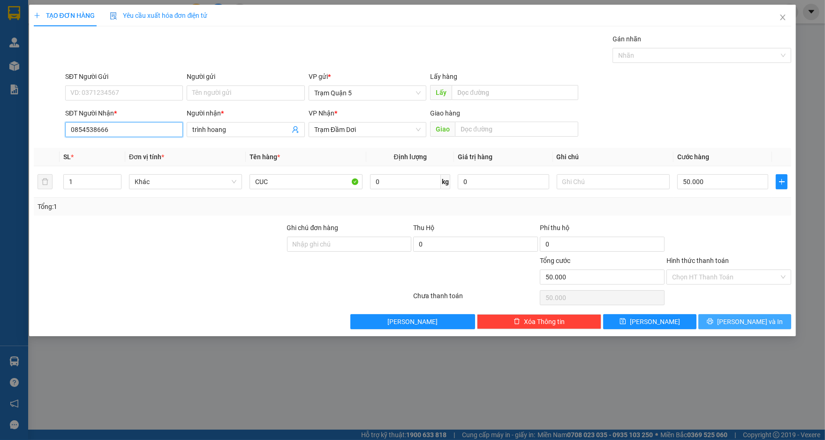
type input "0854538666"
drag, startPoint x: 765, startPoint y: 321, endPoint x: 761, endPoint y: 318, distance: 5.7
click at [764, 321] on button "[PERSON_NAME] và In" at bounding box center [745, 321] width 93 height 15
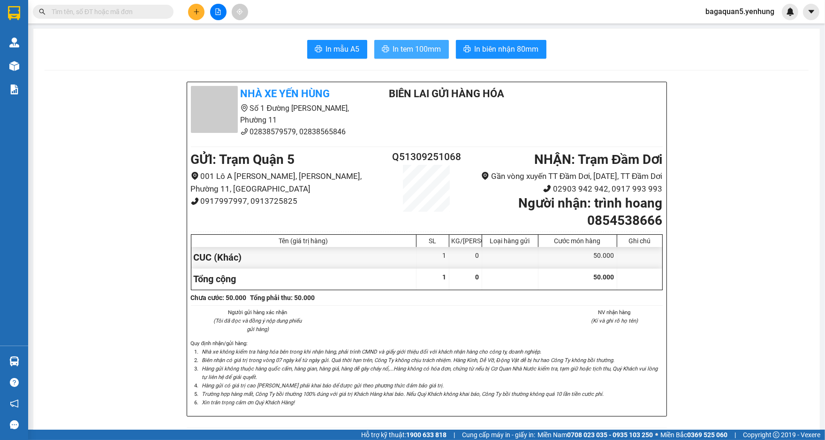
click at [424, 43] on span "In tem 100mm" at bounding box center [417, 49] width 48 height 12
click at [186, 9] on div at bounding box center [218, 12] width 70 height 16
click at [189, 9] on button at bounding box center [196, 12] width 16 height 16
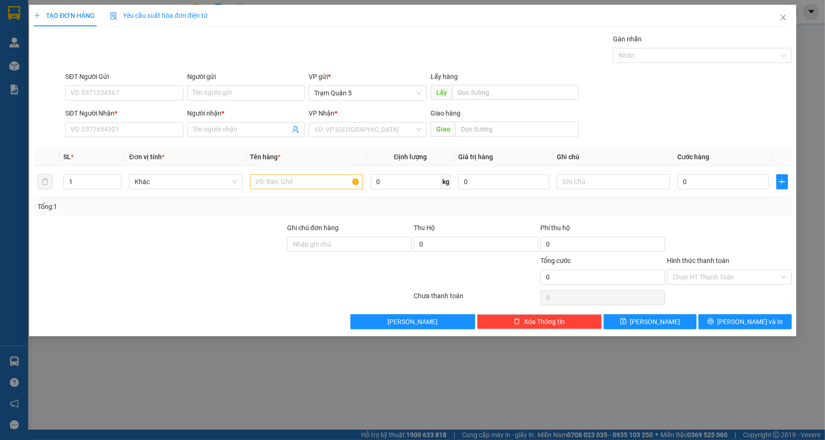
click at [192, 9] on div "Yêu cầu xuất hóa đơn điện tử" at bounding box center [159, 16] width 98 height 22
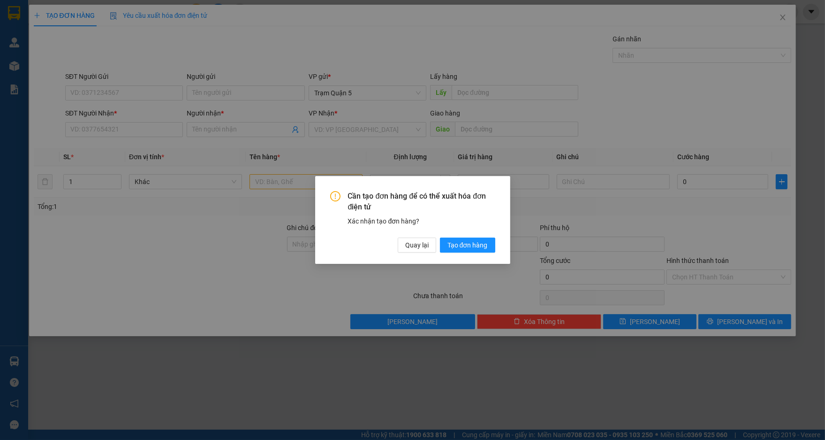
drag, startPoint x: 151, startPoint y: 122, endPoint x: 279, endPoint y: 175, distance: 138.3
click at [162, 128] on div "Cần tạo đơn hàng để có thể xuất hóa đơn điện tử Xác nhận tạo đơn hàng? Quay lại…" at bounding box center [412, 220] width 825 height 440
drag, startPoint x: 424, startPoint y: 247, endPoint x: 406, endPoint y: 241, distance: 18.8
click at [422, 247] on span "Quay lại" at bounding box center [416, 245] width 23 height 10
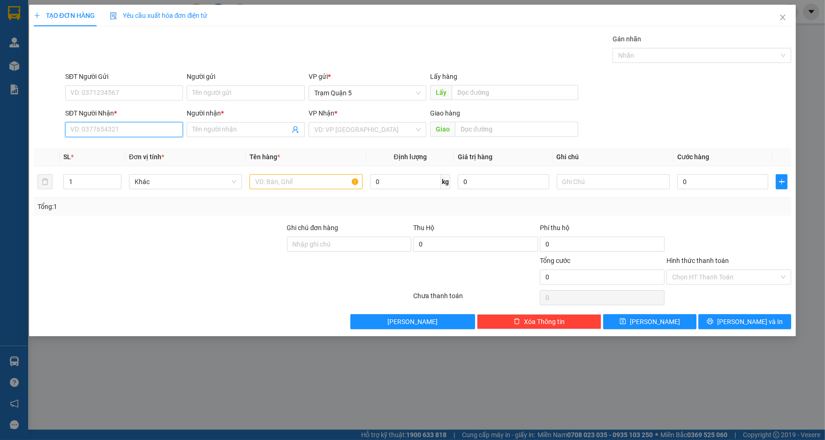
click at [153, 132] on input "SĐT Người Nhận *" at bounding box center [124, 129] width 118 height 15
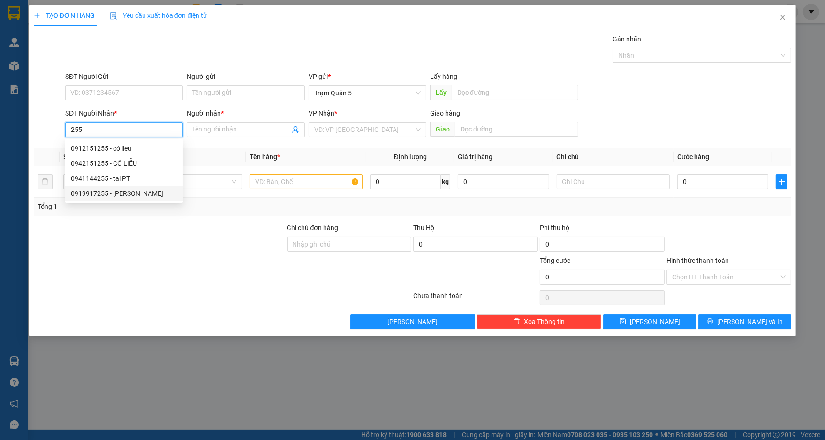
click at [131, 192] on div "0919917255 - [PERSON_NAME]" at bounding box center [124, 193] width 107 height 10
type input "0919917255"
type input "QUỐC BẢO"
type input "70.000"
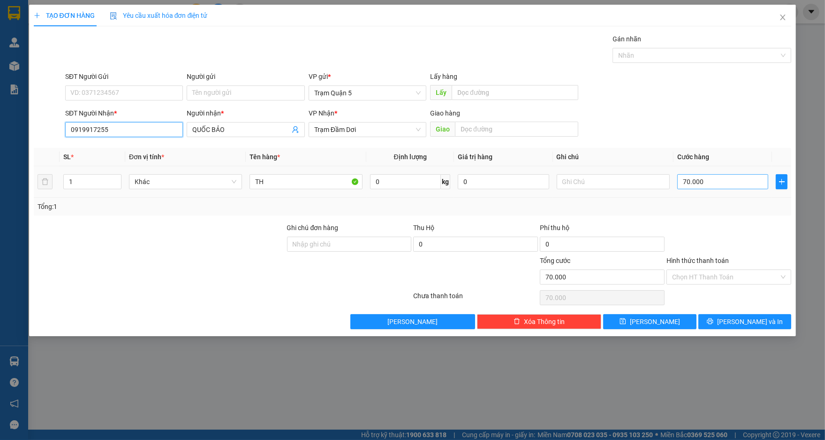
type input "0919917255"
type input "0"
type input "6"
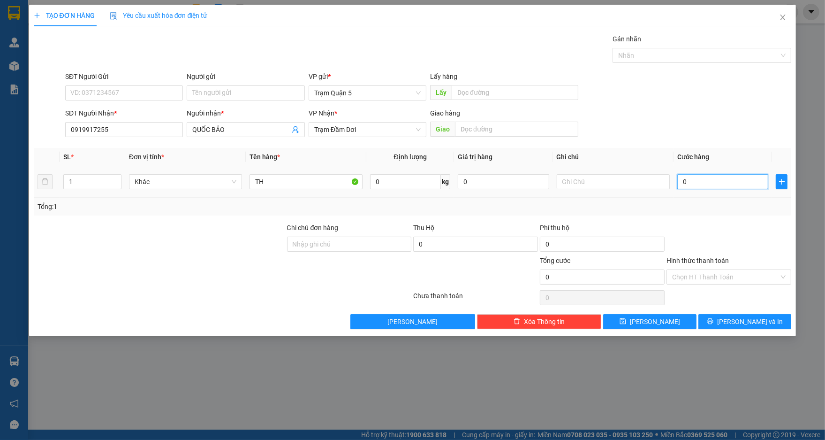
type input "6"
type input "06"
type input "60"
type input "060"
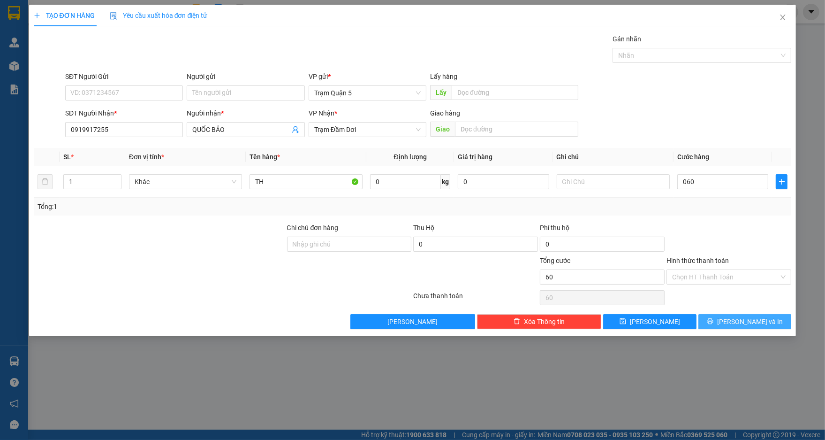
type input "60.000"
click at [752, 322] on span "[PERSON_NAME] và In" at bounding box center [751, 321] width 66 height 10
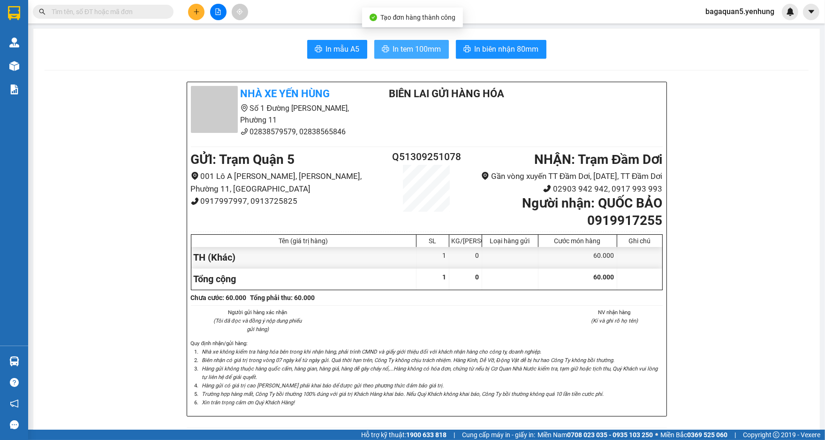
click at [396, 50] on span "In tem 100mm" at bounding box center [417, 49] width 48 height 12
click at [437, 53] on button "In tem 100mm" at bounding box center [411, 49] width 75 height 19
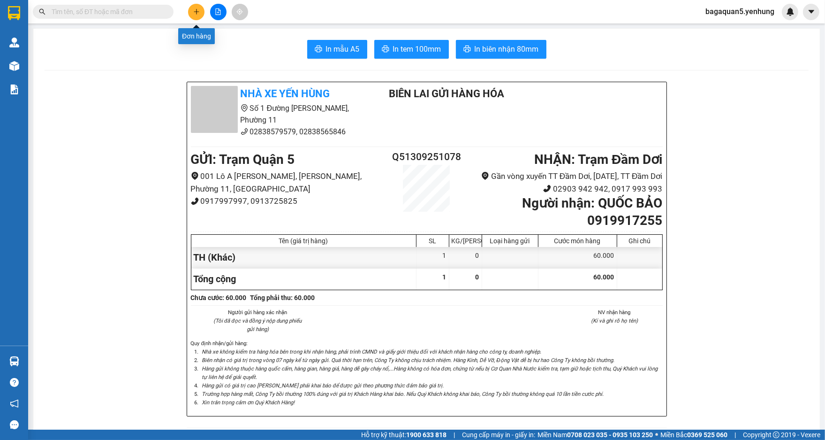
click at [200, 8] on button at bounding box center [196, 12] width 16 height 16
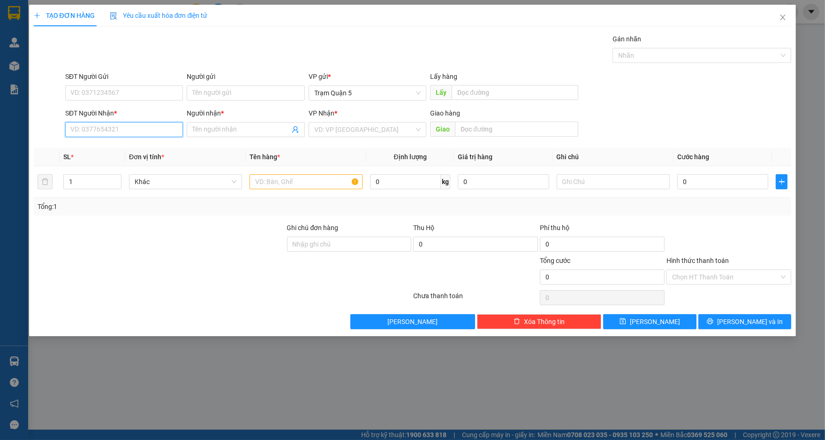
click at [124, 125] on input "SĐT Người Nhận *" at bounding box center [124, 129] width 118 height 15
click at [155, 132] on input "SĐT Người Nhận *" at bounding box center [124, 129] width 118 height 15
click at [145, 176] on div "0818156057 - [MEDICAL_DATA]" at bounding box center [124, 178] width 107 height 10
type input "0818156057"
type input "[MEDICAL_DATA]"
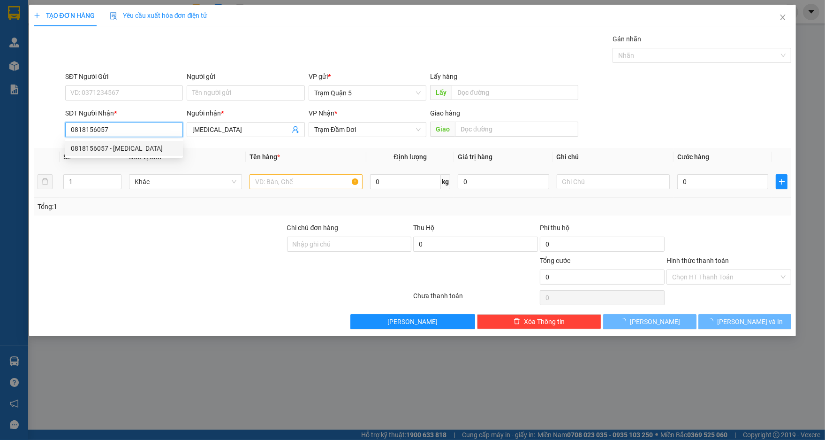
type input "120.000"
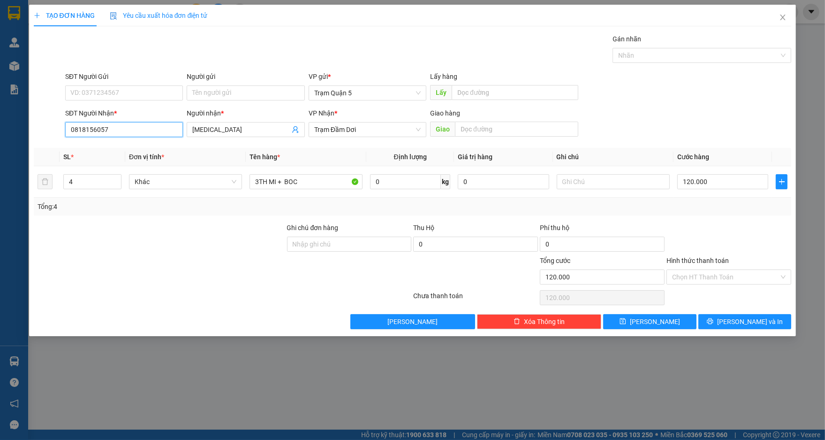
type input "0818156057"
drag, startPoint x: 214, startPoint y: 253, endPoint x: 200, endPoint y: 230, distance: 26.5
click at [206, 241] on div at bounding box center [159, 238] width 253 height 33
click at [117, 184] on icon "down" at bounding box center [116, 184] width 3 height 3
click at [339, 196] on td "3TH MI + BOC" at bounding box center [306, 181] width 121 height 31
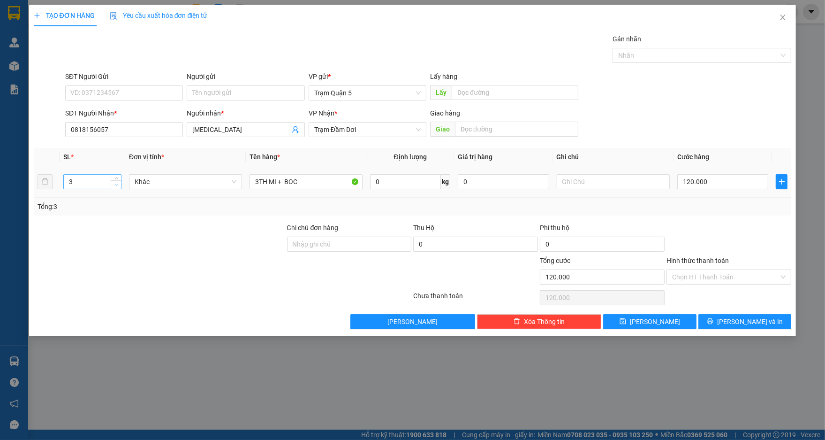
type input "2"
click at [114, 183] on span "down" at bounding box center [117, 185] width 6 height 6
click at [337, 186] on input "3TH MI + BOC" at bounding box center [306, 181] width 113 height 15
type input "3"
type input "b"
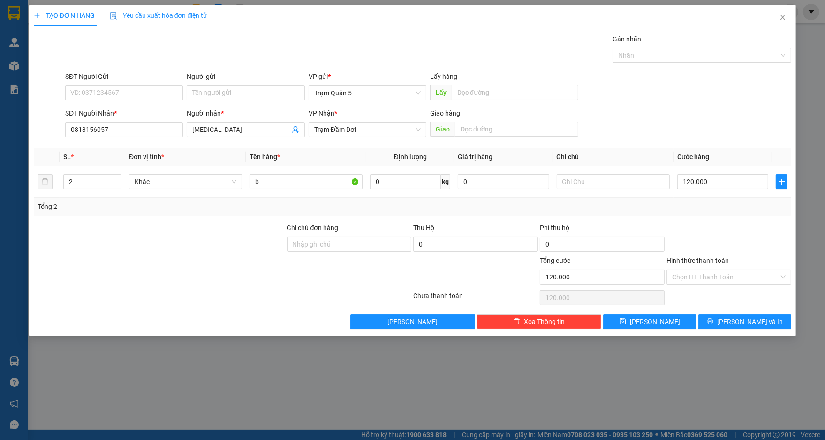
click at [741, 329] on div "TẠO ĐƠN HÀNG Yêu cầu xuất hóa đơn điện tử Transit Pickup Surcharge Ids Transit …" at bounding box center [413, 170] width 768 height 331
click at [756, 317] on span "[PERSON_NAME] và In" at bounding box center [751, 321] width 66 height 10
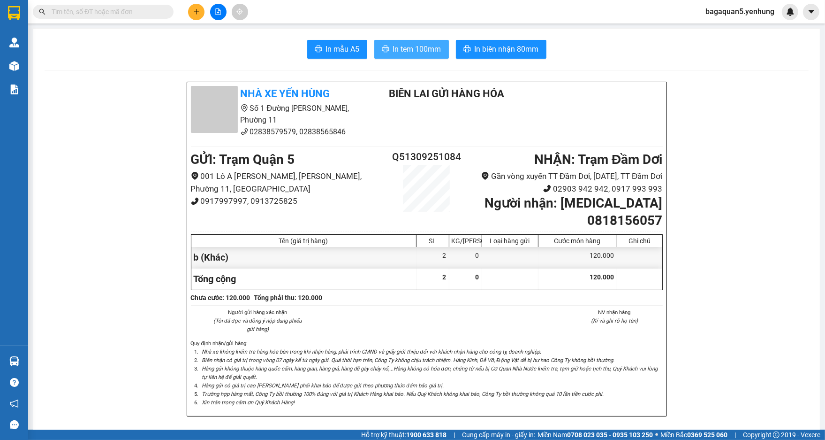
drag, startPoint x: 409, startPoint y: 47, endPoint x: 385, endPoint y: 32, distance: 28.3
click at [407, 47] on span "In tem 100mm" at bounding box center [417, 49] width 48 height 12
click at [374, 40] on button "In tem 100mm" at bounding box center [411, 49] width 75 height 19
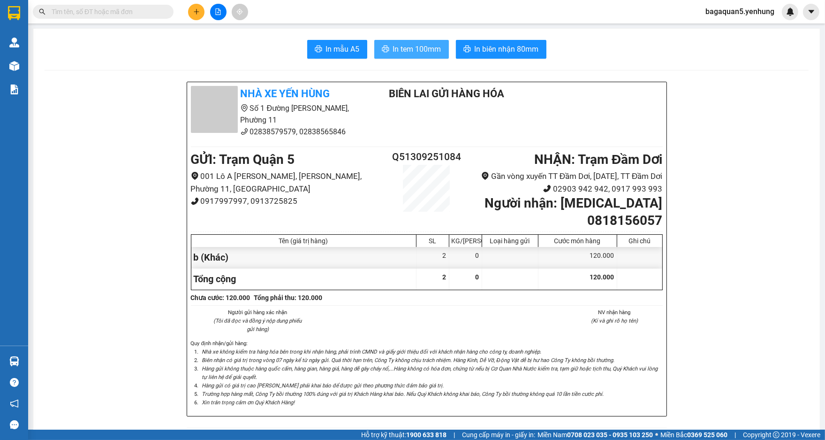
click at [374, 40] on button "In tem 100mm" at bounding box center [411, 49] width 75 height 19
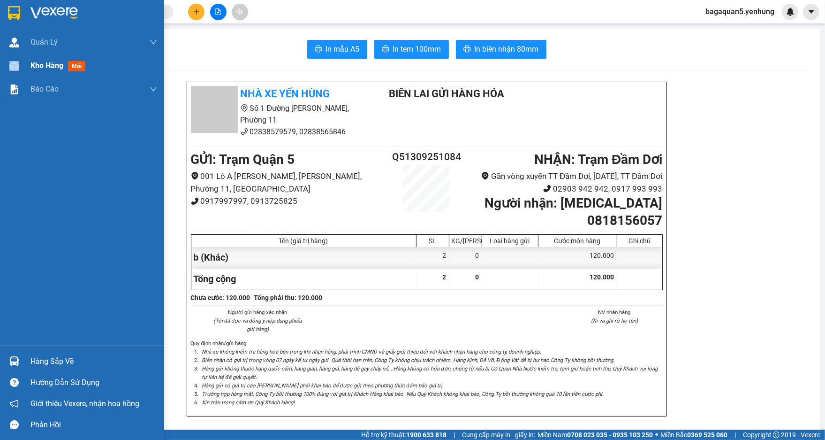
drag, startPoint x: 14, startPoint y: 61, endPoint x: 95, endPoint y: 60, distance: 80.7
click at [15, 61] on div at bounding box center [14, 66] width 16 height 16
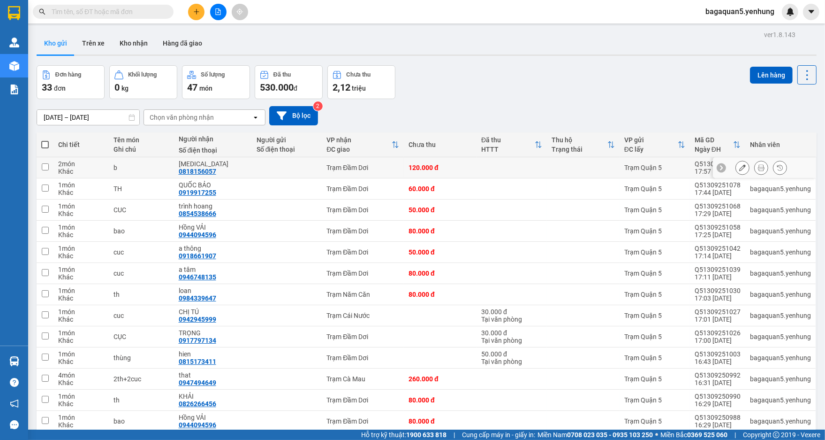
click at [742, 164] on div at bounding box center [743, 167] width 14 height 14
click at [738, 160] on div at bounding box center [743, 167] width 14 height 14
click at [728, 169] on div at bounding box center [764, 167] width 103 height 21
click at [736, 169] on button at bounding box center [742, 168] width 13 height 16
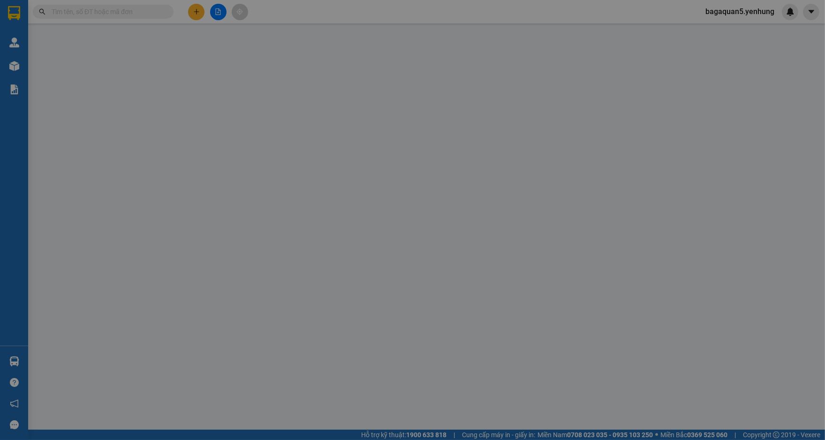
type input "0818156057"
type input "[MEDICAL_DATA]"
type input "120.000"
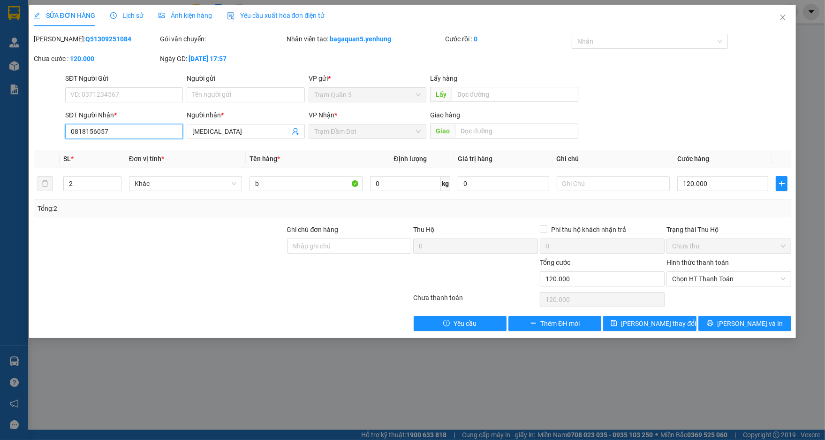
click at [120, 133] on input "0818156057" at bounding box center [124, 131] width 118 height 15
type input "0"
type input "0913605057"
click at [236, 130] on input "[MEDICAL_DATA]" at bounding box center [240, 131] width 97 height 10
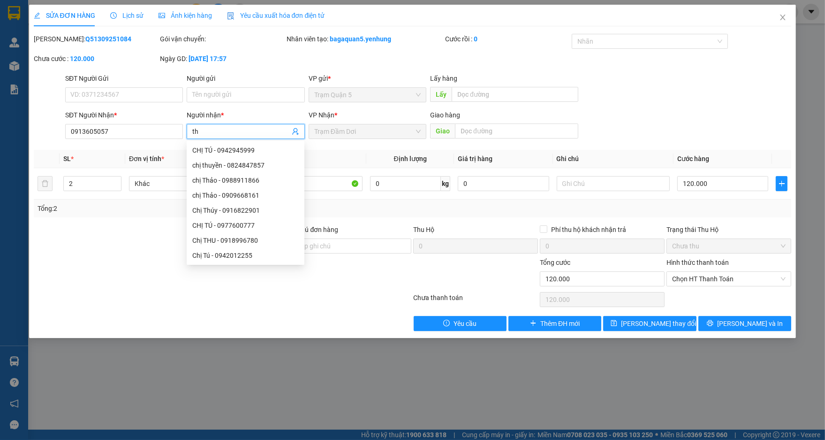
type input "t"
type input "trang"
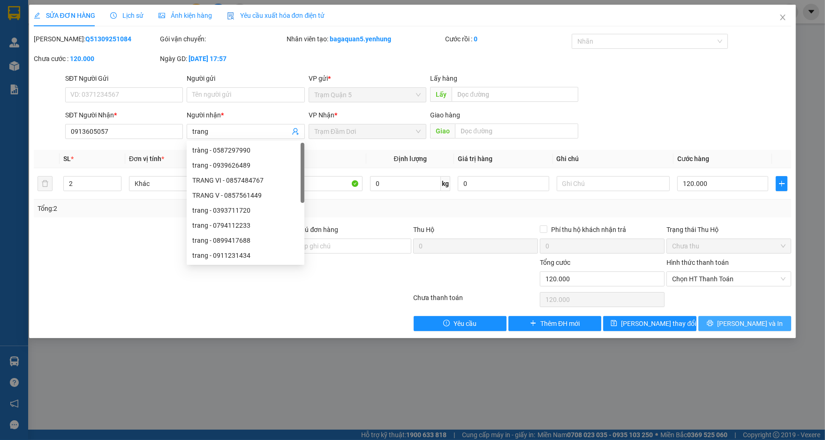
drag, startPoint x: 725, startPoint y: 327, endPoint x: 718, endPoint y: 317, distance: 12.2
click at [720, 320] on button "[PERSON_NAME] và In" at bounding box center [745, 323] width 93 height 15
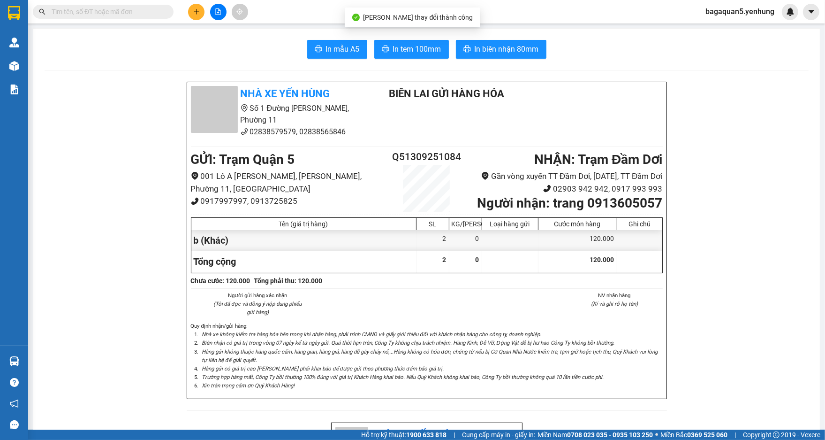
drag, startPoint x: 406, startPoint y: 29, endPoint x: 402, endPoint y: 36, distance: 8.5
click at [404, 31] on main "In mẫu A5 In tem 100mm In biên nhận 80mm Nhà xe Yến Hùng Số 1 Đường Đặng [GEOGR…" at bounding box center [412, 214] width 825 height 429
click at [401, 41] on button "In tem 100mm" at bounding box center [411, 49] width 75 height 19
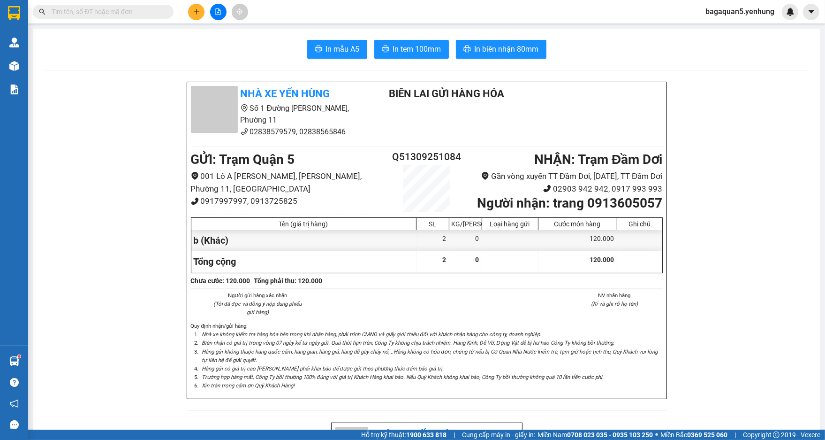
drag, startPoint x: 222, startPoint y: 30, endPoint x: 227, endPoint y: -4, distance: 34.5
click at [226, 11] on button at bounding box center [218, 12] width 16 height 16
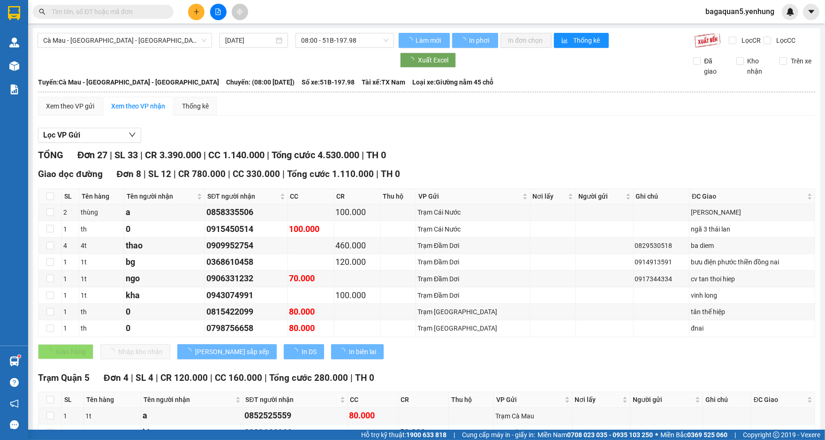
scroll to position [552, 0]
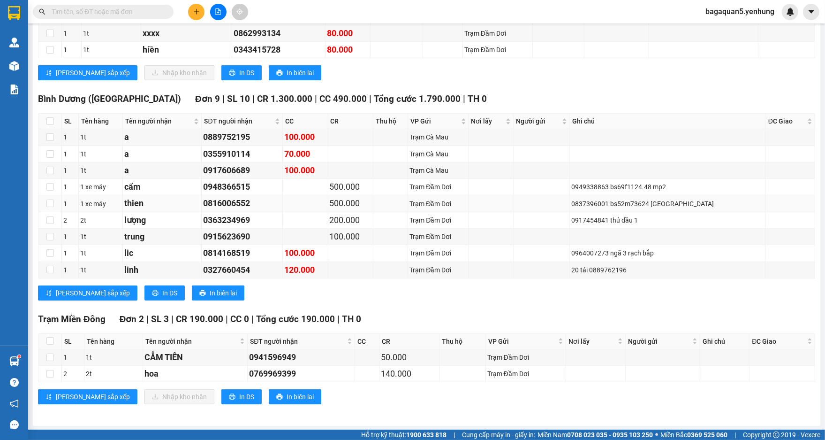
scroll to position [177, 0]
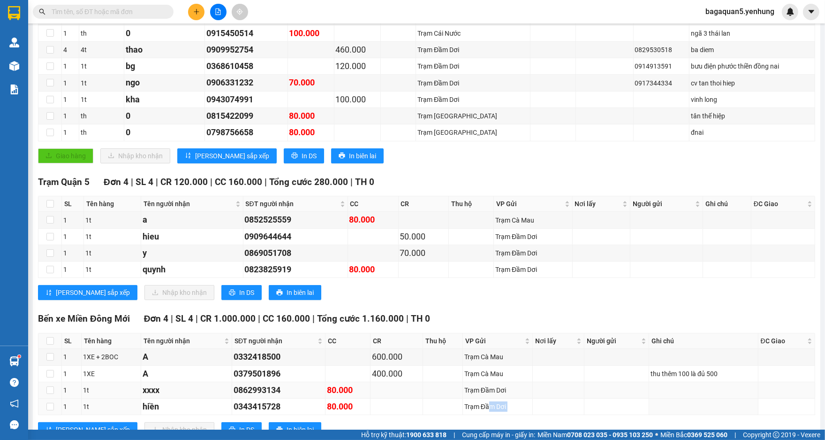
drag, startPoint x: 488, startPoint y: 423, endPoint x: 499, endPoint y: 387, distance: 38.0
click at [490, 419] on div "Bến xe Miền [GEOGRAPHIC_DATA] 4 | SL 4 | CR 1.000.000 | CC 160.000 | Tổng cước …" at bounding box center [427, 378] width 778 height 132
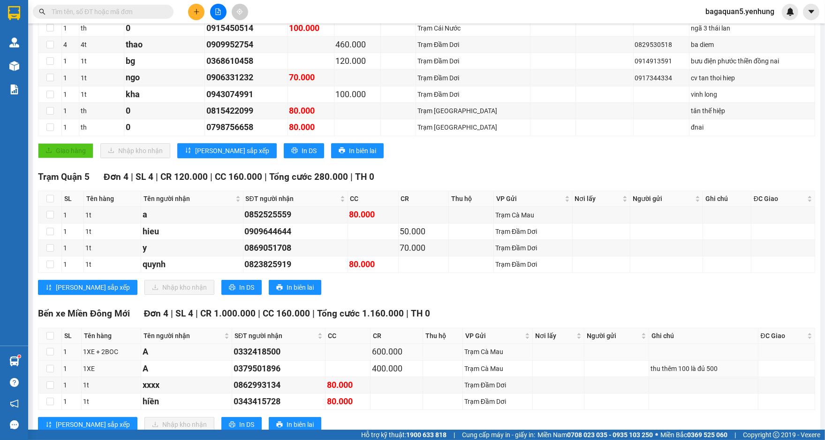
drag, startPoint x: 600, startPoint y: 359, endPoint x: 620, endPoint y: 351, distance: 22.1
click at [603, 357] on tbody "1 1XE + 2BOC A 0332418500 600.000 Trạm Cà Mau 1 1XE A 0379501896 400.000 Trạm C…" at bounding box center [426, 377] width 777 height 66
drag, startPoint x: 698, startPoint y: 430, endPoint x: 716, endPoint y: 389, distance: 44.4
click at [705, 402] on section "Kết quả tìm kiếm ( 0 ) Bộ lọc No Data bagaquan5.yenhung Quản [PERSON_NAME] lý k…" at bounding box center [412, 220] width 825 height 440
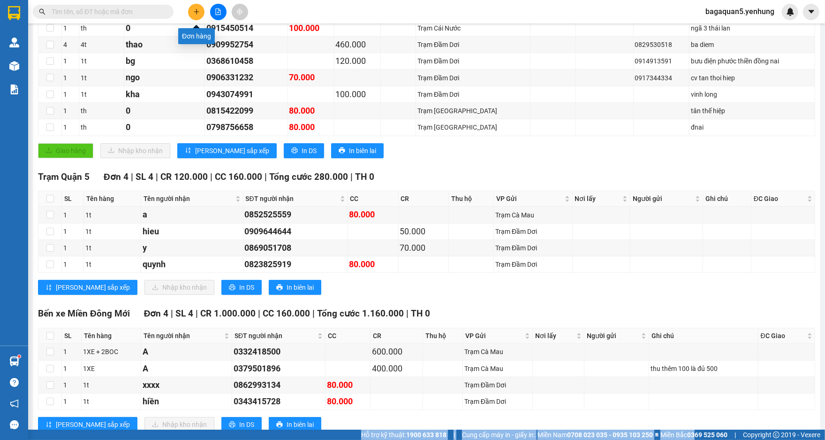
click at [195, 18] on button at bounding box center [196, 12] width 16 height 16
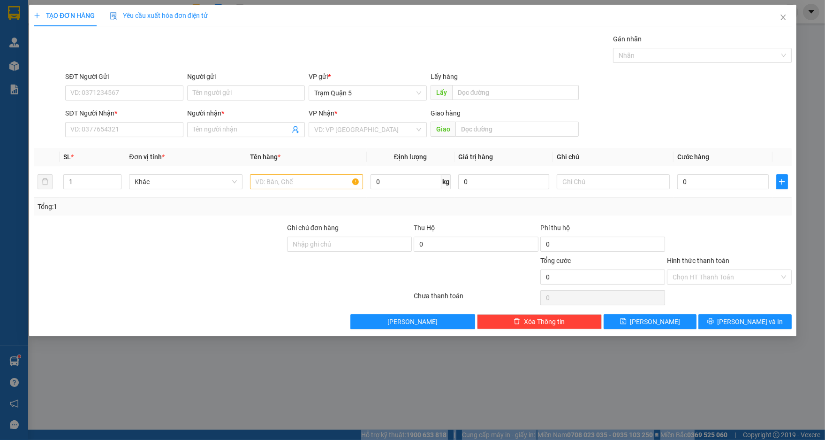
click at [195, 17] on span "Yêu cầu xuất hóa đơn điện tử" at bounding box center [159, 16] width 98 height 8
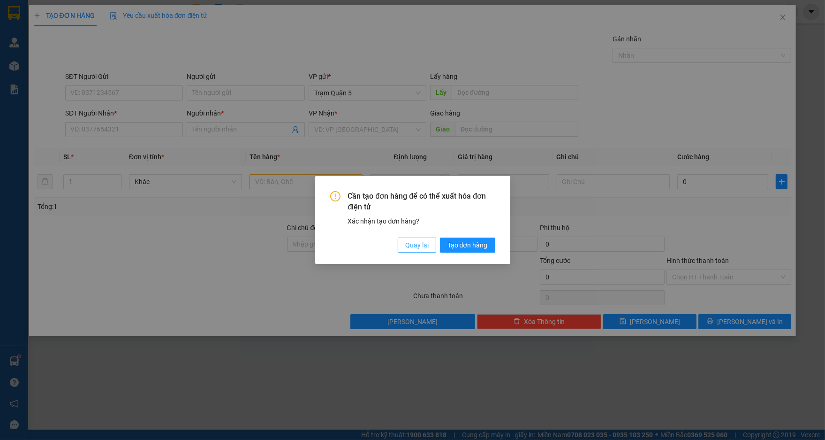
drag, startPoint x: 419, startPoint y: 240, endPoint x: 270, endPoint y: 155, distance: 171.7
click at [403, 234] on div "Cần tạo đơn hàng để có thể xuất hóa đơn điện tử Xác nhận tạo đơn hàng? Quay lại…" at bounding box center [412, 221] width 165 height 61
click at [408, 249] on span "Quay lại" at bounding box center [416, 245] width 23 height 10
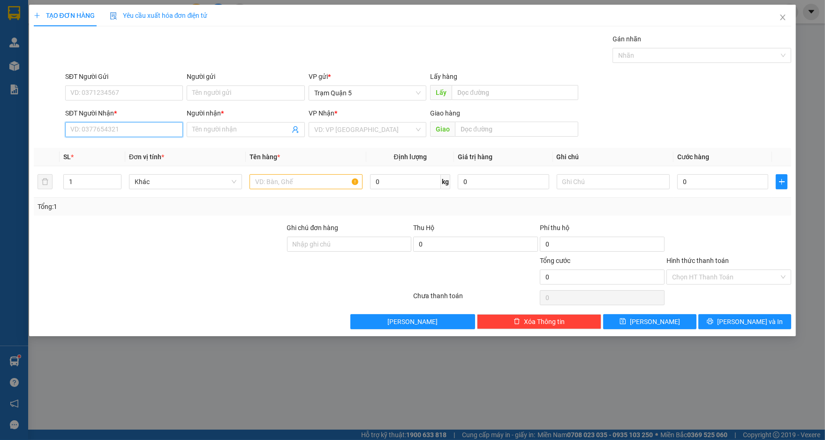
click at [155, 125] on input "SĐT Người Nhận *" at bounding box center [124, 129] width 118 height 15
type input "2"
click at [103, 145] on div "0919923493 - [GEOGRAPHIC_DATA]" at bounding box center [124, 148] width 107 height 10
type input "0919923493"
type input "[PERSON_NAME]"
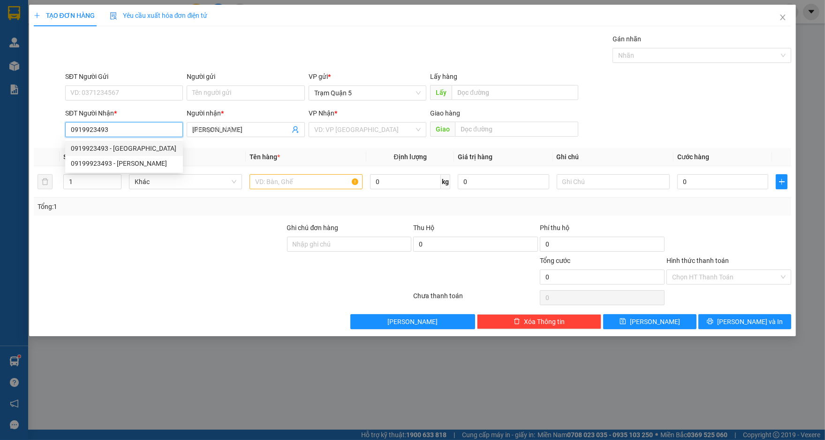
type input "70.000"
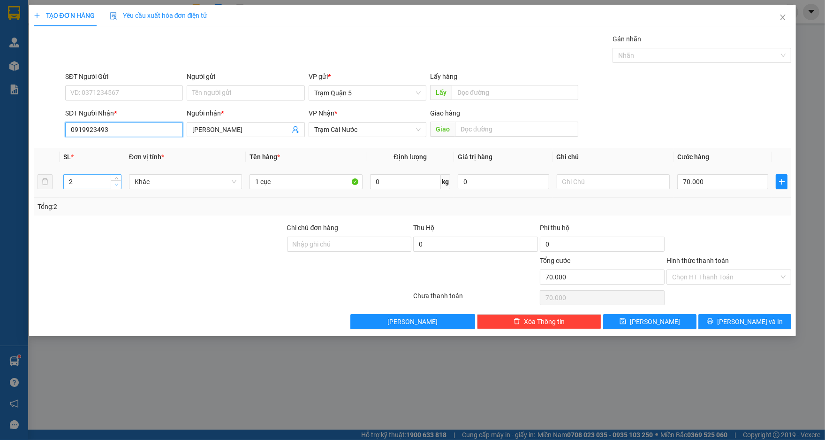
type input "0919923493"
type input "1"
click at [112, 181] on span "Decrease Value" at bounding box center [116, 184] width 10 height 8
click at [313, 189] on div "1 cục" at bounding box center [306, 181] width 113 height 19
click at [309, 182] on input "1 cục" at bounding box center [306, 181] width 113 height 15
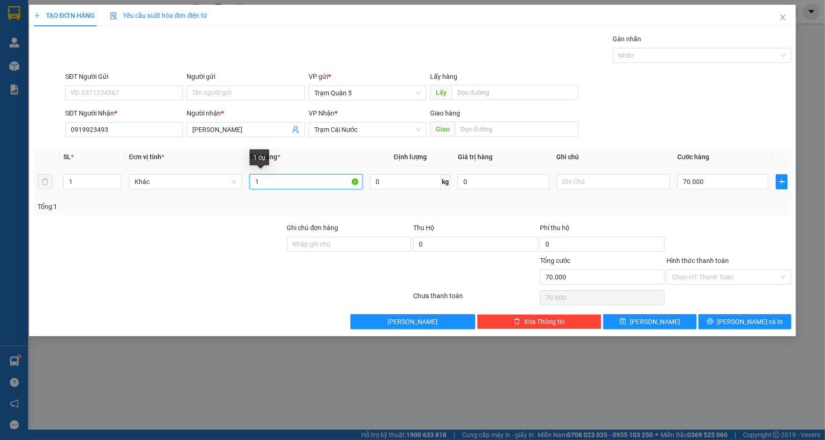
type input "1"
type input "n"
type input "bao"
click at [743, 174] on input "70.000" at bounding box center [723, 181] width 91 height 15
type input "\"
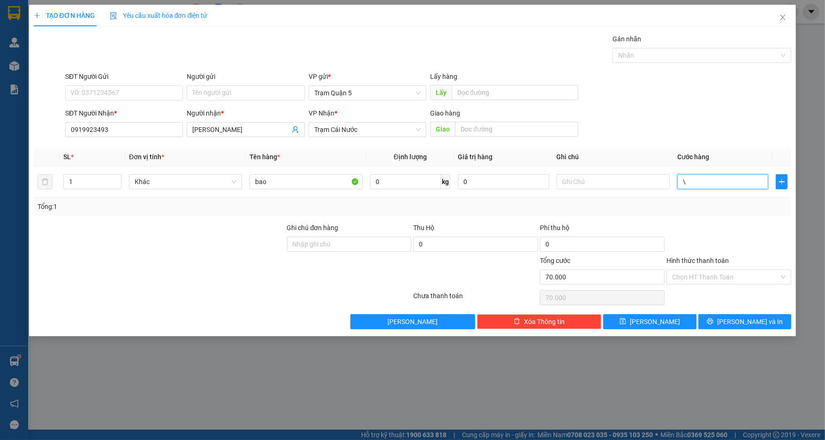
type input "0"
type input "7"
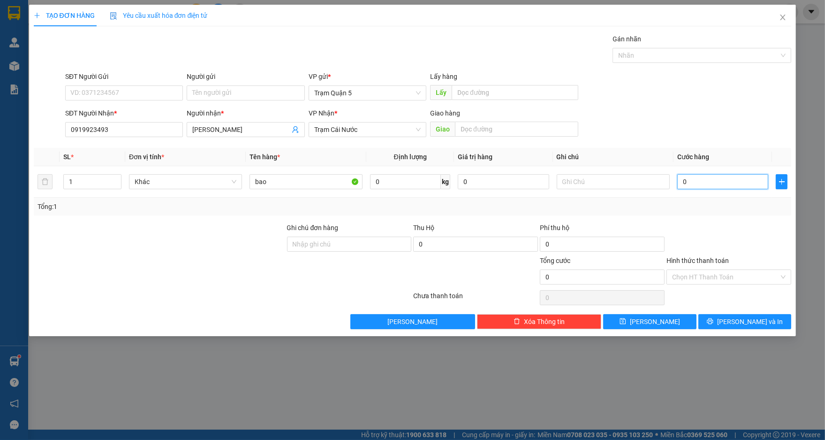
type input "07"
type input "0"
type input "8"
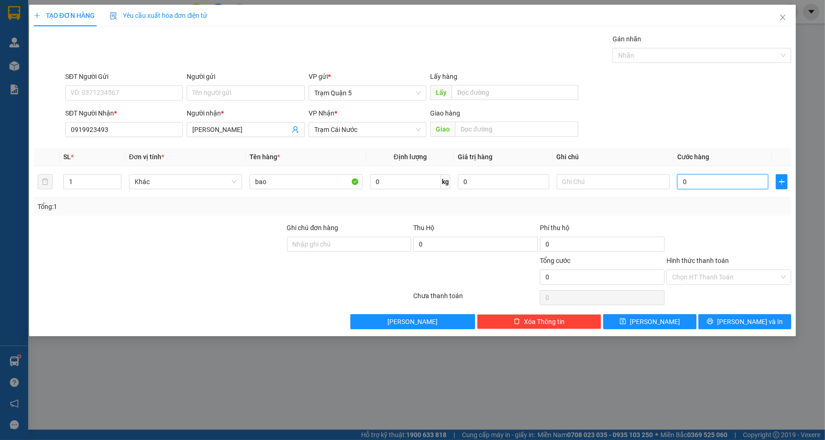
type input "8"
type input "08"
type input "80"
type input "080"
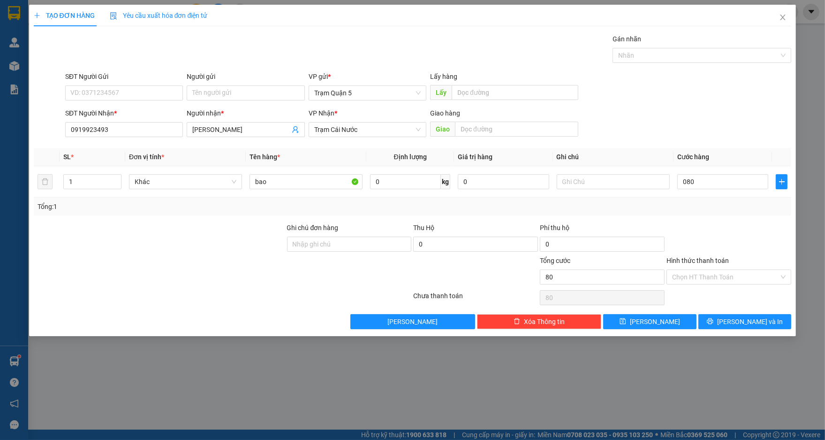
type input "80.000"
drag, startPoint x: 719, startPoint y: 206, endPoint x: 747, endPoint y: 319, distance: 116.4
click at [731, 269] on div "Transit Pickup Surcharge Ids Transit Deliver Surcharge Ids Transit Deliver Surc…" at bounding box center [413, 181] width 758 height 295
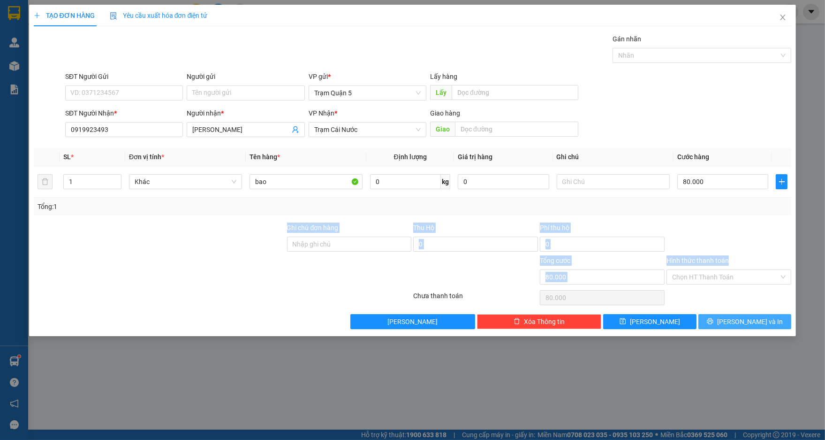
click at [752, 314] on button "[PERSON_NAME] và In" at bounding box center [745, 321] width 93 height 15
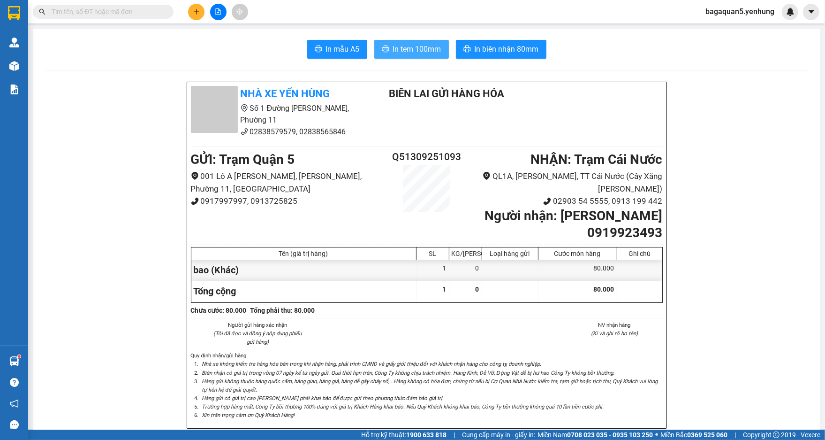
click at [396, 47] on span "In tem 100mm" at bounding box center [417, 49] width 48 height 12
click at [191, 5] on button at bounding box center [196, 12] width 16 height 16
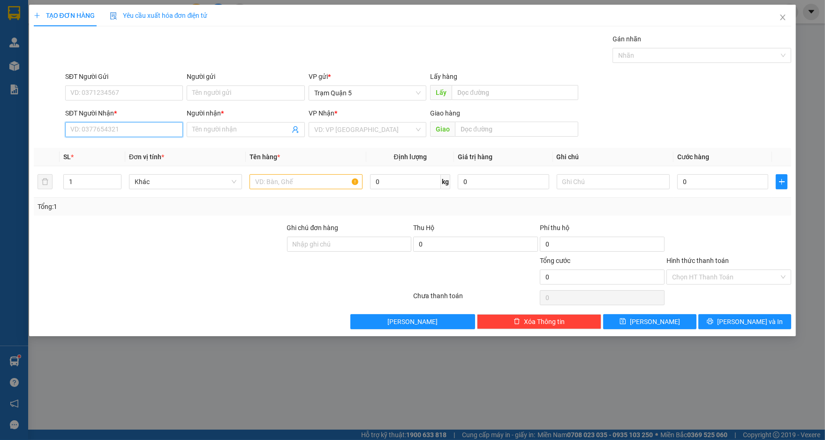
click at [178, 123] on input "SĐT Người Nhận *" at bounding box center [124, 129] width 118 height 15
click at [145, 149] on div "0945933605 - TRƯỜNG HẬN" at bounding box center [124, 148] width 107 height 10
type input "0945933605"
type input "TRƯỜNG HẬN"
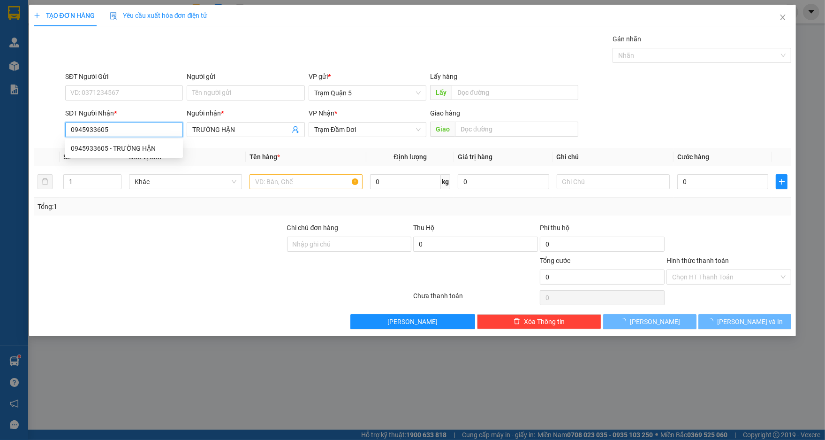
type input "40.000"
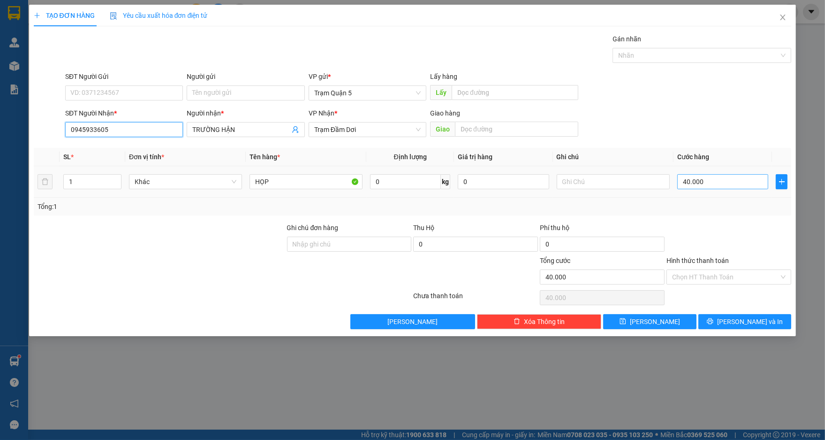
type input "0945933605"
click at [699, 186] on input "40.000" at bounding box center [723, 181] width 91 height 15
type input "0"
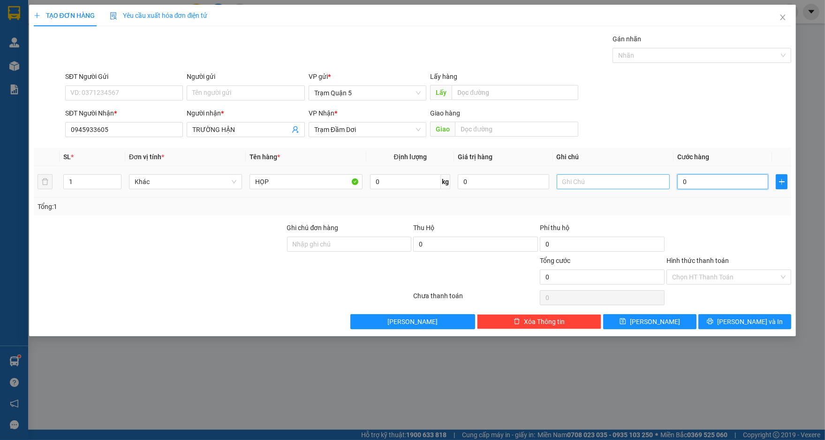
type input "3"
type input "03"
type input "30"
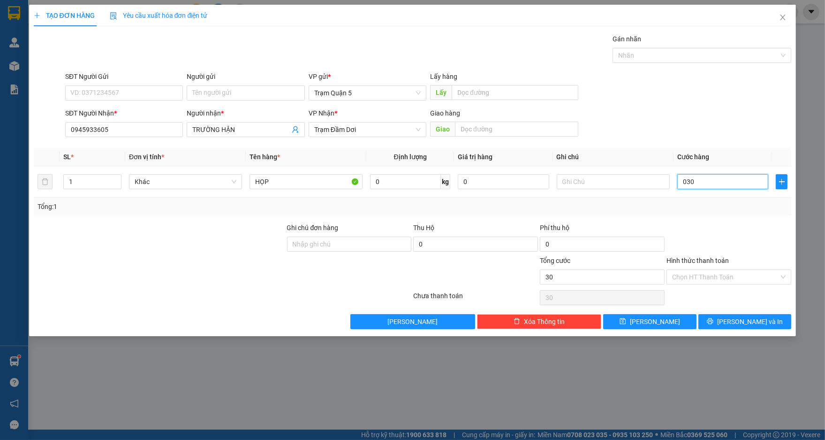
type input "030"
type input "30.000"
drag, startPoint x: 703, startPoint y: 207, endPoint x: 729, endPoint y: 265, distance: 63.4
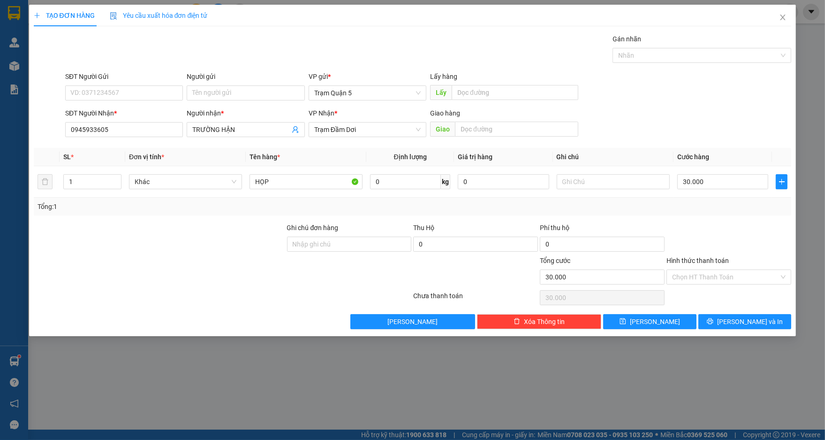
click at [706, 213] on div "Tổng: 1" at bounding box center [413, 207] width 758 height 18
click at [715, 319] on button "[PERSON_NAME] và In" at bounding box center [745, 321] width 93 height 15
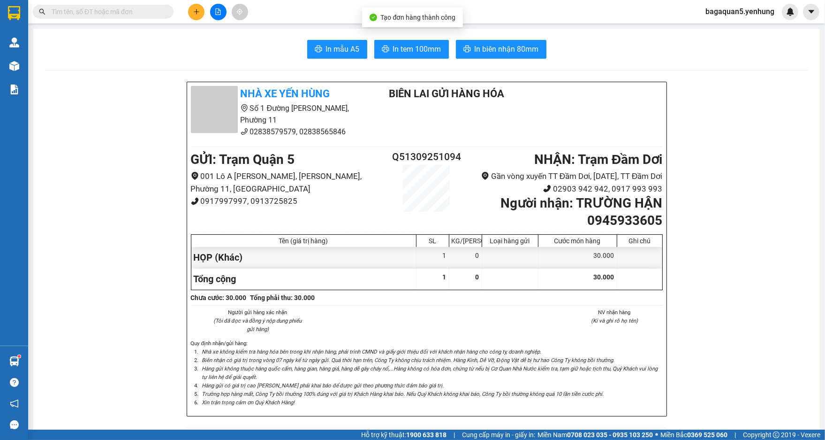
drag, startPoint x: 421, startPoint y: 56, endPoint x: 409, endPoint y: 33, distance: 25.8
click at [414, 45] on button "In tem 100mm" at bounding box center [411, 49] width 75 height 19
